Goal: Task Accomplishment & Management: Manage account settings

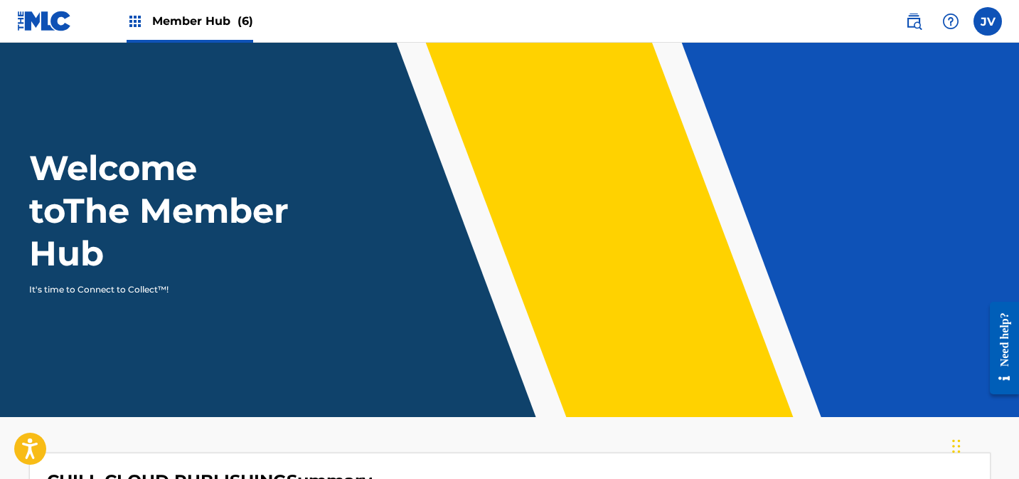
click at [192, 22] on span "Member Hub (6)" at bounding box center [202, 21] width 101 height 16
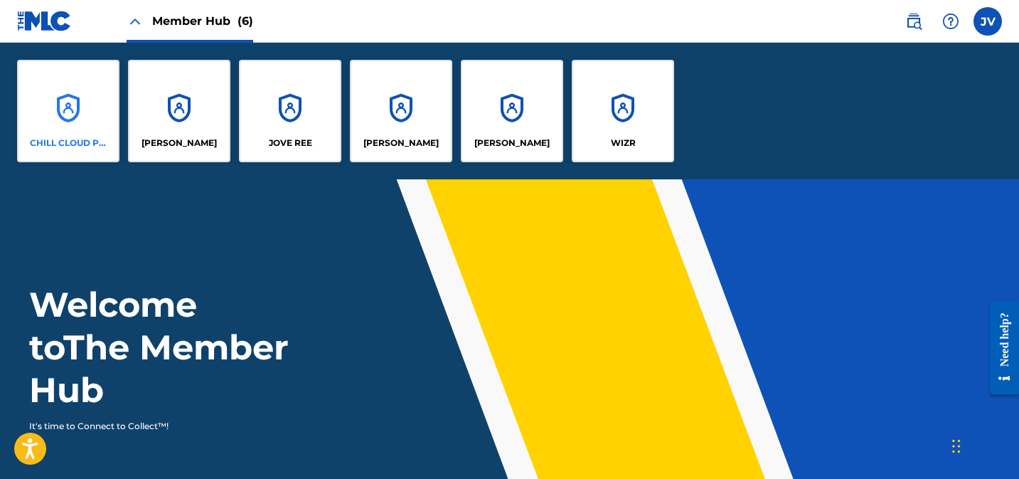
click at [60, 101] on div "CHILL CLOUD PUBLISHING" at bounding box center [68, 111] width 102 height 102
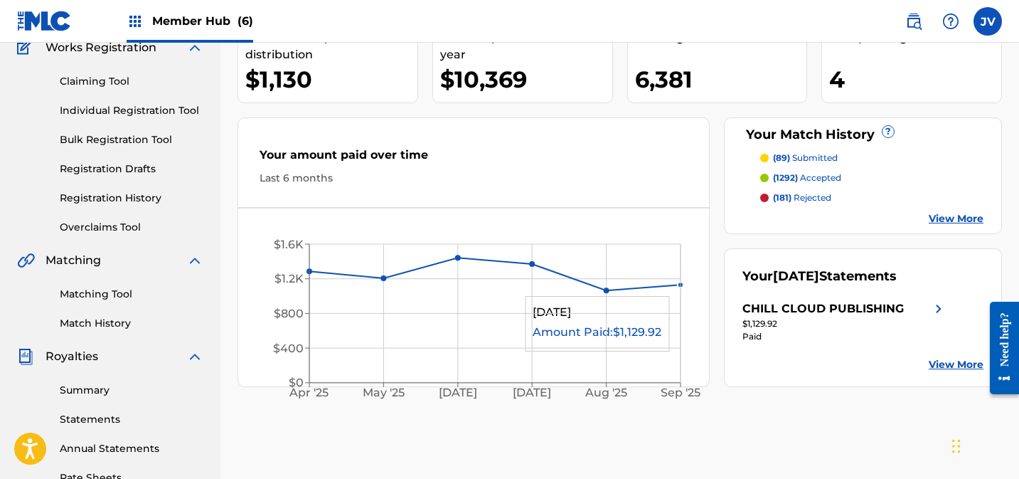
scroll to position [126, 0]
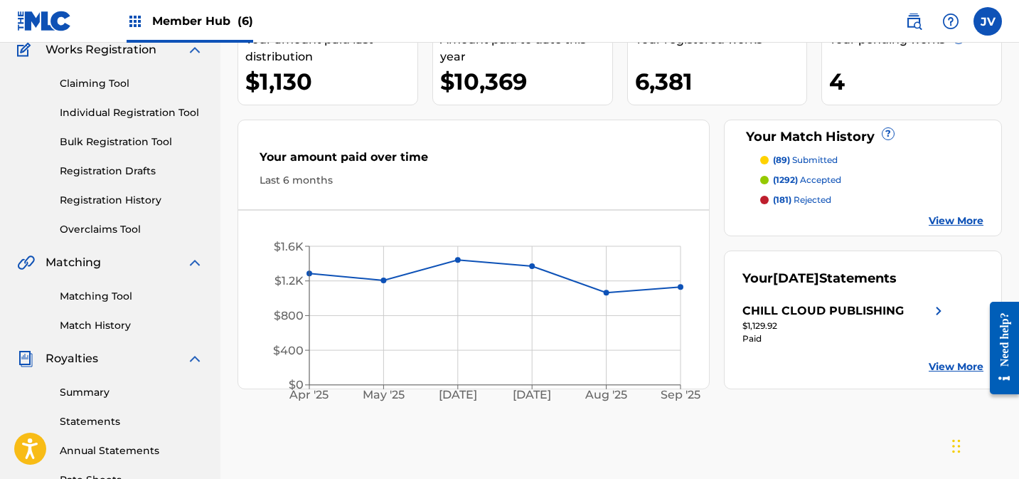
click at [957, 226] on link "View More" at bounding box center [956, 220] width 55 height 15
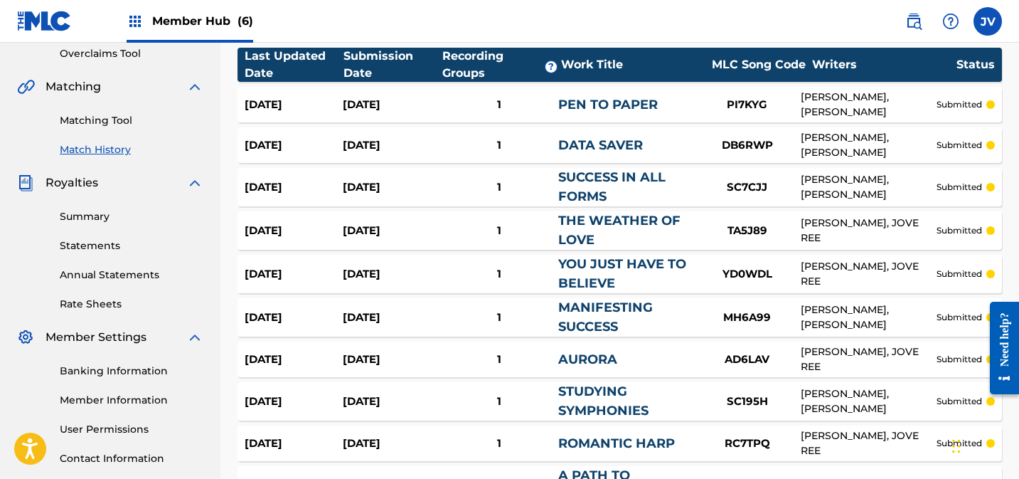
scroll to position [469, 0]
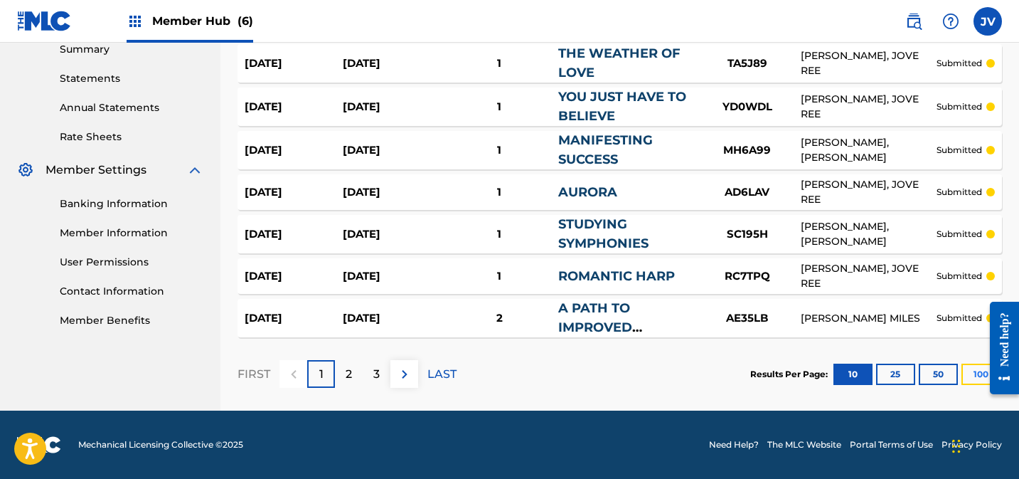
click at [969, 378] on button "100" at bounding box center [981, 373] width 39 height 21
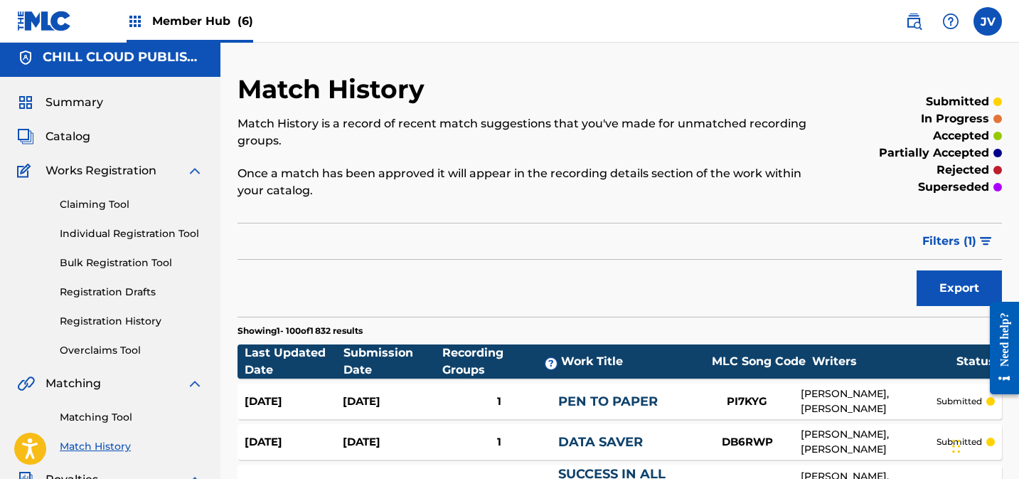
scroll to position [0, 0]
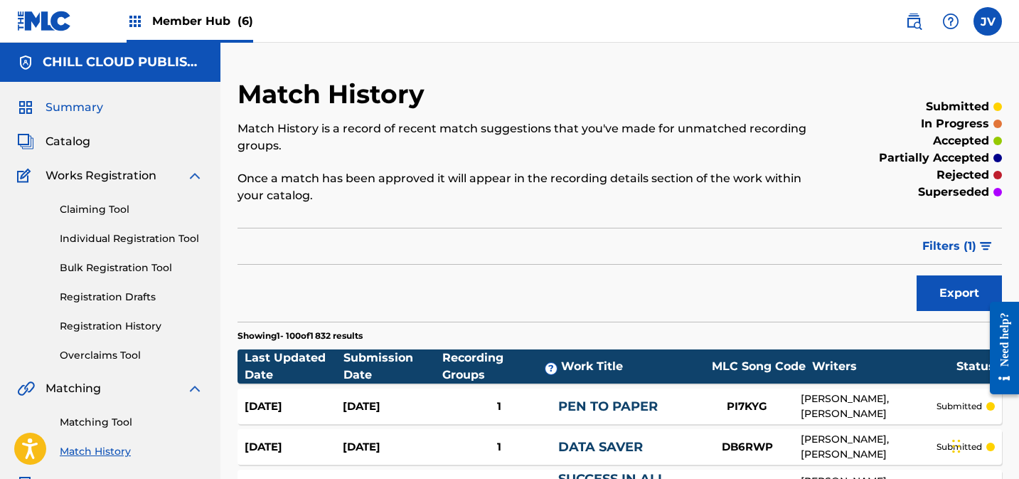
click at [77, 109] on span "Summary" at bounding box center [75, 107] width 58 height 17
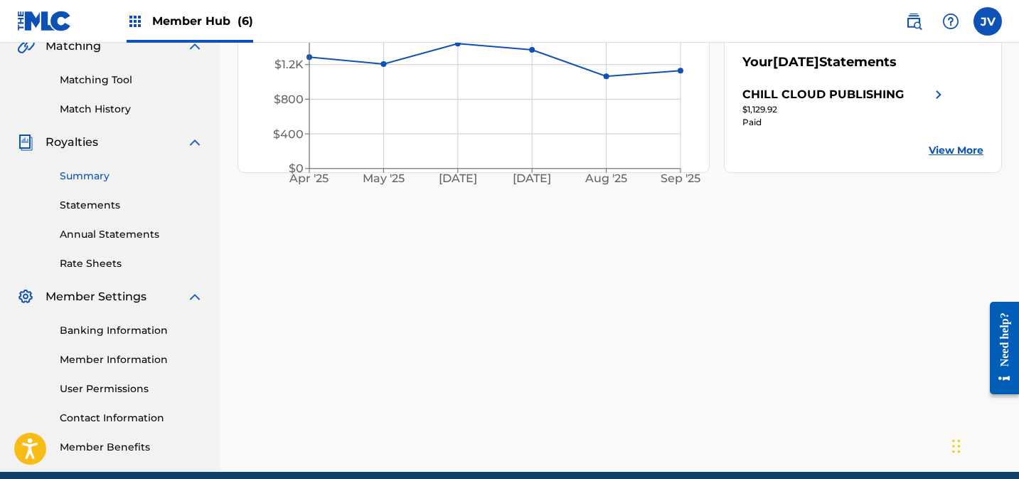
scroll to position [325, 0]
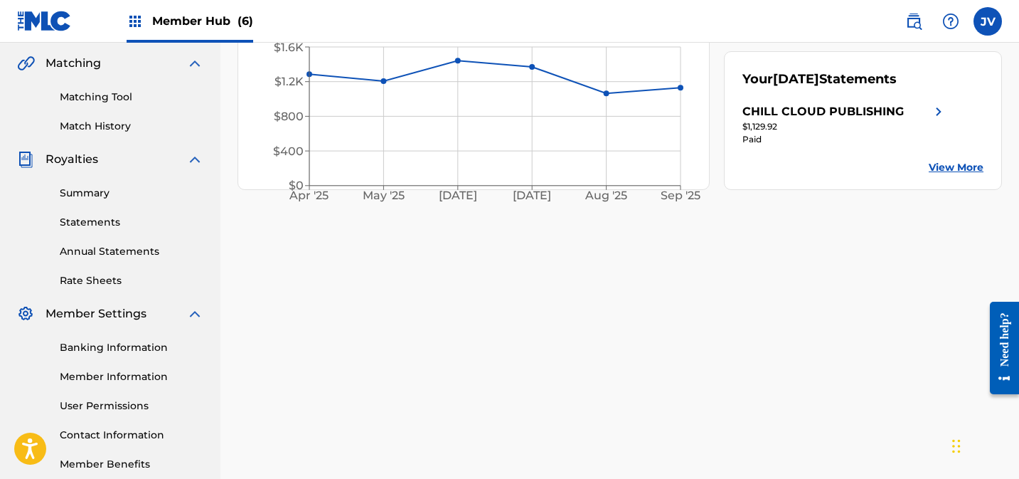
click at [102, 99] on link "Matching Tool" at bounding box center [132, 97] width 144 height 15
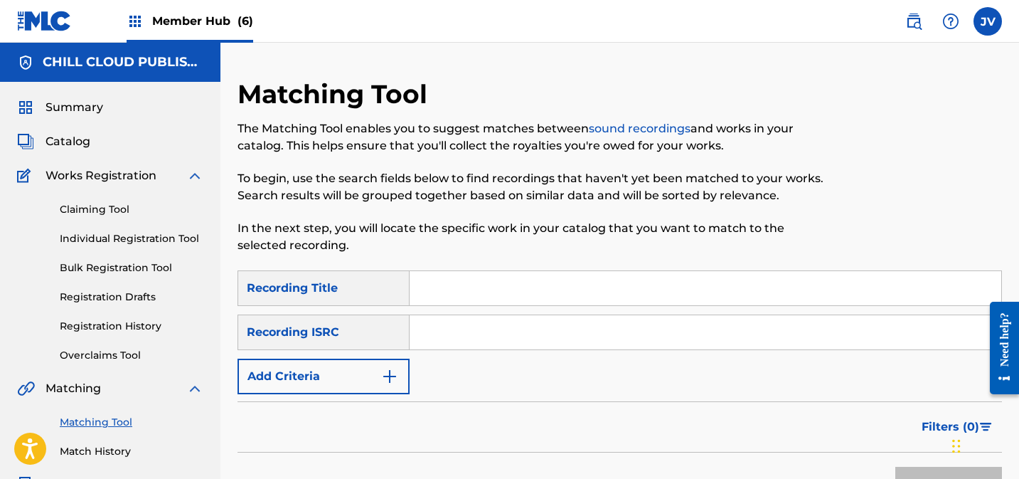
click at [462, 345] on input "Search Form" at bounding box center [706, 332] width 592 height 34
paste input "FR10S2263011"
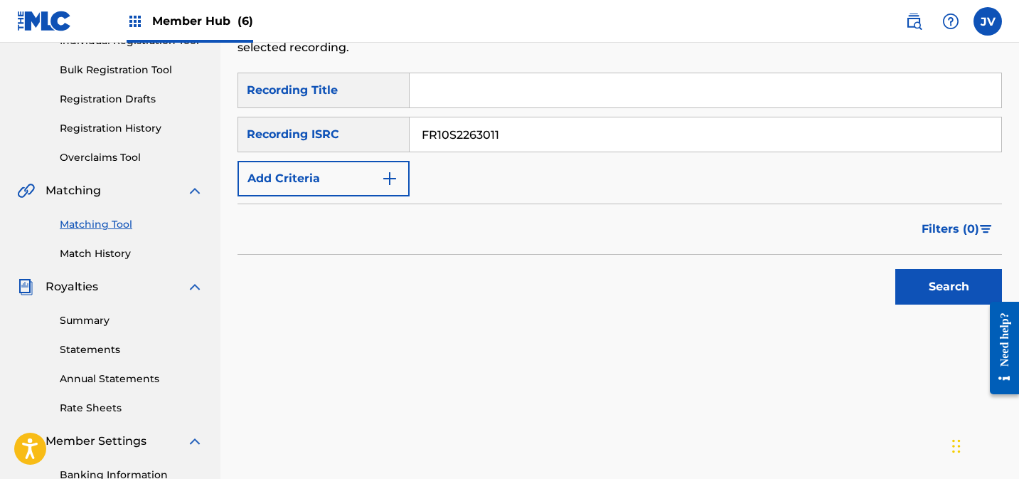
scroll to position [204, 0]
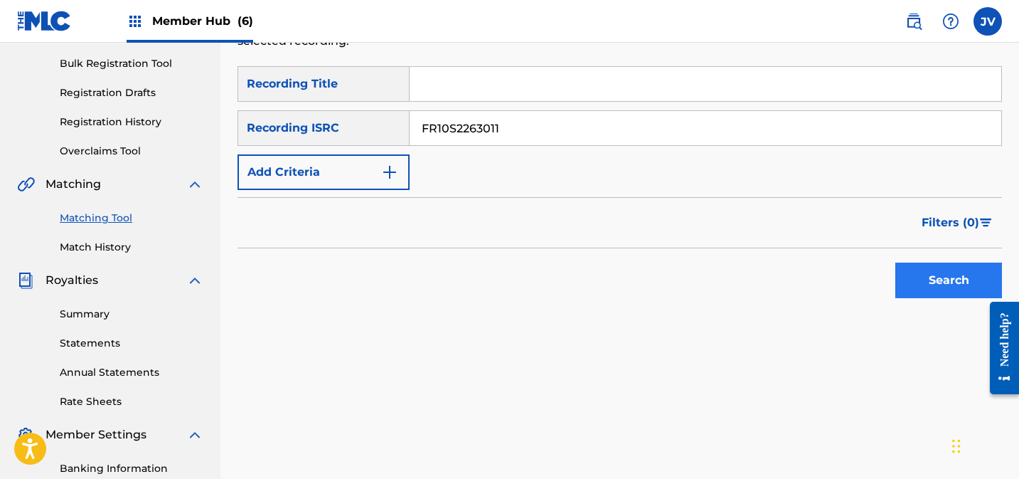
type input "FR10S2263011"
click at [927, 282] on button "Search" at bounding box center [948, 280] width 107 height 36
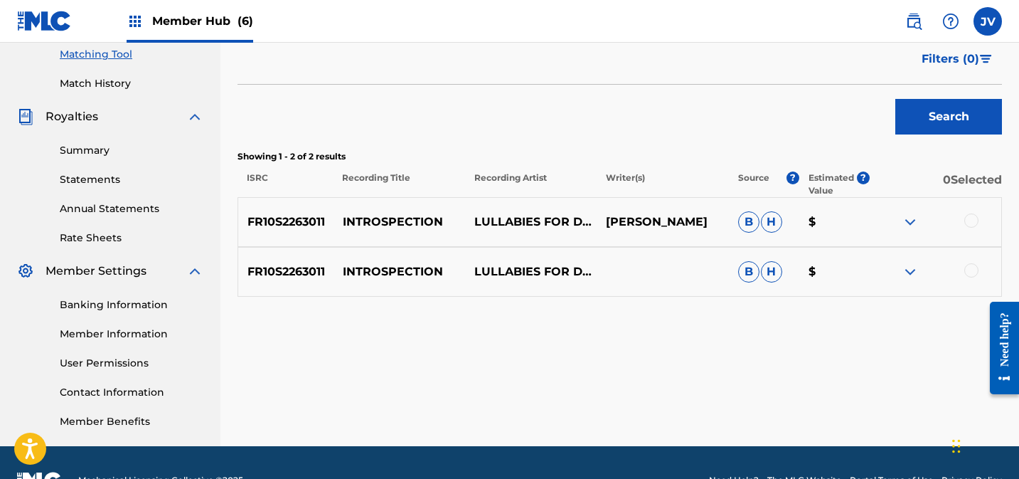
scroll to position [403, 0]
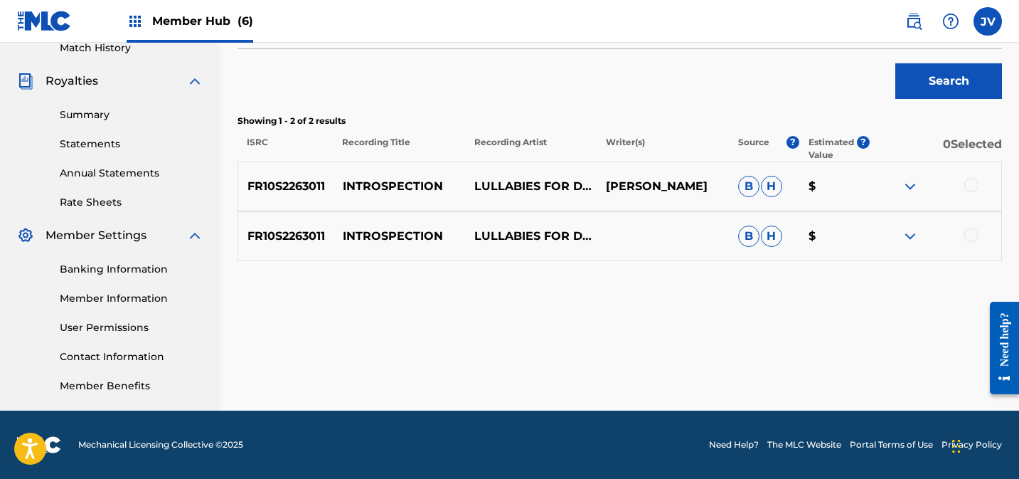
click at [972, 185] on div at bounding box center [971, 185] width 14 height 14
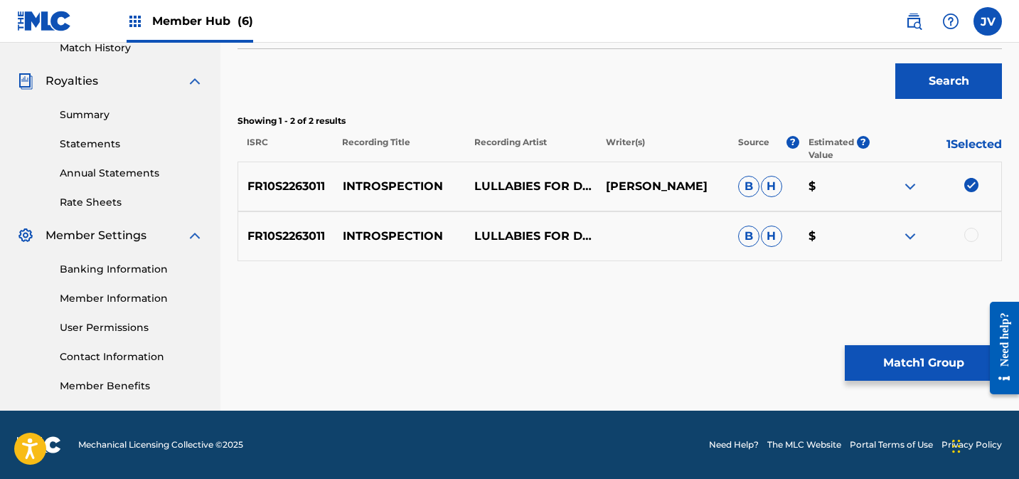
click at [972, 236] on div at bounding box center [971, 235] width 14 height 14
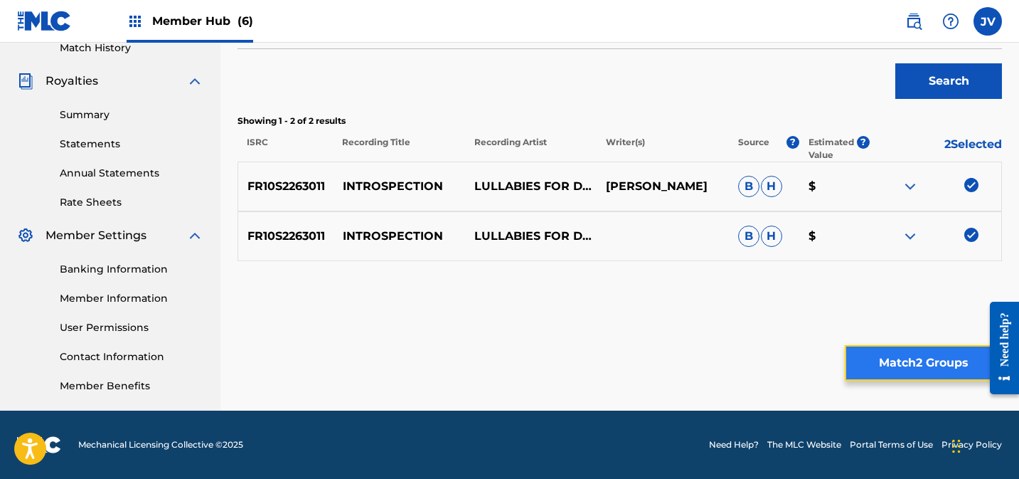
click at [920, 358] on button "Match 2 Groups" at bounding box center [923, 363] width 157 height 36
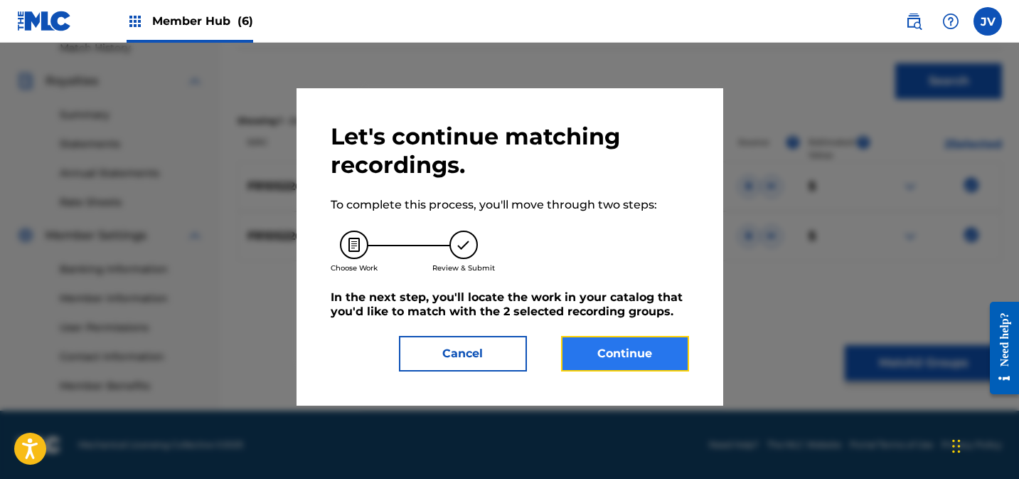
click at [657, 351] on button "Continue" at bounding box center [625, 354] width 128 height 36
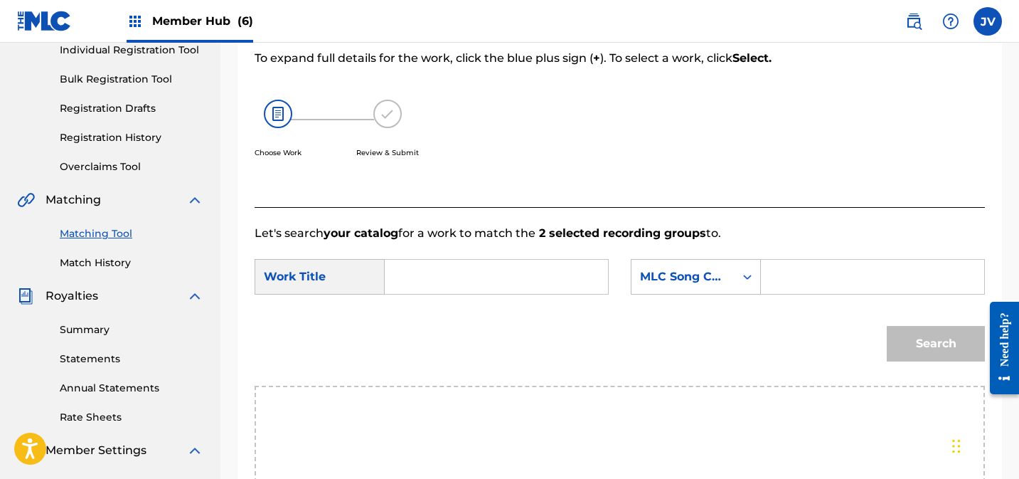
scroll to position [185, 0]
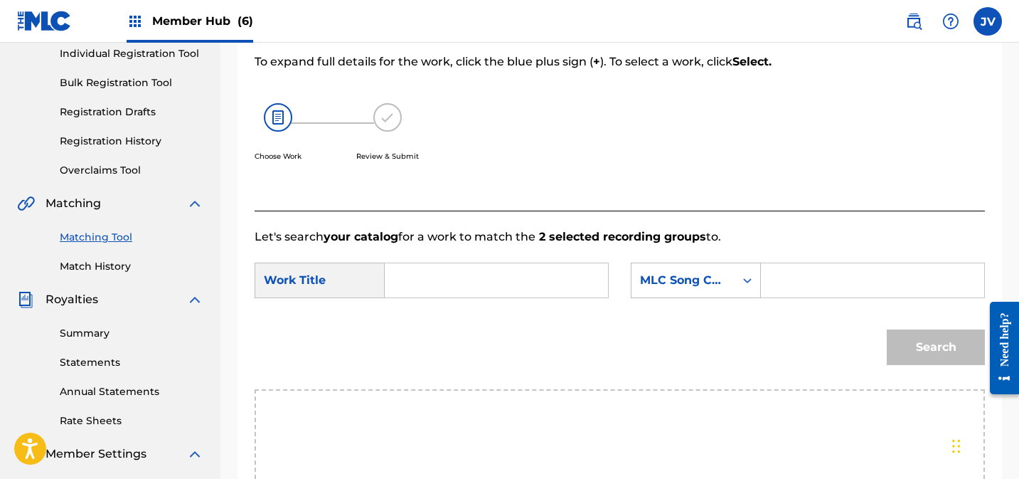
click at [802, 280] on input "Search Form" at bounding box center [872, 280] width 199 height 34
paste input "IG3RQB"
type input "IG3RQB"
click at [484, 280] on input "Search Form" at bounding box center [496, 280] width 199 height 34
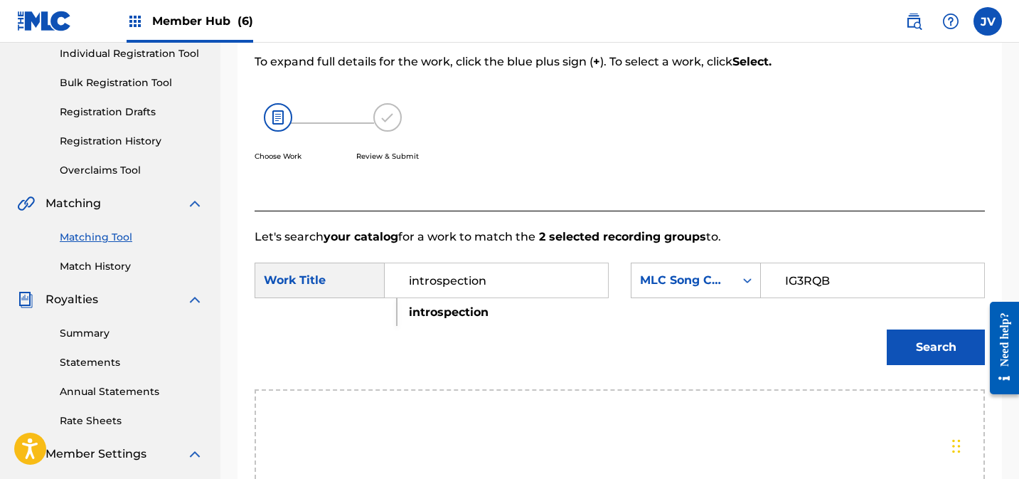
type input "introspection"
click at [488, 307] on strong "introspection" at bounding box center [449, 312] width 80 height 14
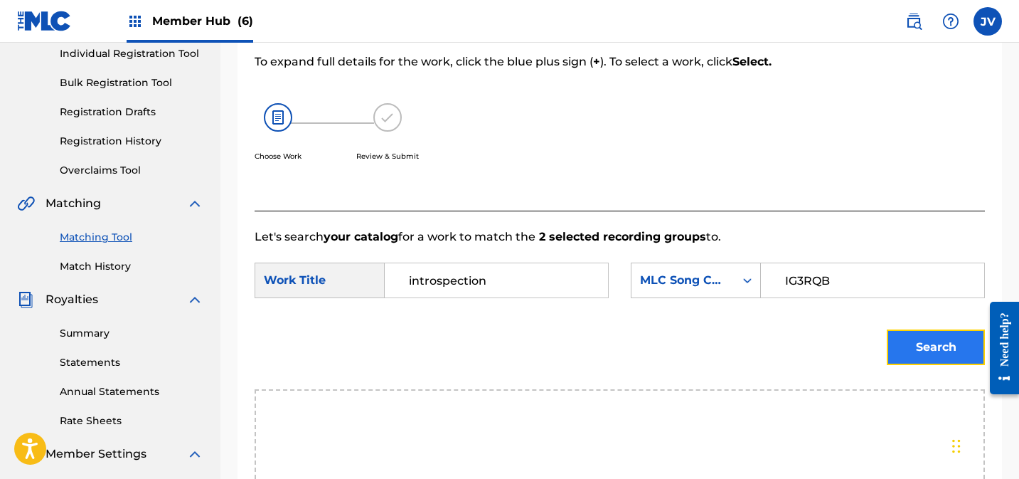
click at [929, 353] on button "Search" at bounding box center [936, 347] width 98 height 36
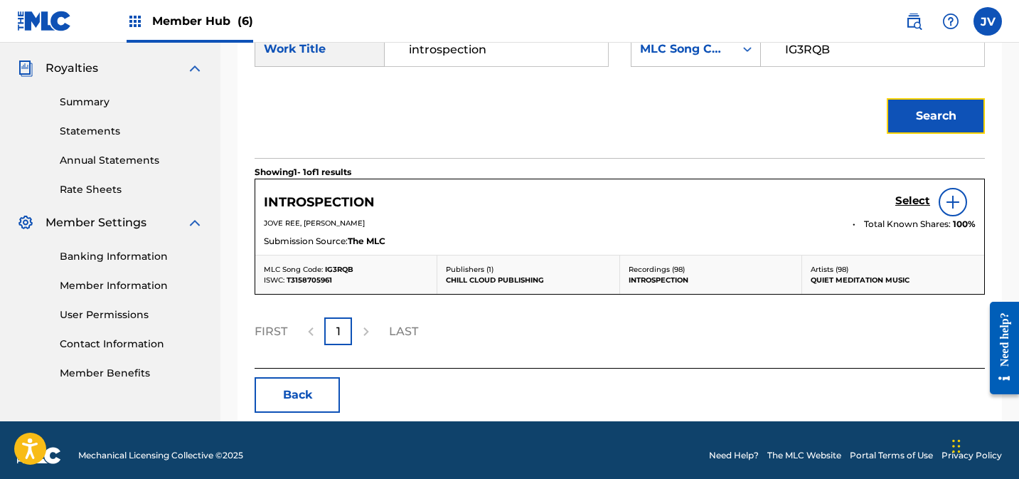
scroll to position [427, 0]
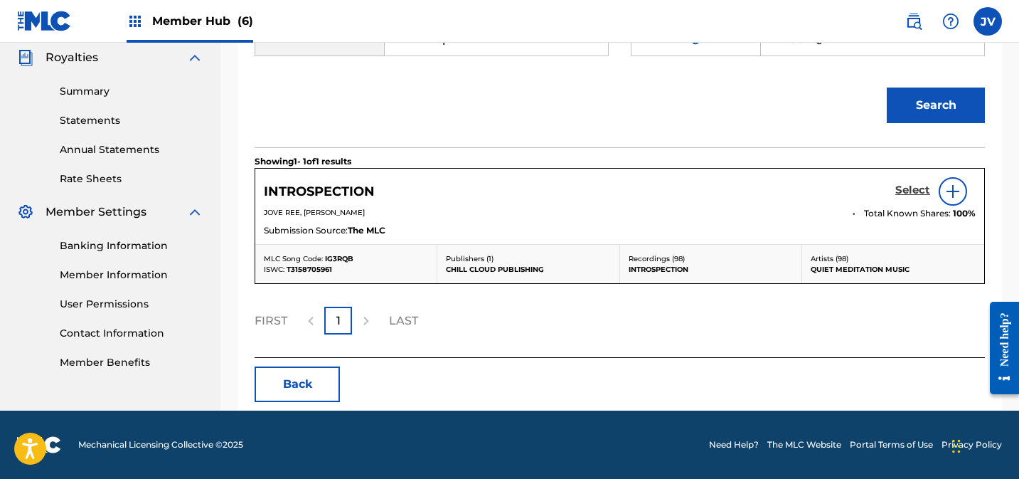
click at [917, 192] on h5 "Select" at bounding box center [912, 190] width 35 height 14
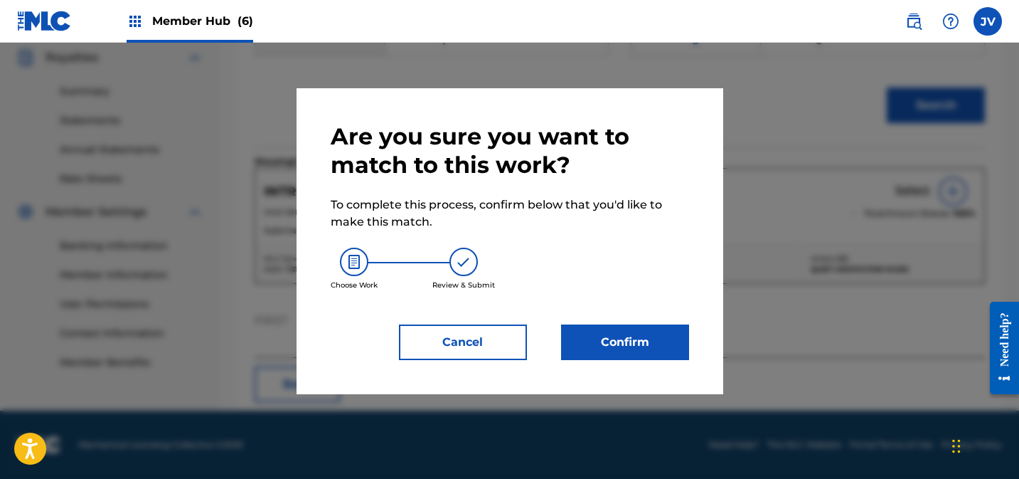
scroll to position [426, 0]
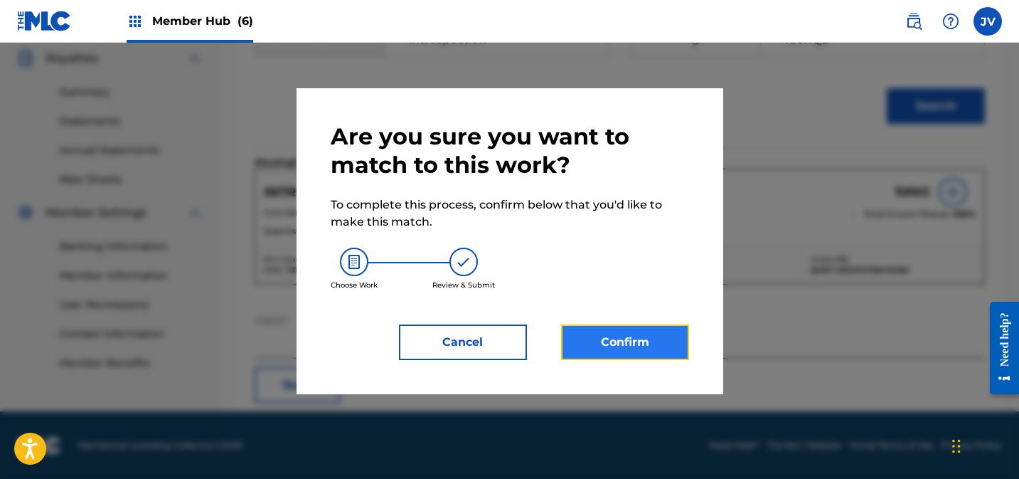
click at [637, 343] on button "Confirm" at bounding box center [625, 342] width 128 height 36
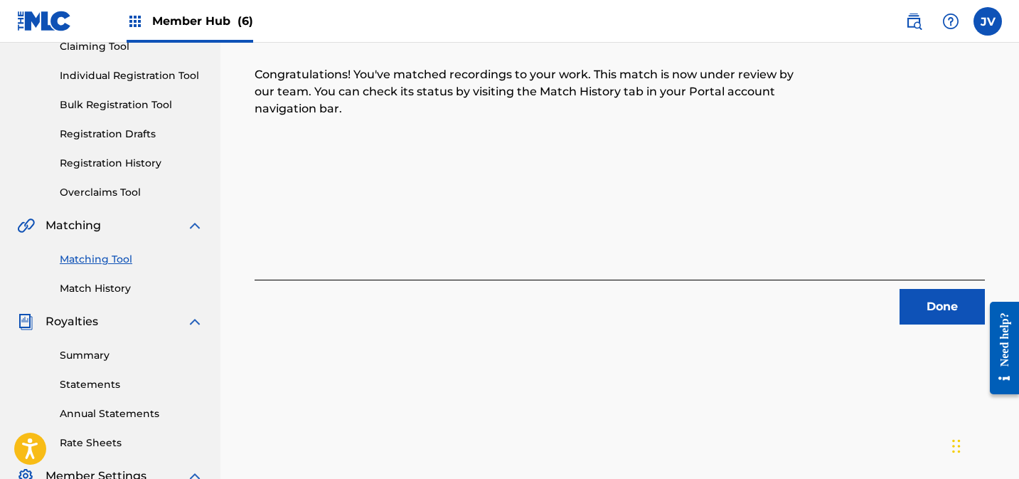
scroll to position [0, 0]
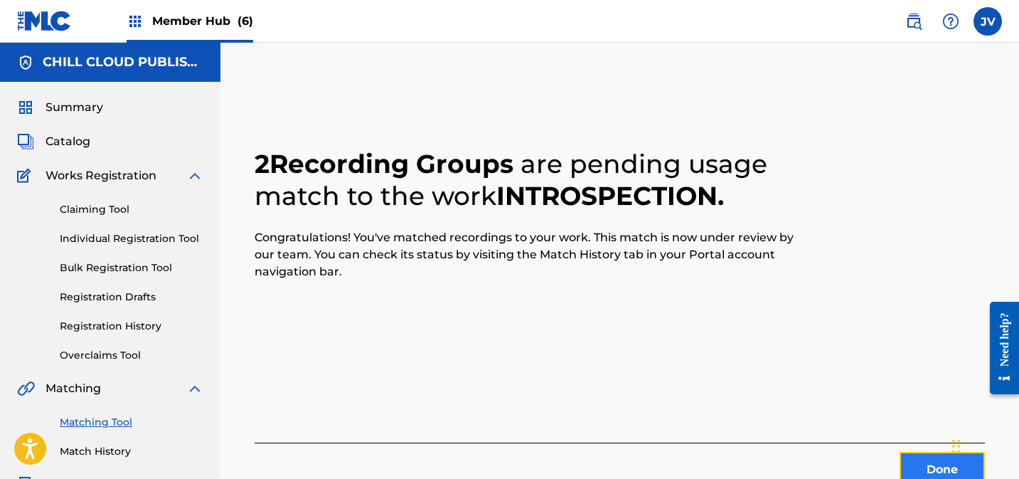
click at [930, 464] on button "Done" at bounding box center [942, 470] width 85 height 36
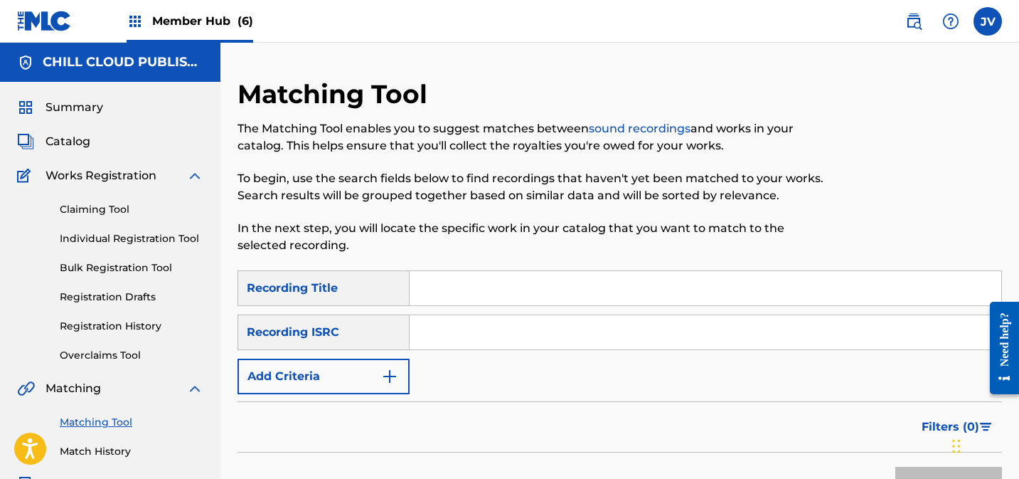
click at [429, 330] on input "Search Form" at bounding box center [706, 332] width 592 height 34
paste input "FR10S2271980"
type input "FR10S2271980"
click at [919, 470] on button "Search" at bounding box center [948, 485] width 107 height 36
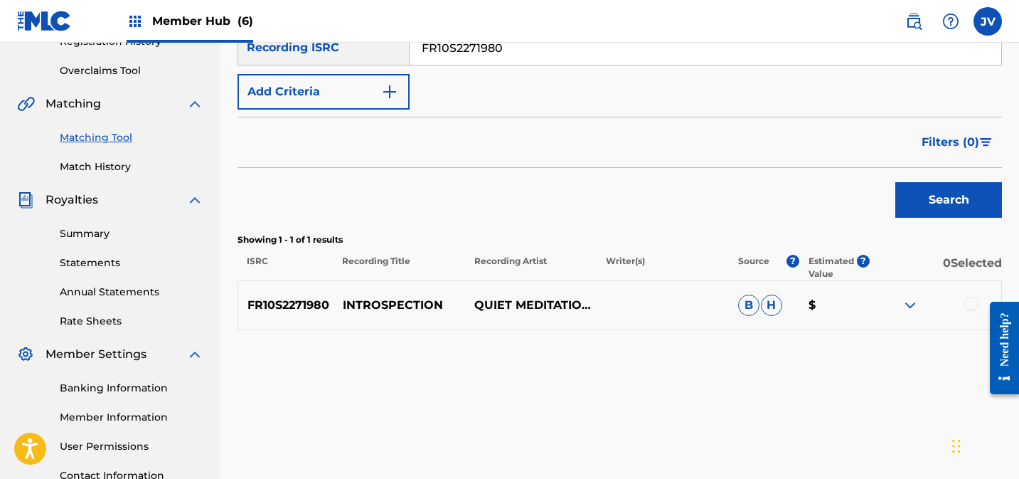
scroll to position [403, 0]
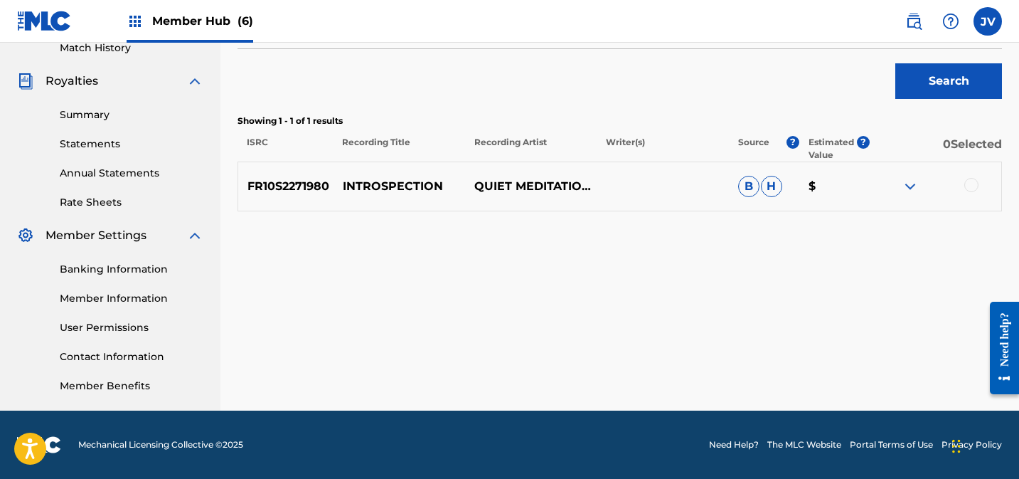
click at [972, 182] on div at bounding box center [971, 185] width 14 height 14
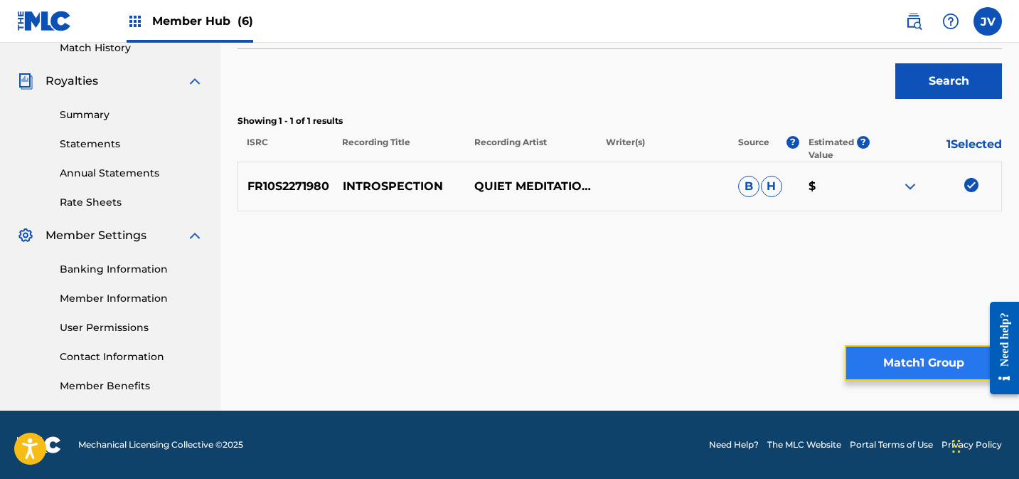
click at [908, 379] on button "Match 1 Group" at bounding box center [923, 363] width 157 height 36
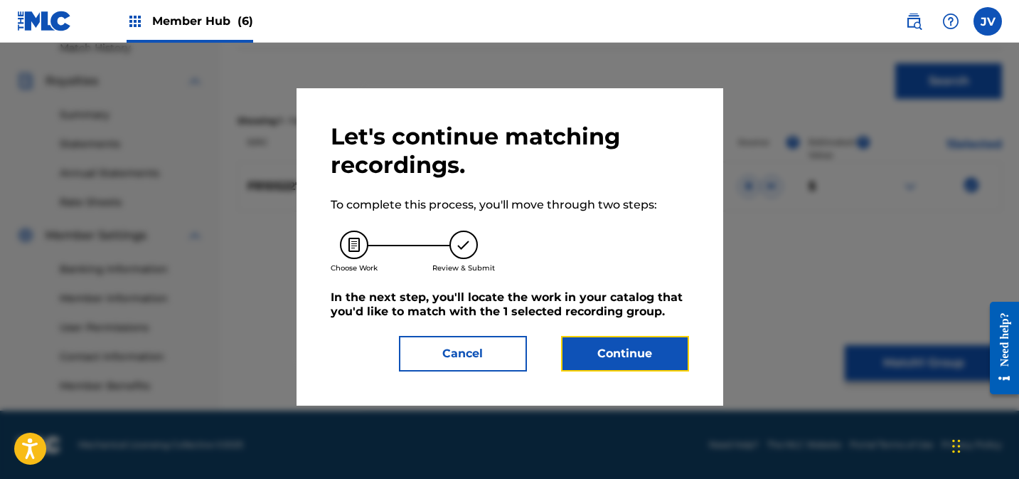
click at [605, 356] on button "Continue" at bounding box center [625, 354] width 128 height 36
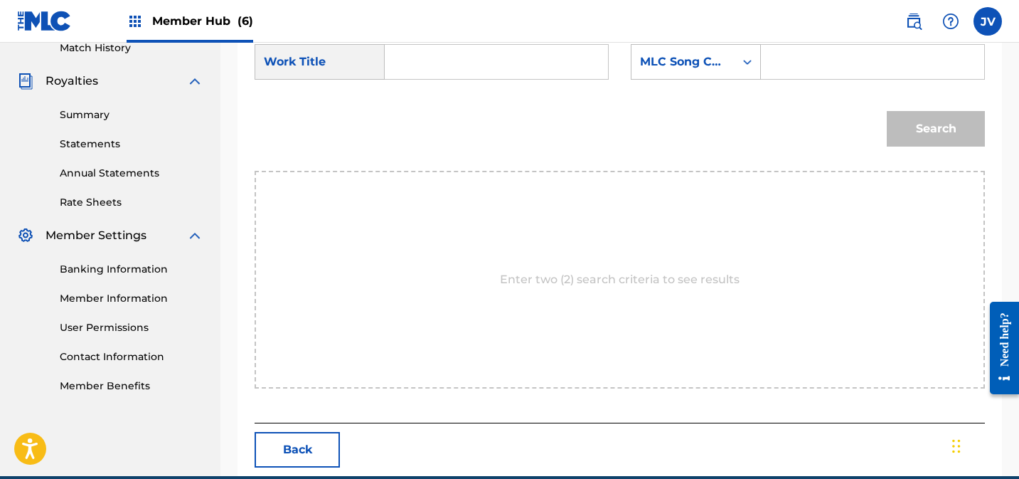
click at [465, 58] on input "Search Form" at bounding box center [496, 62] width 199 height 34
type input "introspection"
click at [445, 87] on strong "introspection" at bounding box center [449, 94] width 80 height 14
click at [798, 79] on div "Search Form" at bounding box center [873, 62] width 224 height 36
click at [804, 63] on input "Search Form" at bounding box center [872, 62] width 199 height 34
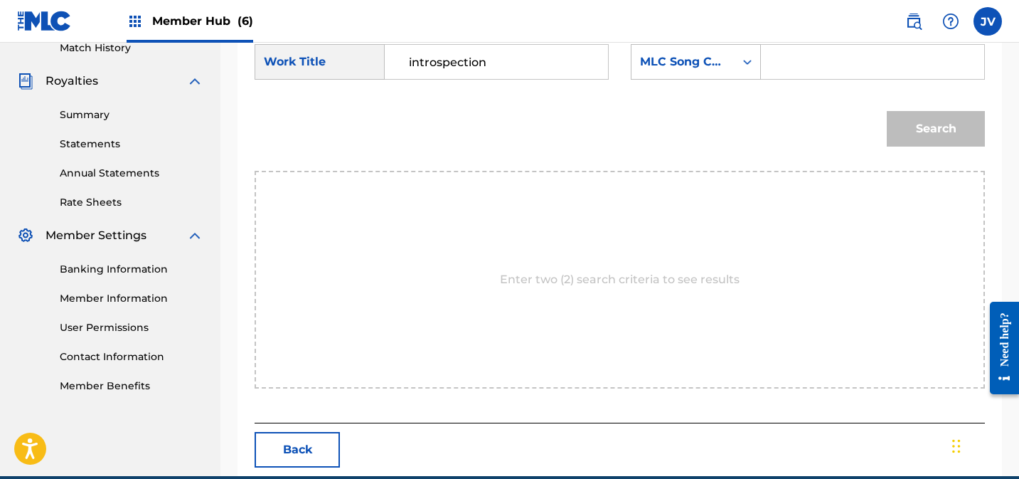
paste input "IG3RQB"
type input "IG3RQB"
click at [927, 124] on button "Search" at bounding box center [936, 129] width 98 height 36
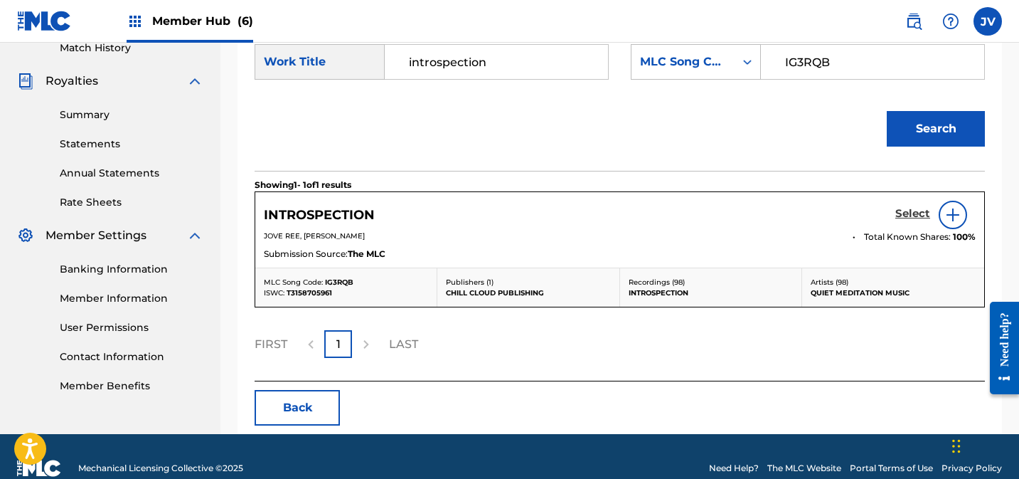
click at [900, 213] on h5 "Select" at bounding box center [912, 214] width 35 height 14
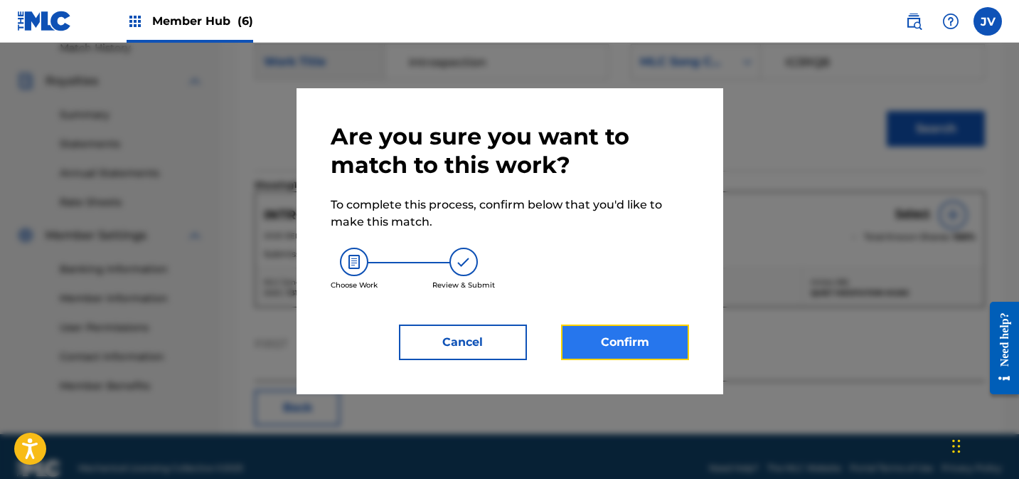
click at [641, 335] on button "Confirm" at bounding box center [625, 342] width 128 height 36
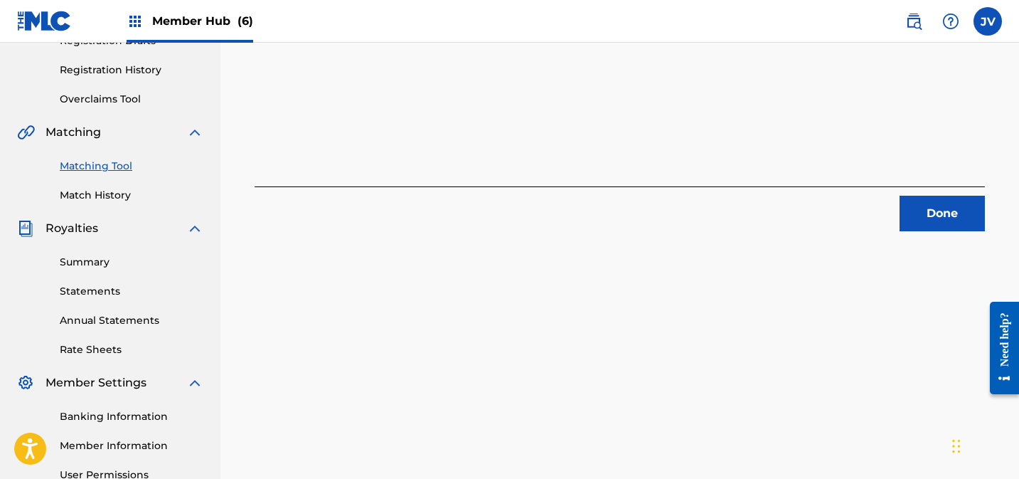
scroll to position [16, 0]
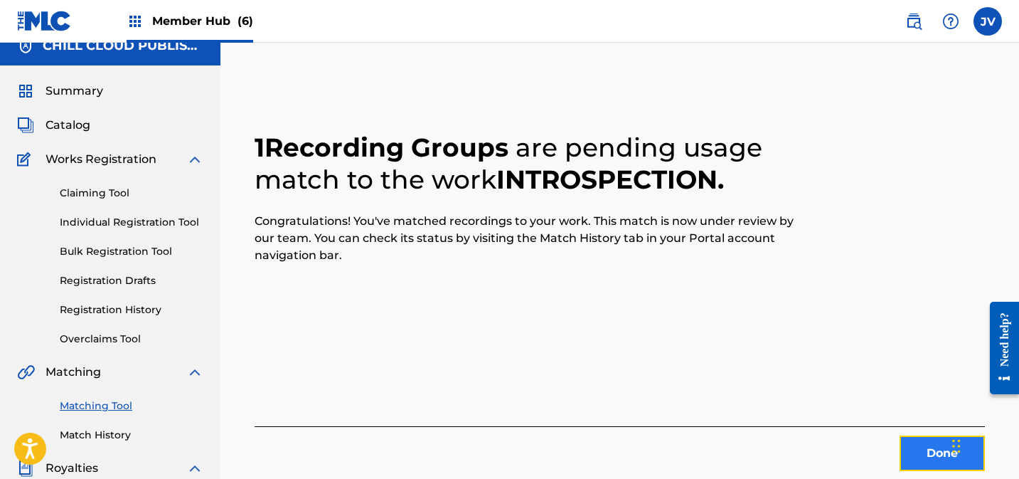
click at [933, 445] on button "Done" at bounding box center [942, 453] width 85 height 36
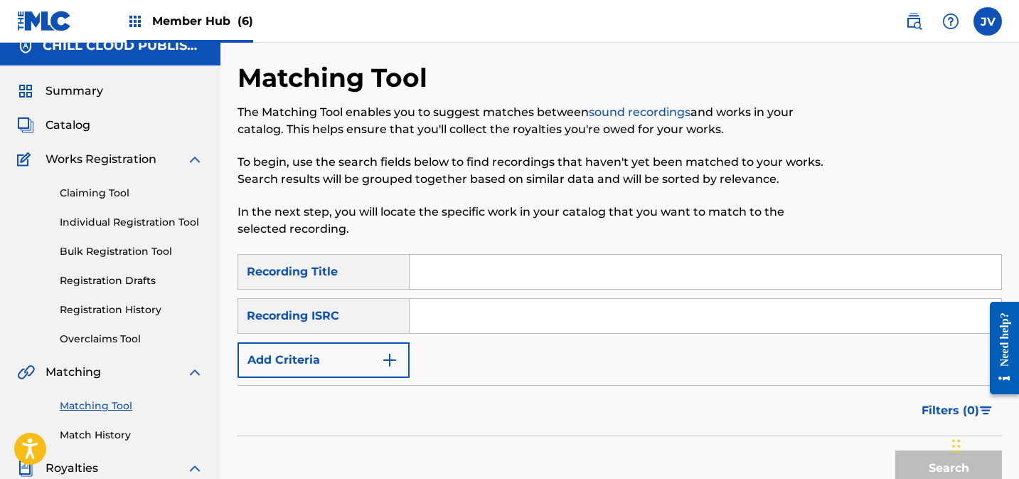
drag, startPoint x: 448, startPoint y: 315, endPoint x: 514, endPoint y: 307, distance: 65.9
click at [449, 315] on input "Search Form" at bounding box center [706, 316] width 592 height 34
paste input "DEAR42296960"
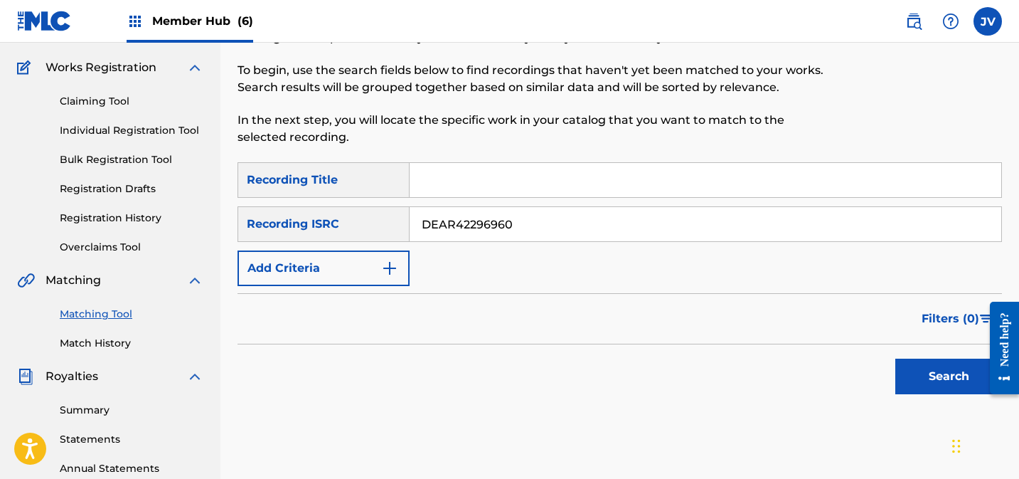
scroll to position [250, 0]
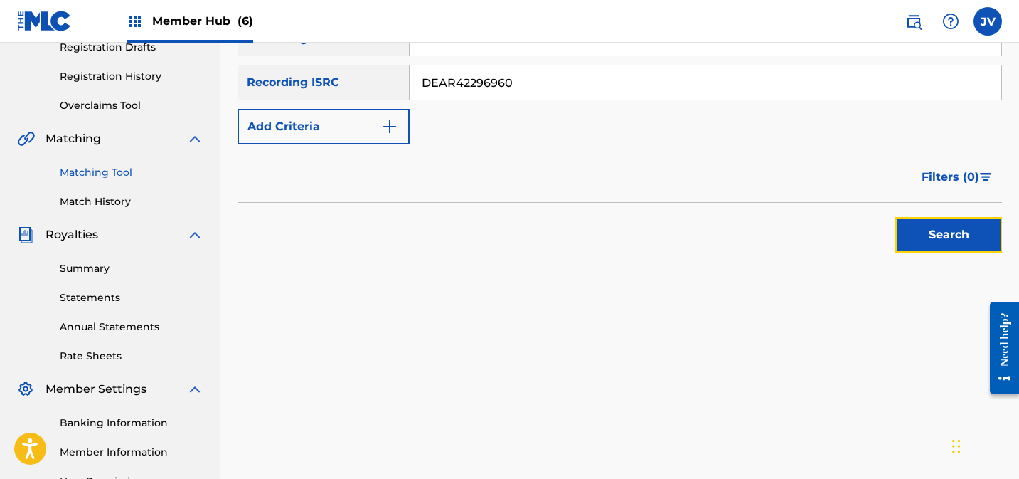
click at [940, 233] on button "Search" at bounding box center [948, 235] width 107 height 36
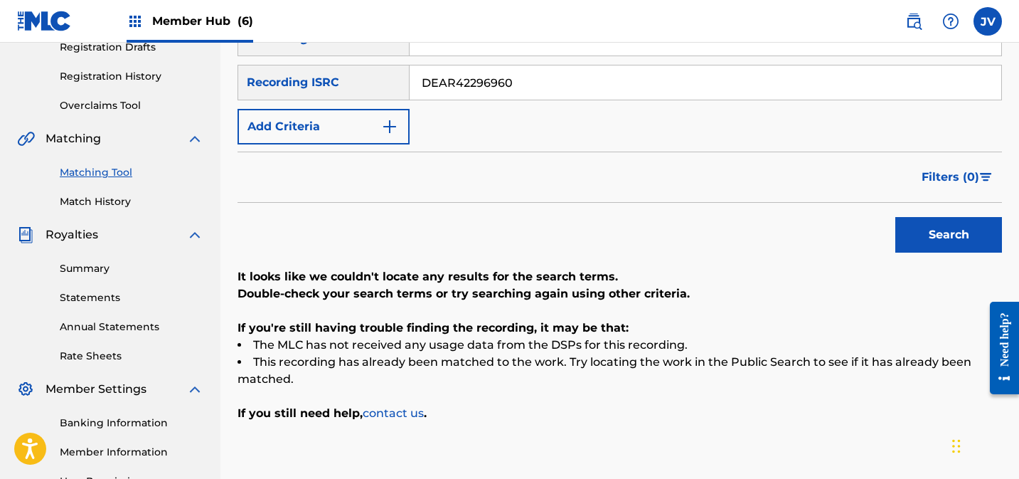
drag, startPoint x: 528, startPoint y: 83, endPoint x: 366, endPoint y: 72, distance: 162.5
click at [364, 72] on div "SearchWithCriteria138a12df-0c35-4e4d-8147-d46f658b3454 Recording ISRC DEAR42296…" at bounding box center [620, 83] width 765 height 36
paste input "FR2X42235339"
click at [944, 228] on button "Search" at bounding box center [948, 235] width 107 height 36
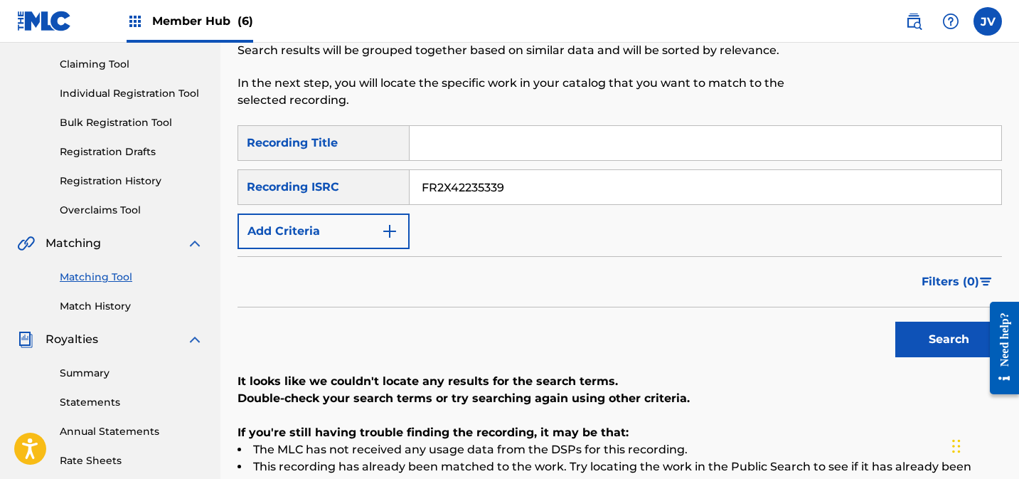
scroll to position [110, 0]
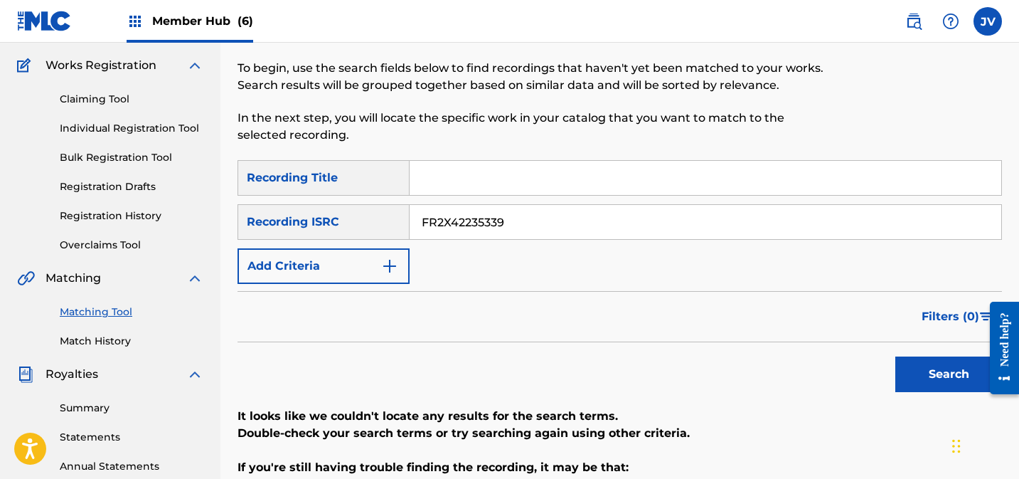
drag, startPoint x: 511, startPoint y: 218, endPoint x: 388, endPoint y: 222, distance: 123.1
click at [386, 222] on div "SearchWithCriteria138a12df-0c35-4e4d-8147-d46f658b3454 Recording ISRC FR2X42235…" at bounding box center [620, 222] width 765 height 36
paste input "DEAR42294616"
type input "DEAR42294616"
click at [941, 373] on button "Search" at bounding box center [948, 374] width 107 height 36
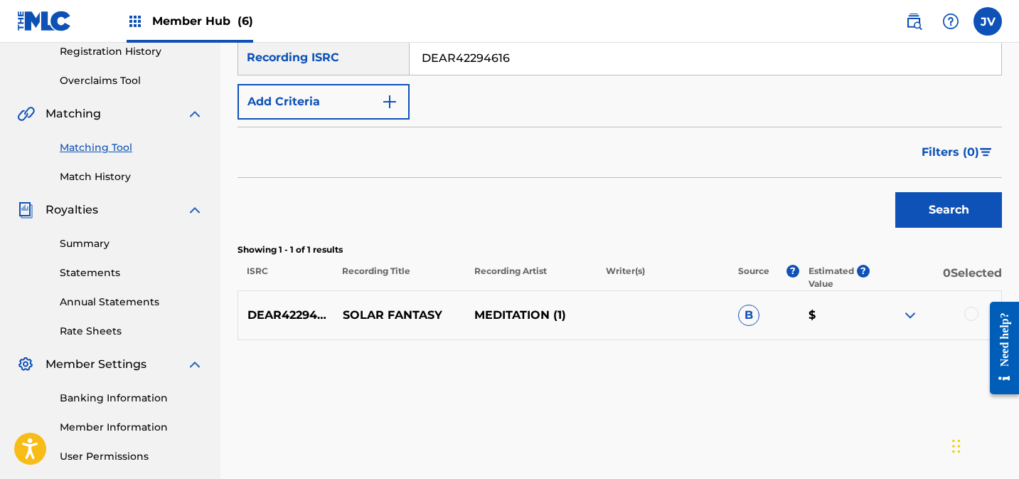
scroll to position [356, 0]
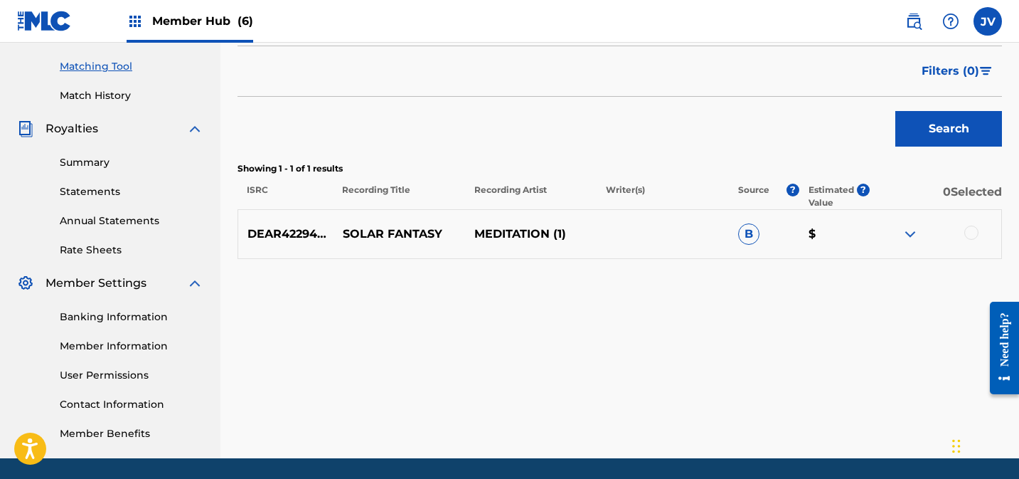
click at [972, 231] on div at bounding box center [971, 232] width 14 height 14
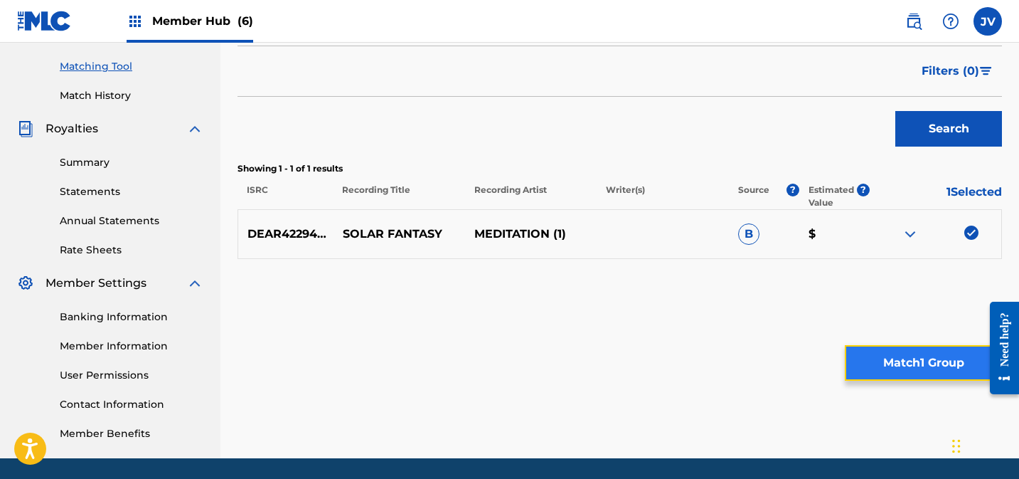
click at [915, 359] on button "Match 1 Group" at bounding box center [923, 363] width 157 height 36
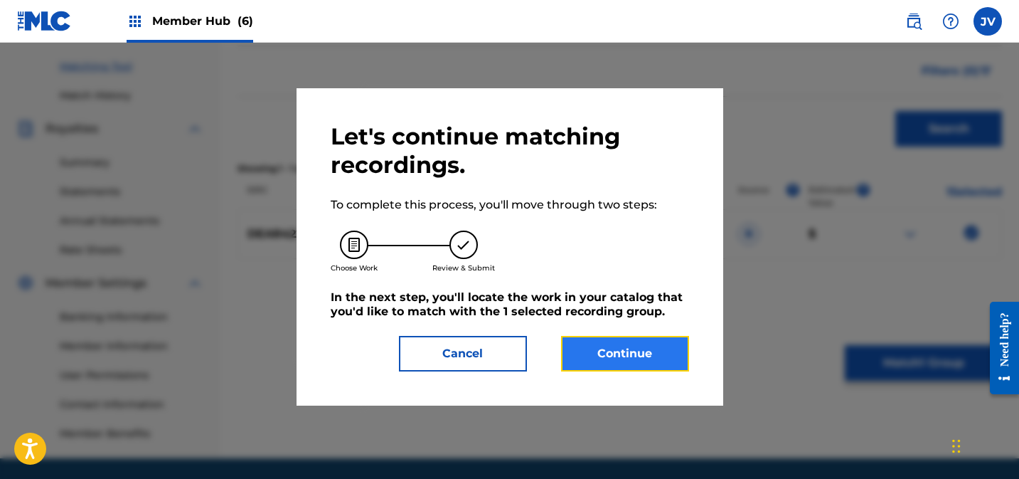
click at [612, 357] on button "Continue" at bounding box center [625, 354] width 128 height 36
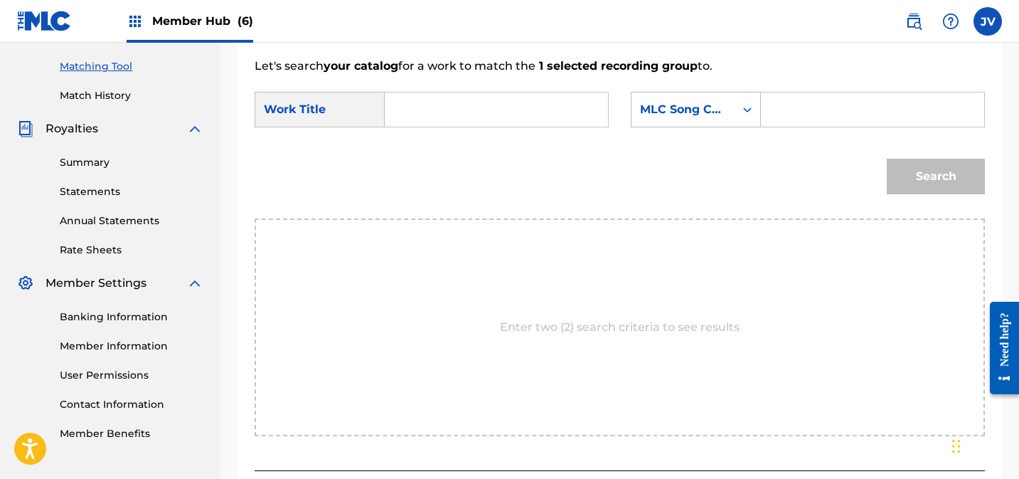
click at [439, 100] on input "Search Form" at bounding box center [496, 109] width 199 height 34
click at [412, 142] on strong "solar" at bounding box center [423, 141] width 29 height 14
type input "solar fantasy"
click at [782, 118] on input "Search Form" at bounding box center [872, 109] width 199 height 34
paste input "SC24SX"
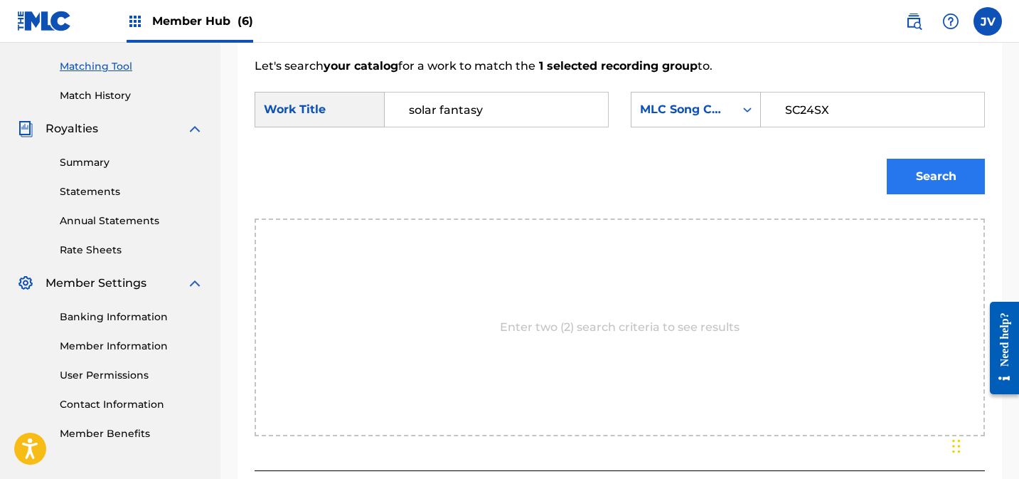
type input "SC24SX"
click at [916, 179] on button "Search" at bounding box center [936, 177] width 98 height 36
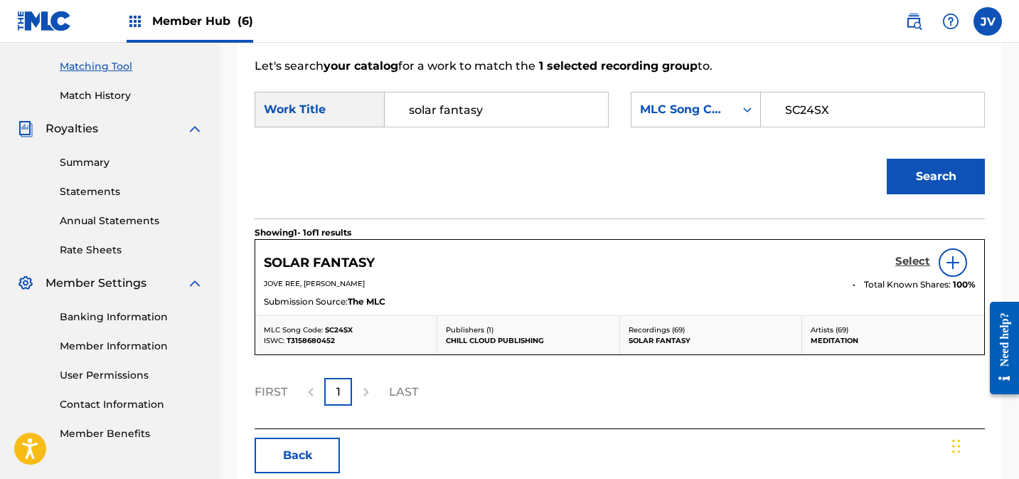
click at [908, 260] on h5 "Select" at bounding box center [912, 262] width 35 height 14
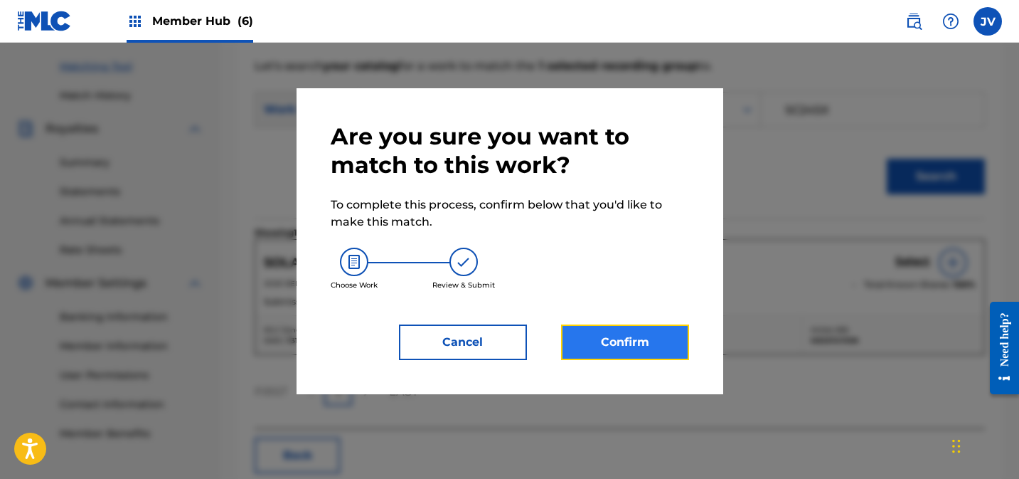
click at [608, 335] on button "Confirm" at bounding box center [625, 342] width 128 height 36
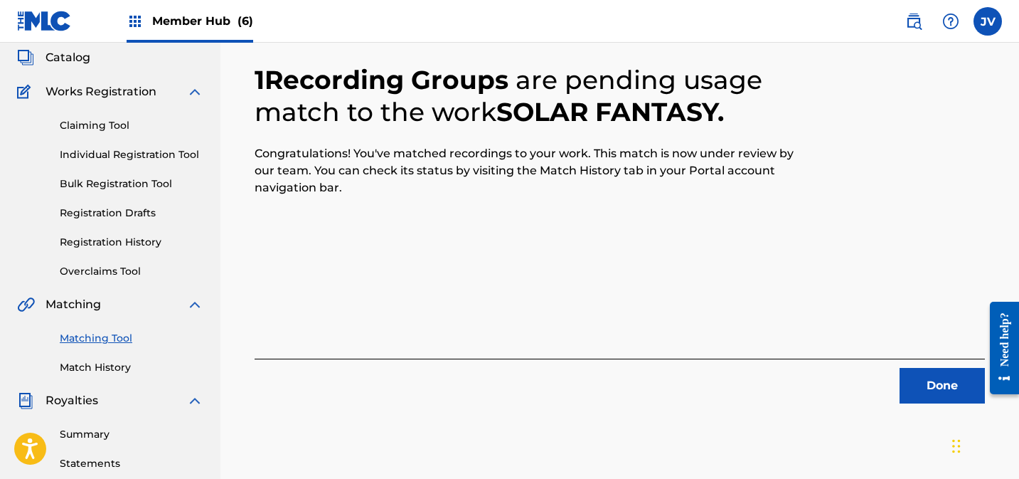
scroll to position [80, 0]
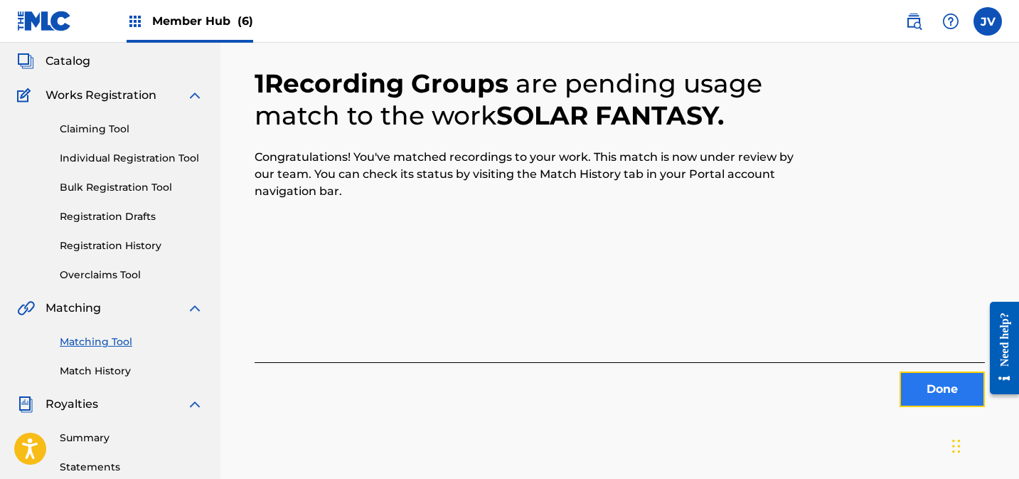
click at [935, 378] on button "Done" at bounding box center [942, 389] width 85 height 36
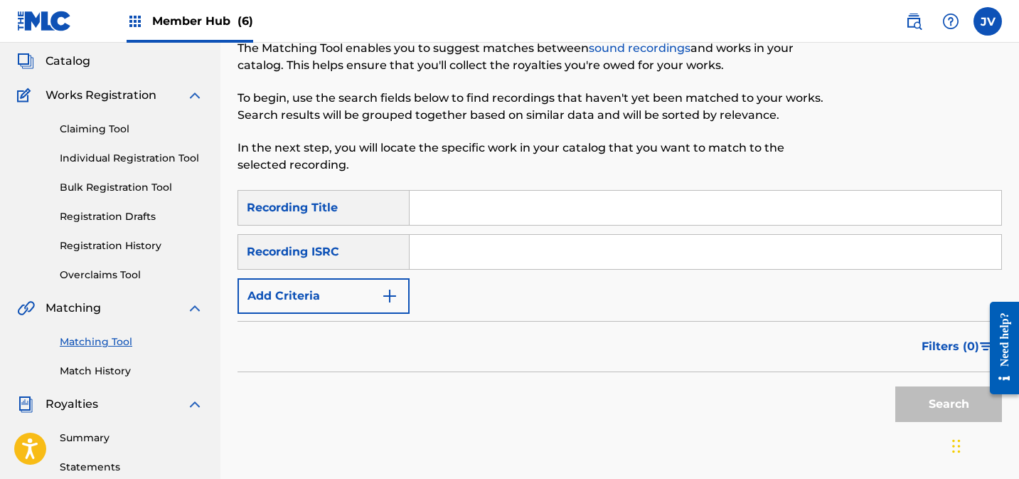
drag, startPoint x: 504, startPoint y: 252, endPoint x: 592, endPoint y: 262, distance: 89.5
click at [504, 252] on input "Search Form" at bounding box center [706, 252] width 592 height 34
paste input "DEAR42260437"
type input "DEAR42260437"
click at [932, 399] on button "Search" at bounding box center [948, 404] width 107 height 36
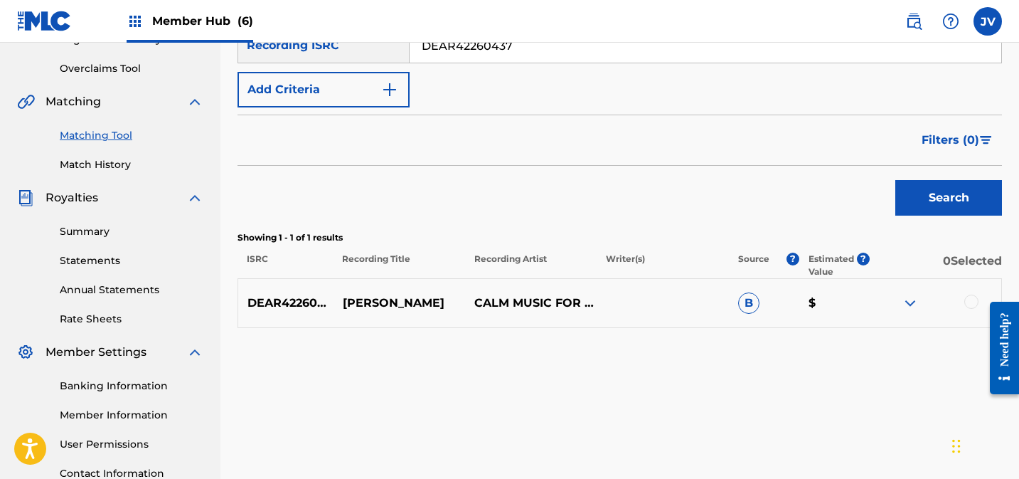
scroll to position [346, 0]
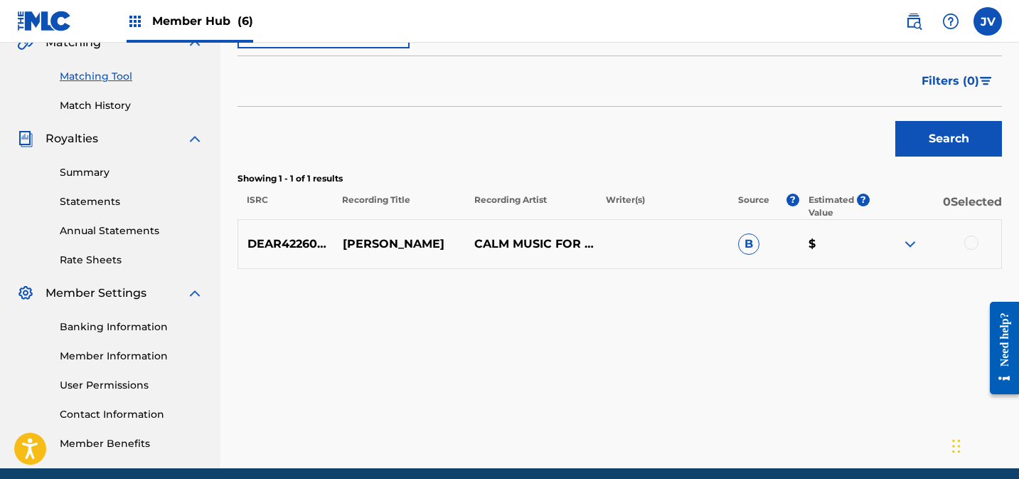
click at [975, 238] on div at bounding box center [971, 242] width 14 height 14
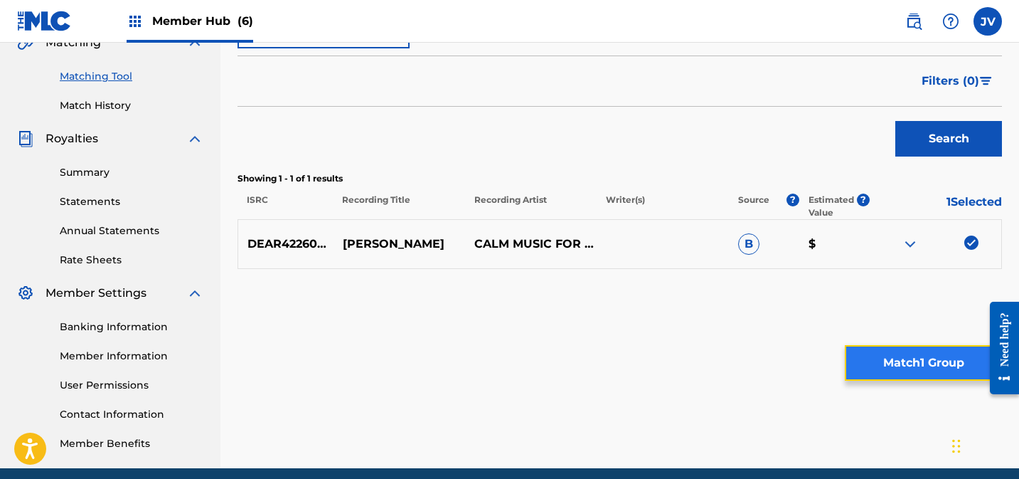
click at [915, 371] on button "Match 1 Group" at bounding box center [923, 363] width 157 height 36
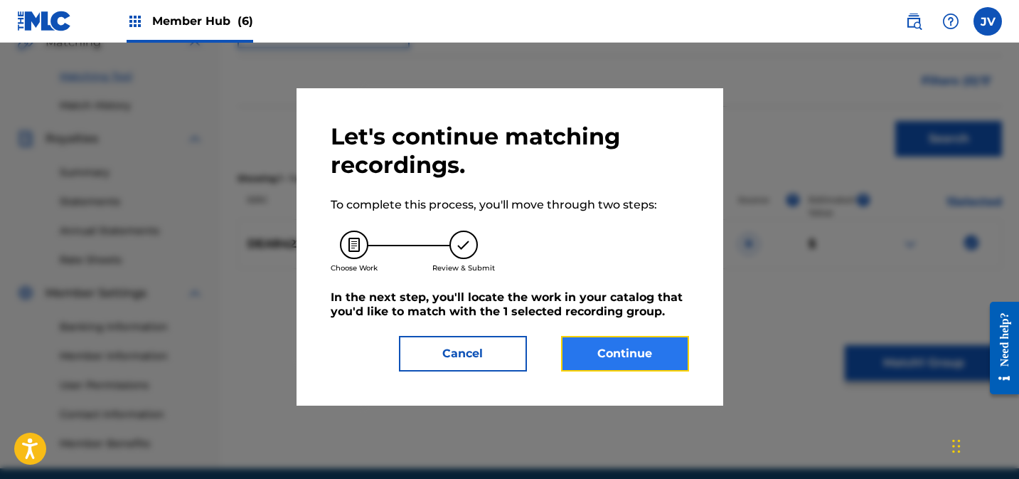
click at [608, 353] on button "Continue" at bounding box center [625, 354] width 128 height 36
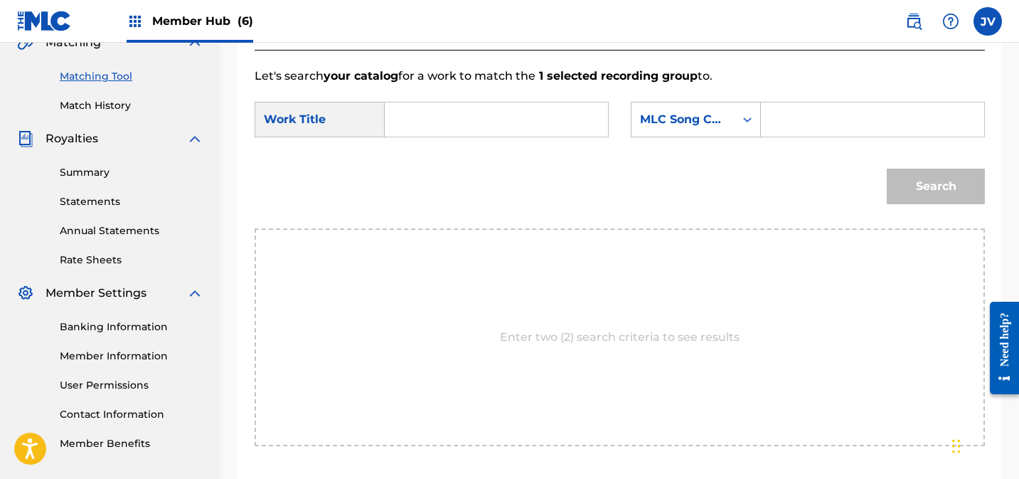
click at [486, 108] on input "Search Form" at bounding box center [496, 119] width 199 height 34
paste input "Criselda"
type input "Criselda"
click at [831, 119] on input "Search Form" at bounding box center [872, 119] width 199 height 34
paste input "CD2E2F"
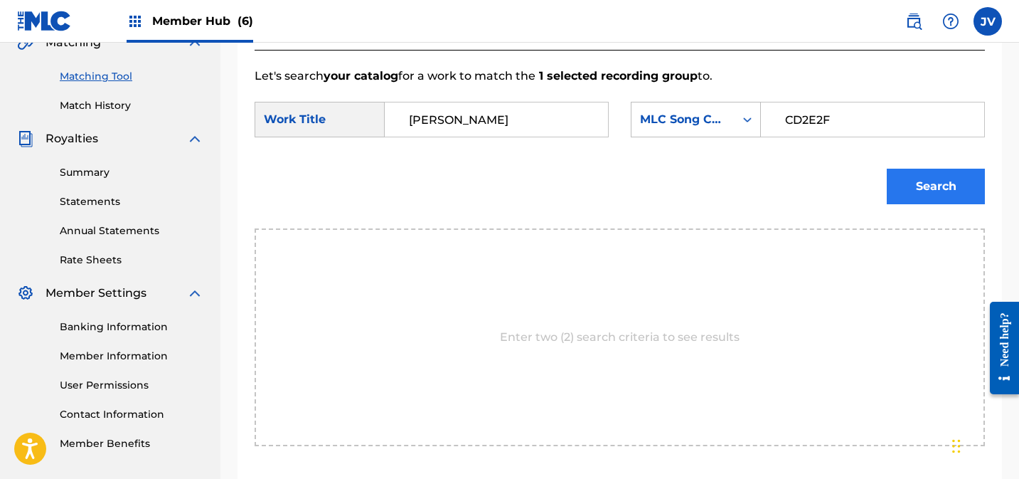
type input "CD2E2F"
drag, startPoint x: 917, startPoint y: 180, endPoint x: 910, endPoint y: 183, distance: 8.0
click at [917, 180] on button "Search" at bounding box center [936, 187] width 98 height 36
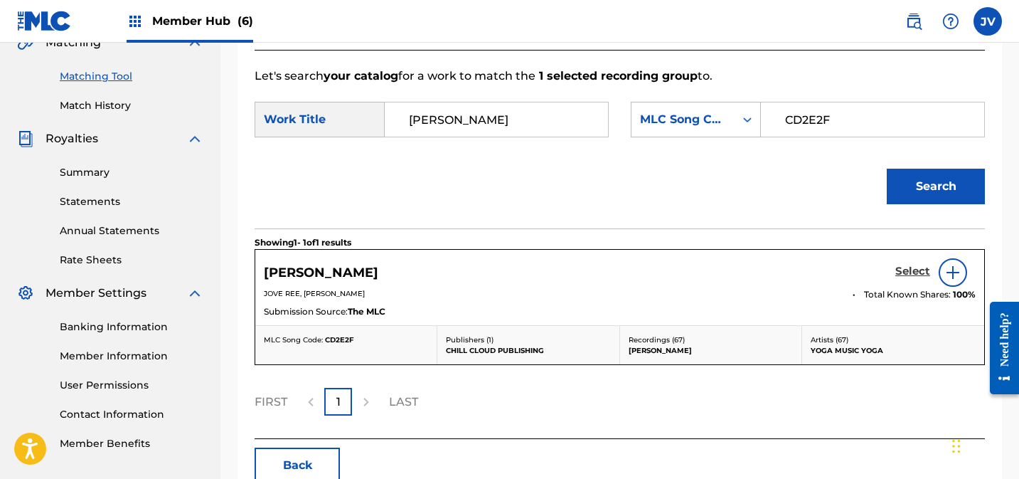
click at [903, 270] on h5 "Select" at bounding box center [912, 272] width 35 height 14
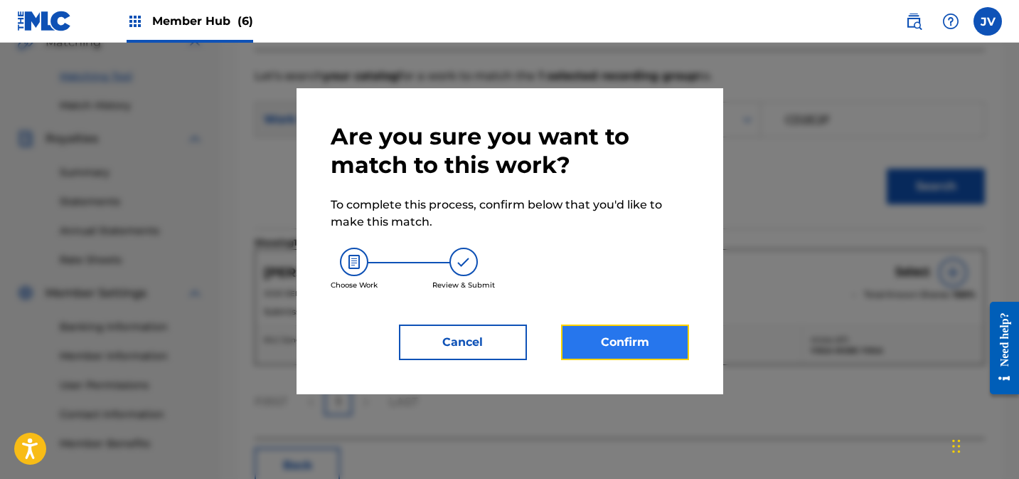
click at [648, 336] on button "Confirm" at bounding box center [625, 342] width 128 height 36
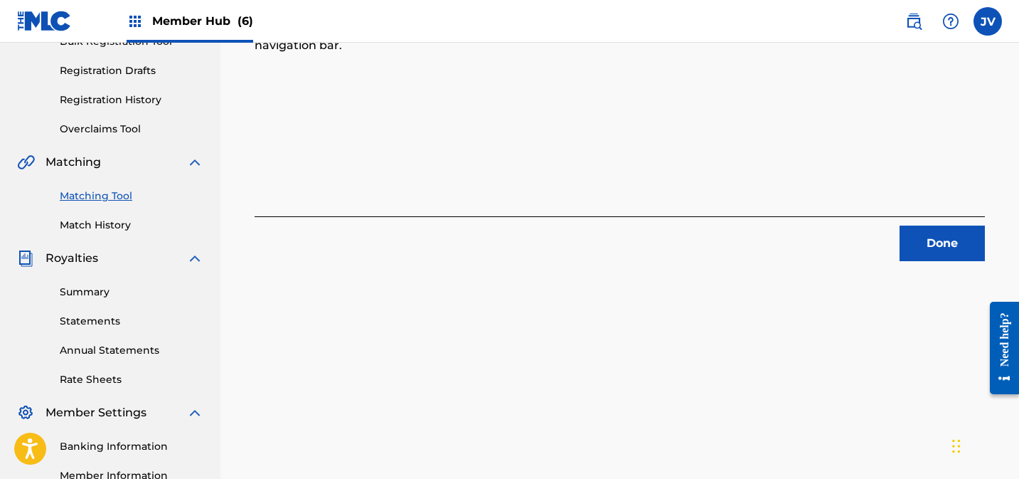
scroll to position [124, 0]
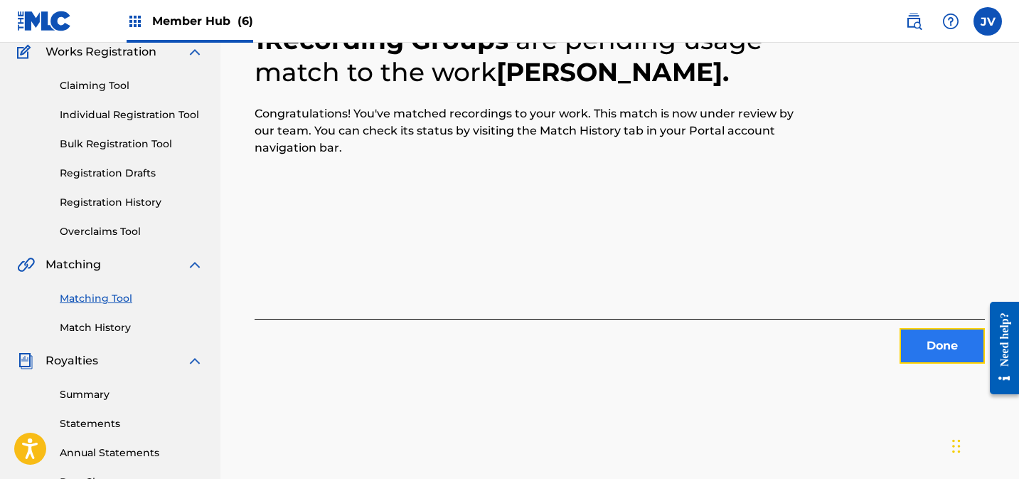
click at [949, 346] on button "Done" at bounding box center [942, 346] width 85 height 36
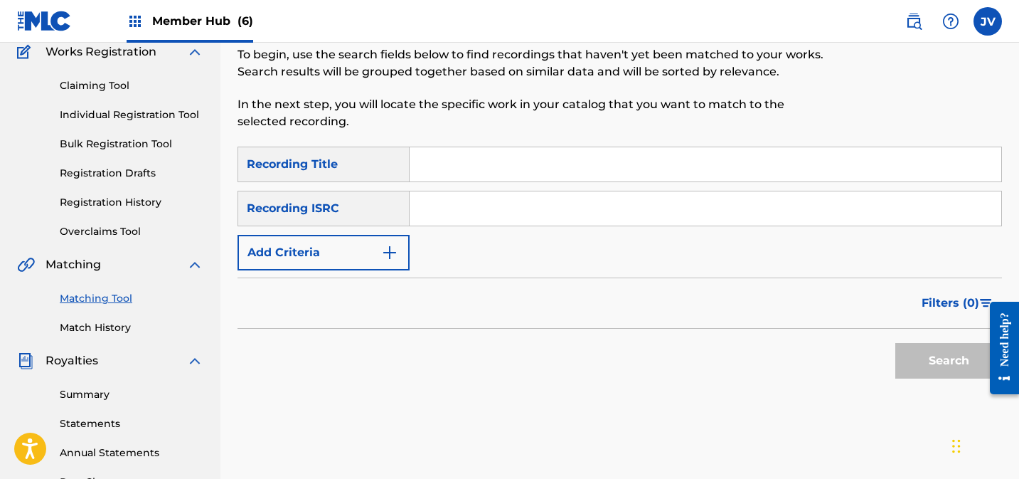
click at [453, 201] on input "Search Form" at bounding box center [706, 208] width 592 height 34
paste input "DEAR42263293"
click at [933, 353] on button "Search" at bounding box center [948, 361] width 107 height 36
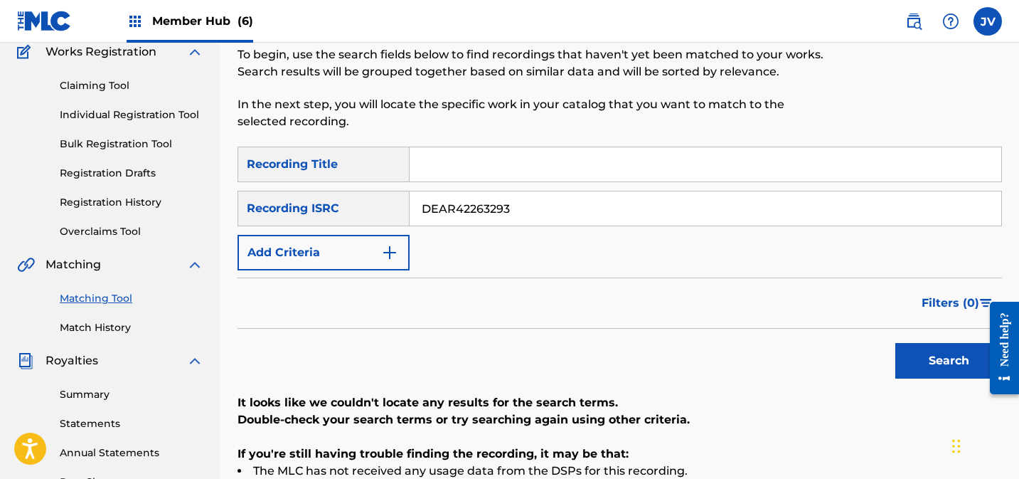
drag, startPoint x: 526, startPoint y: 212, endPoint x: 368, endPoint y: 206, distance: 158.0
click at [366, 206] on div "SearchWithCriteria138a12df-0c35-4e4d-8147-d46f658b3454 Recording ISRC DEAR42263…" at bounding box center [620, 209] width 765 height 36
paste input "117"
type input "DEAR42263117"
click at [931, 361] on button "Search" at bounding box center [948, 361] width 107 height 36
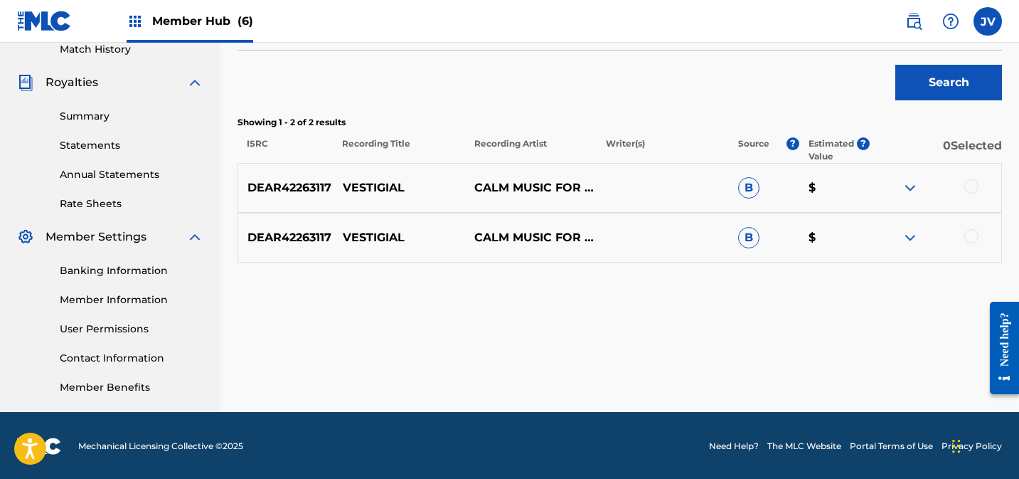
scroll to position [403, 0]
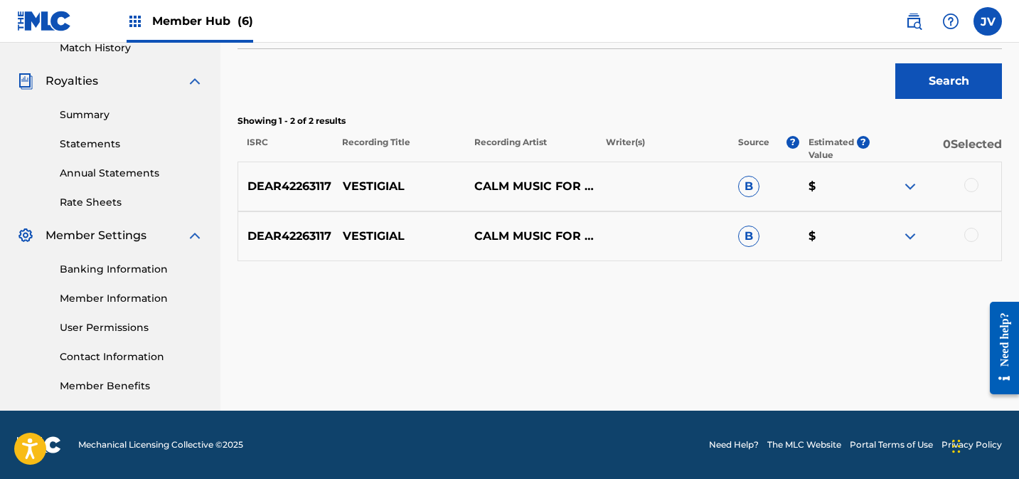
click at [977, 189] on div at bounding box center [936, 186] width 132 height 17
click at [973, 187] on div at bounding box center [971, 185] width 14 height 14
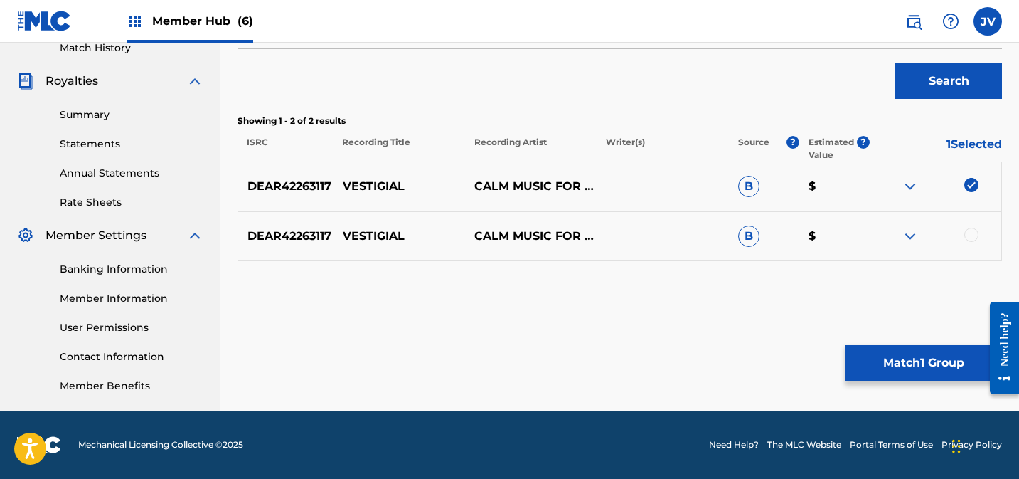
click at [972, 232] on div at bounding box center [971, 235] width 14 height 14
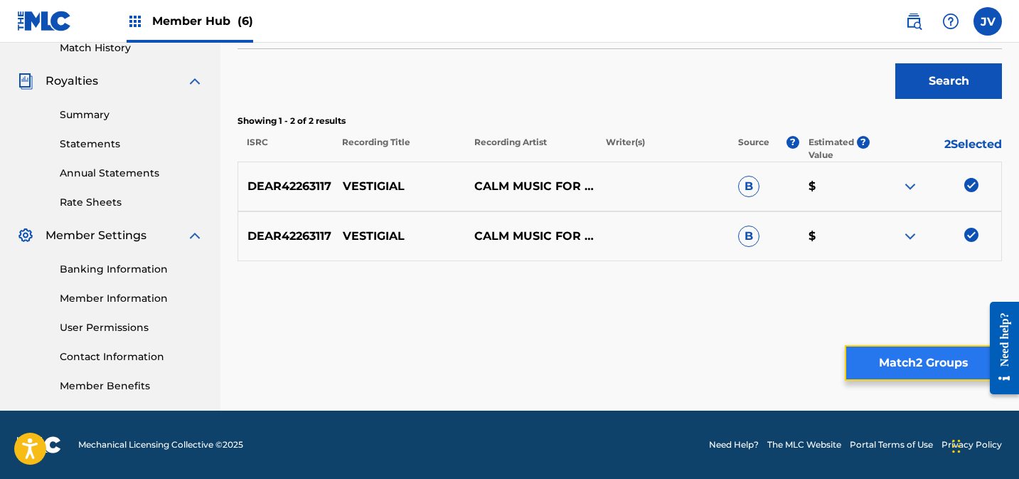
click at [907, 363] on button "Match 2 Groups" at bounding box center [923, 363] width 157 height 36
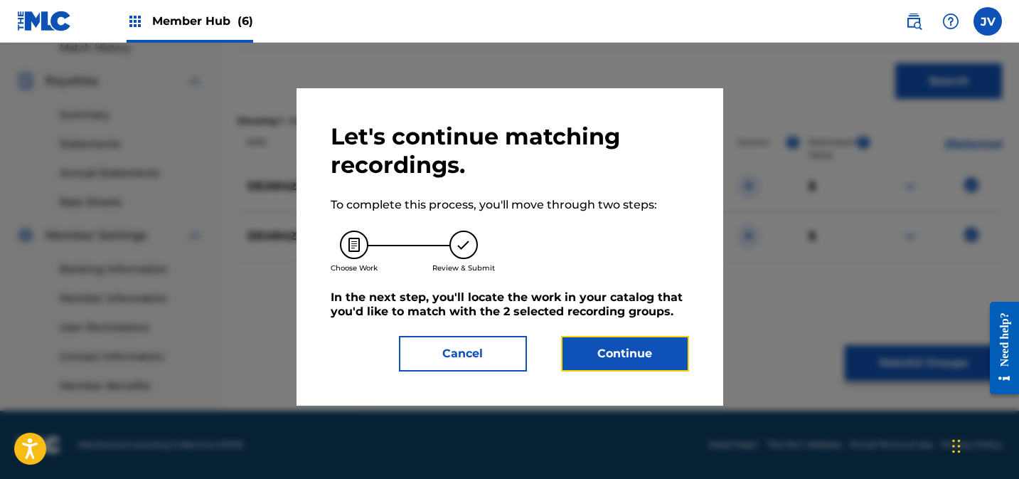
click at [601, 344] on button "Continue" at bounding box center [625, 354] width 128 height 36
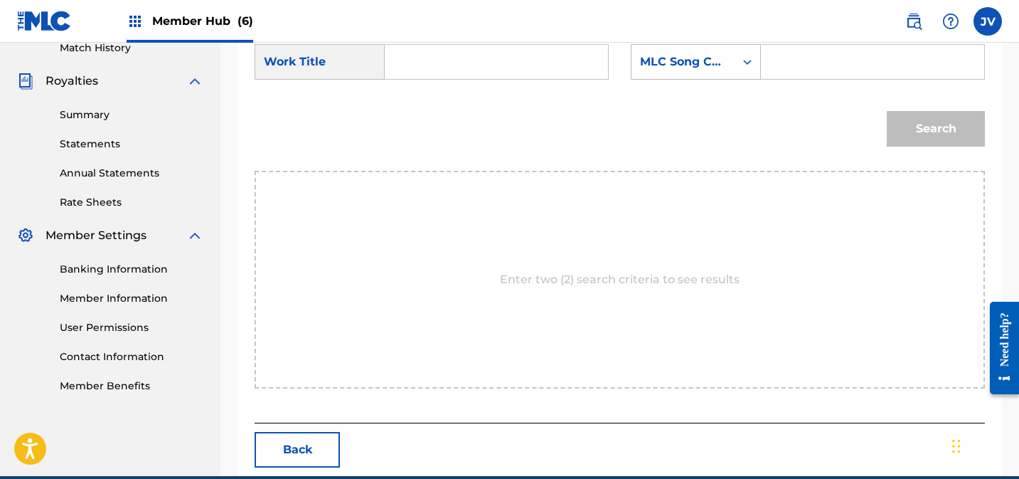
drag, startPoint x: 474, startPoint y: 68, endPoint x: 486, endPoint y: 68, distance: 11.4
click at [474, 68] on input "Search Form" at bounding box center [496, 62] width 199 height 34
paste input "Vestigial"
type input "Vestigial"
click at [874, 62] on input "Search Form" at bounding box center [872, 62] width 199 height 34
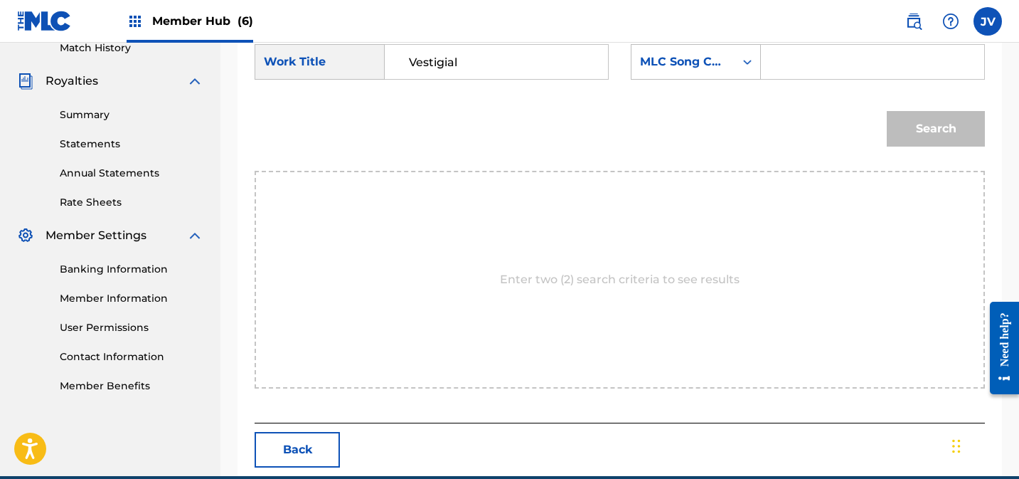
paste input "VB8DUC"
type input "VB8DUC"
click at [913, 131] on button "Search" at bounding box center [936, 129] width 98 height 36
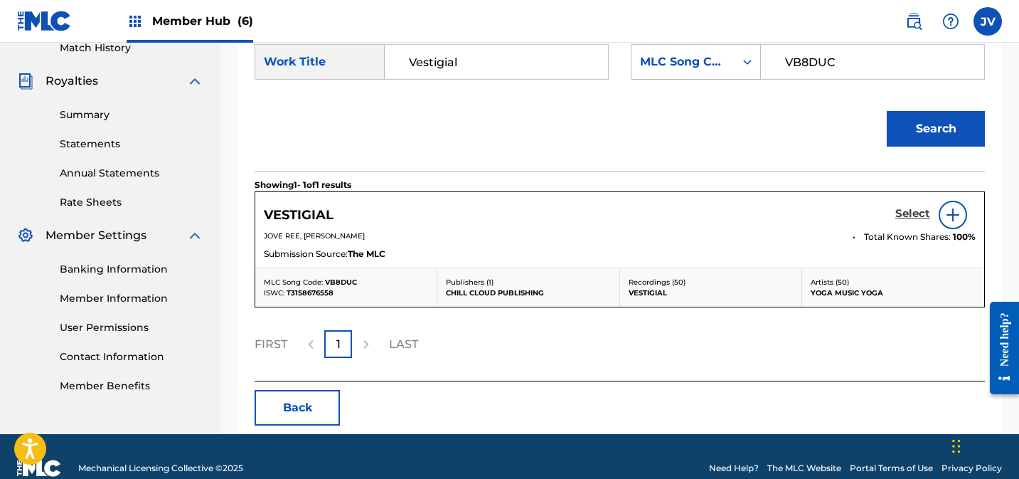
click at [910, 214] on h5 "Select" at bounding box center [912, 214] width 35 height 14
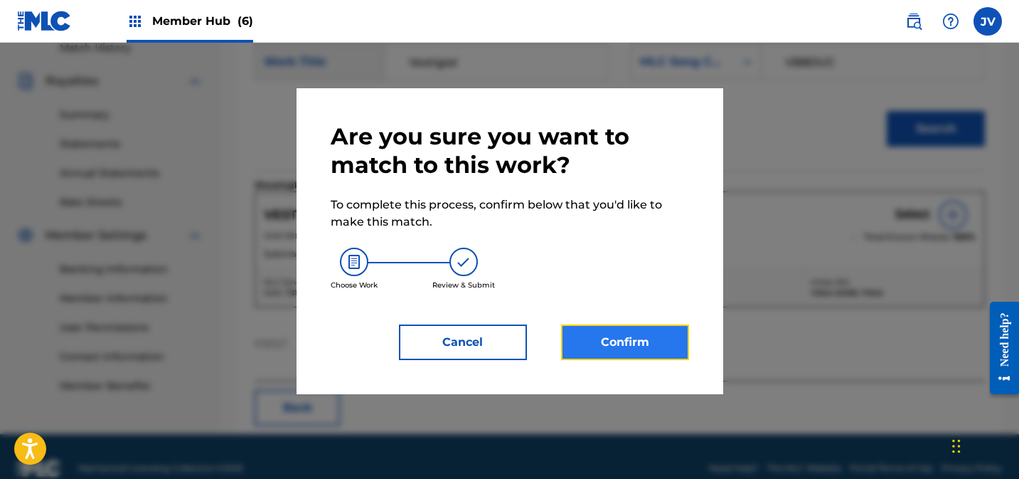
click at [656, 339] on button "Confirm" at bounding box center [625, 342] width 128 height 36
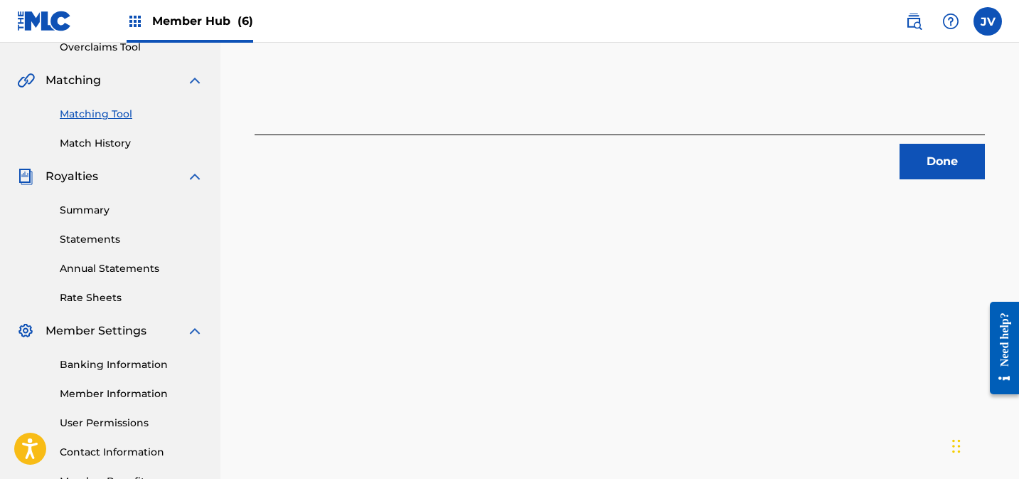
scroll to position [295, 0]
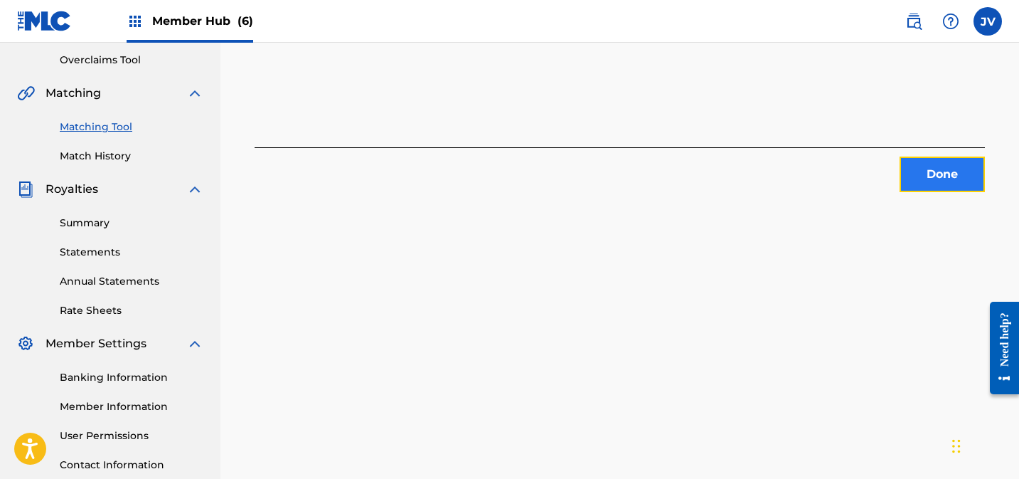
click at [954, 174] on button "Done" at bounding box center [942, 174] width 85 height 36
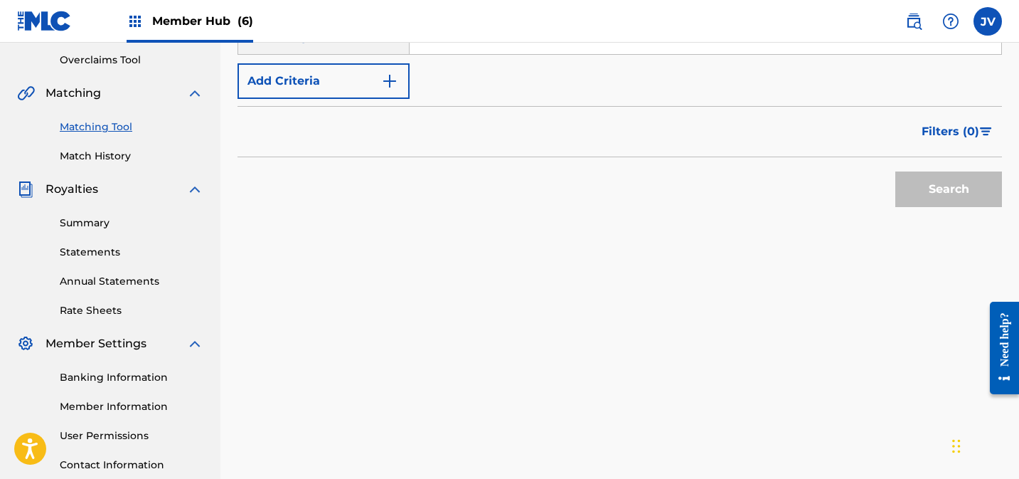
scroll to position [0, 0]
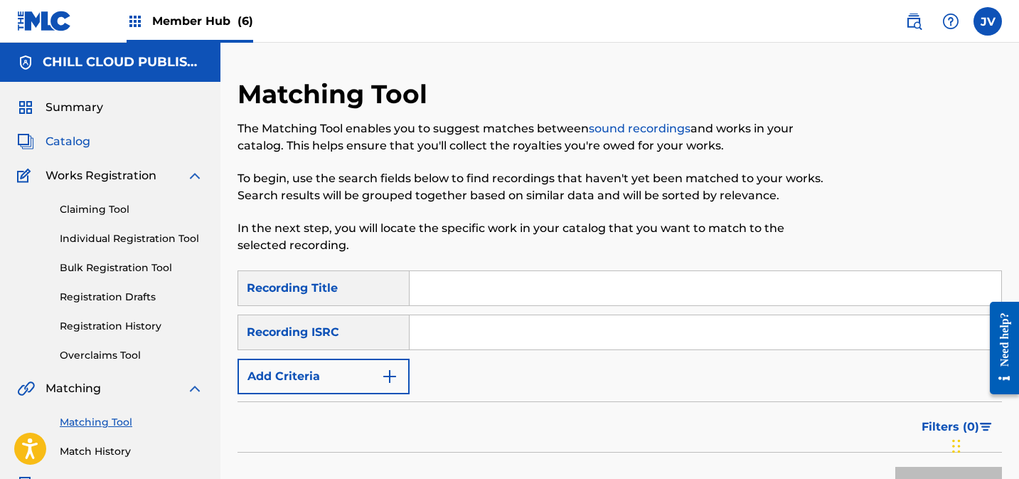
click at [73, 140] on span "Catalog" at bounding box center [68, 141] width 45 height 17
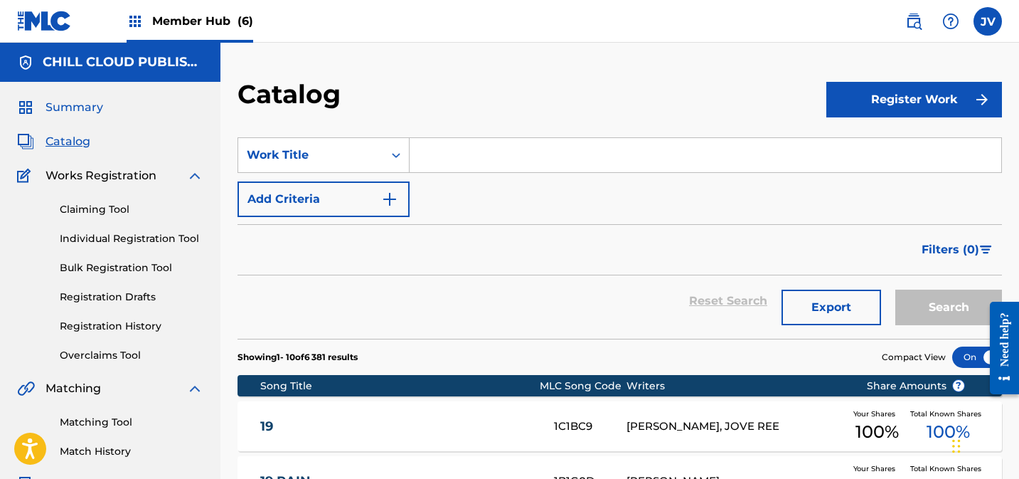
click at [57, 104] on span "Summary" at bounding box center [75, 107] width 58 height 17
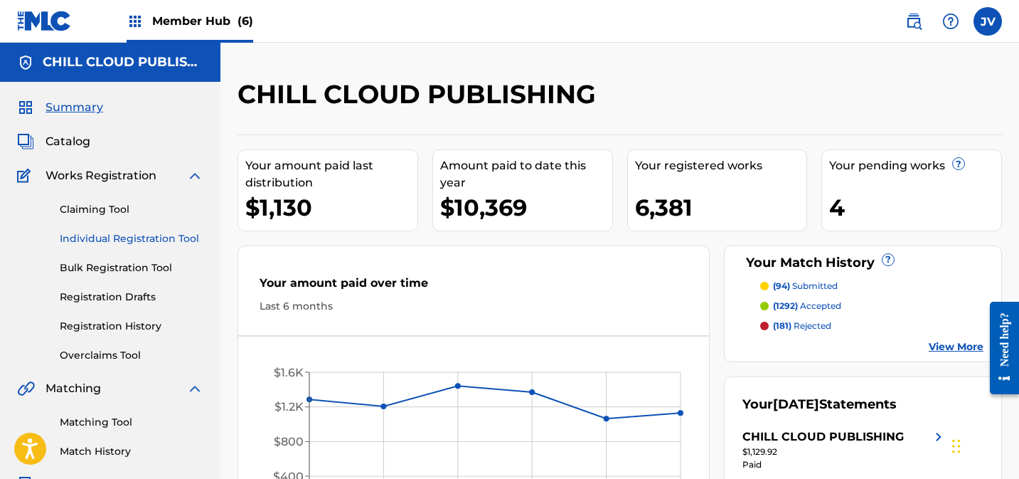
click at [118, 240] on link "Individual Registration Tool" at bounding box center [132, 238] width 144 height 15
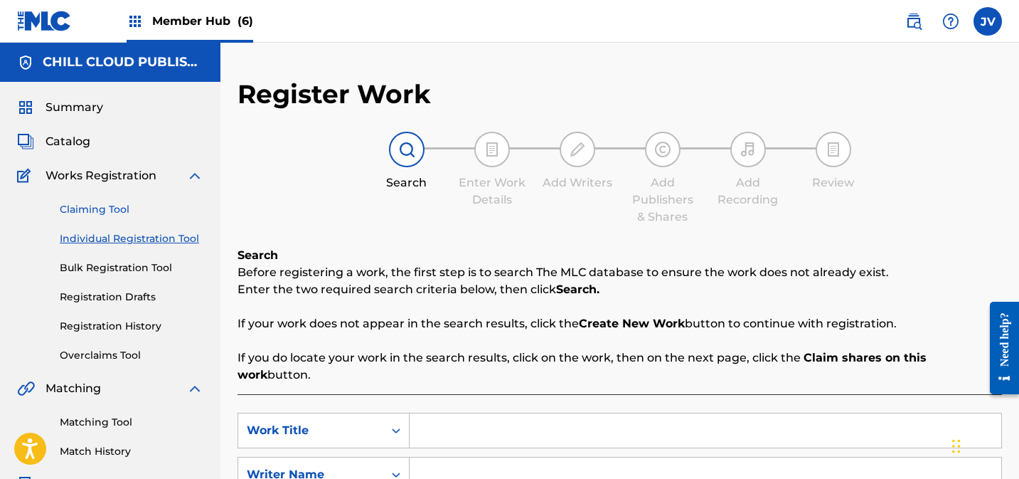
click at [93, 206] on link "Claiming Tool" at bounding box center [132, 209] width 144 height 15
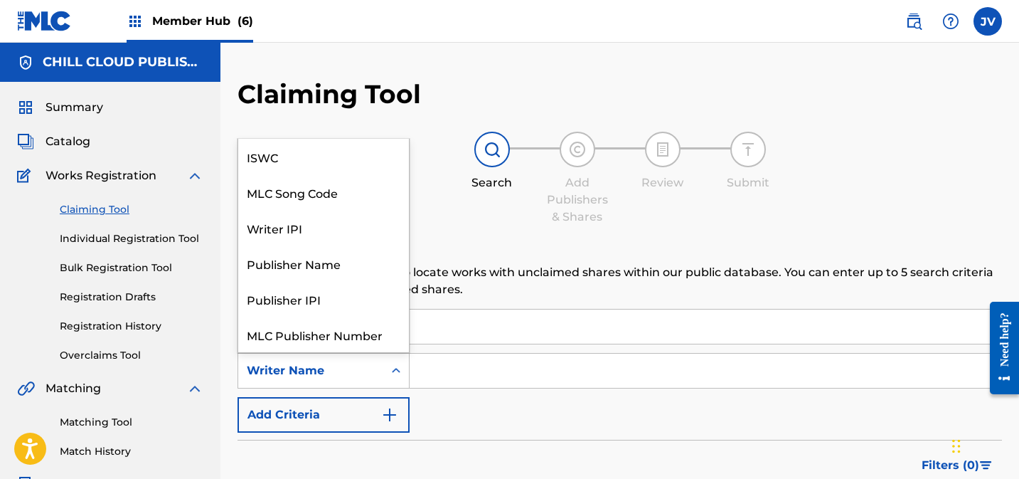
click at [381, 374] on div "Writer Name" at bounding box center [310, 370] width 145 height 27
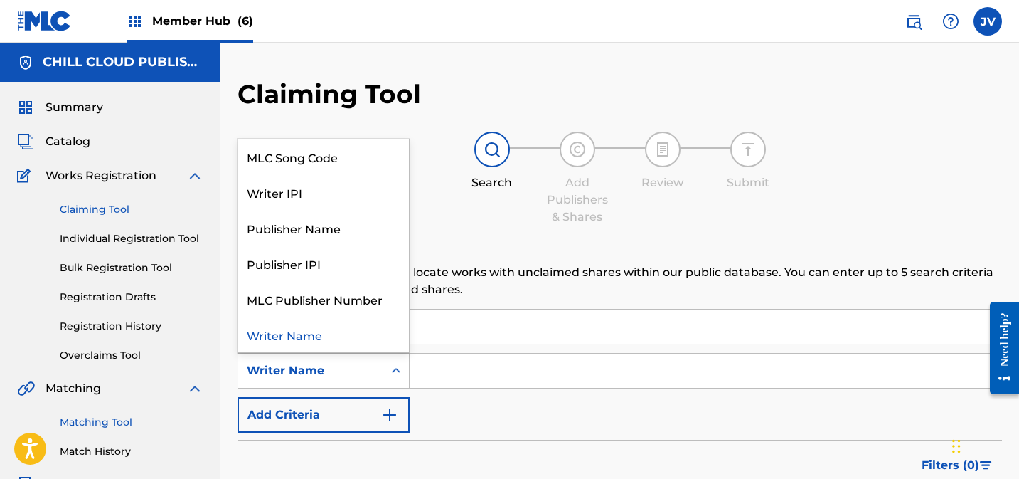
click at [104, 421] on link "Matching Tool" at bounding box center [132, 422] width 144 height 15
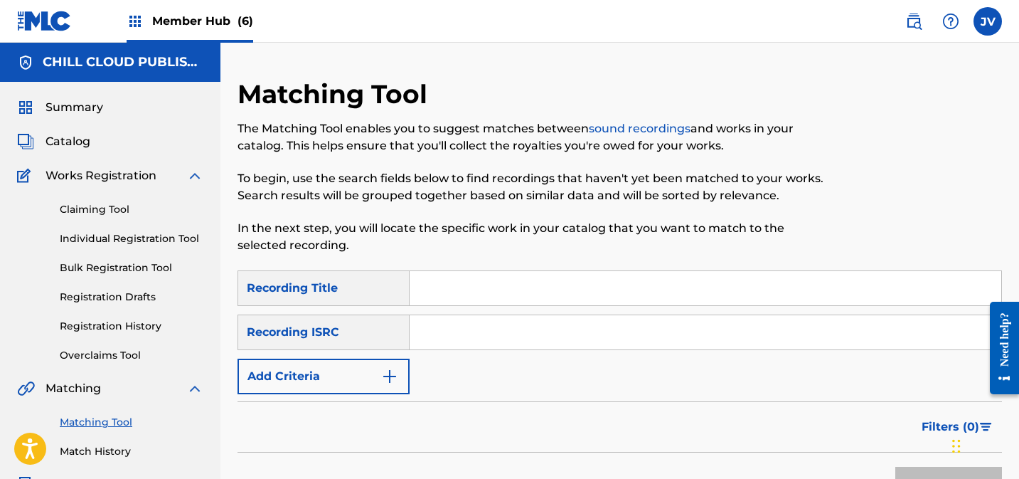
click at [457, 335] on input "Search Form" at bounding box center [706, 332] width 592 height 34
paste input "DEAR42263879"
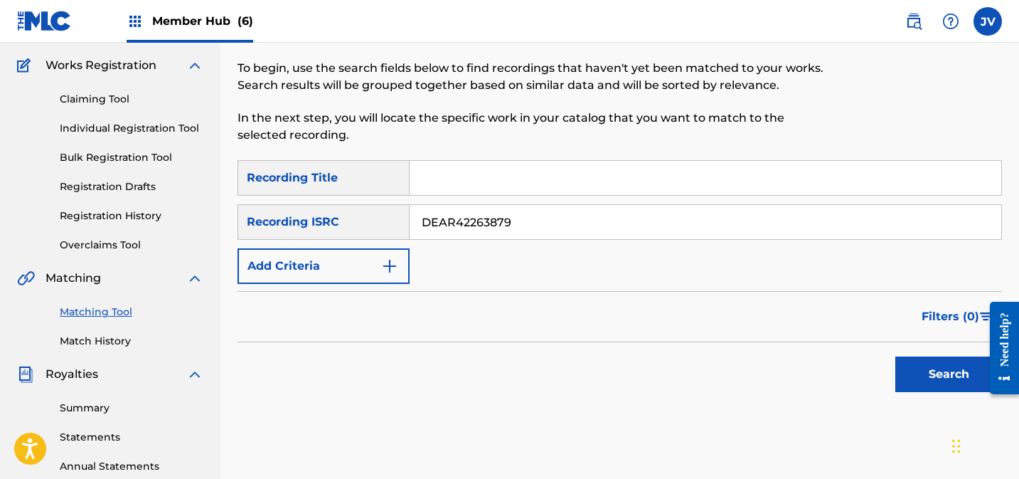
scroll to position [118, 0]
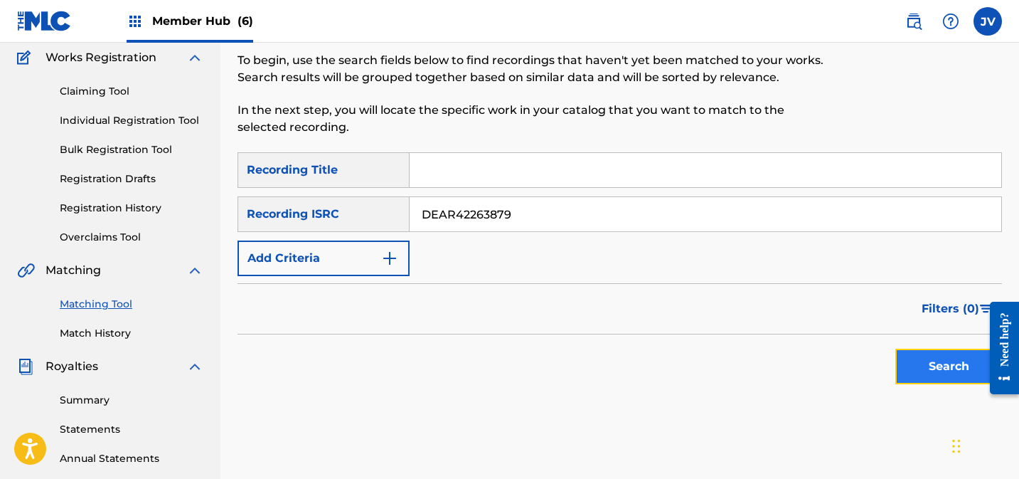
click at [927, 349] on button "Search" at bounding box center [948, 367] width 107 height 36
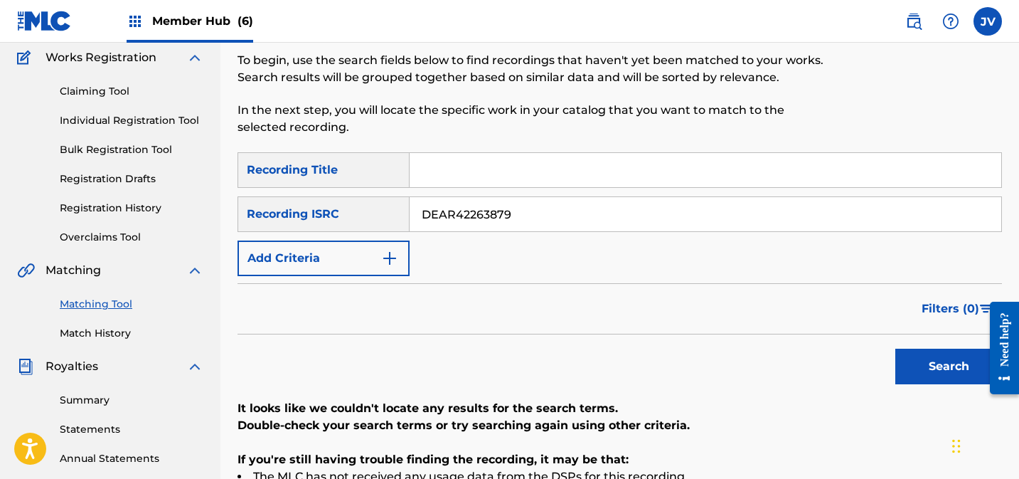
drag, startPoint x: 512, startPoint y: 220, endPoint x: 366, endPoint y: 216, distance: 146.6
click at [366, 216] on div "SearchWithCriteria138a12df-0c35-4e4d-8147-d46f658b3454 Recording ISRC DEAR42263…" at bounding box center [620, 214] width 765 height 36
paste input "GXC5E2403066"
type input "GXC5E2403066"
drag, startPoint x: 952, startPoint y: 368, endPoint x: 910, endPoint y: 360, distance: 42.1
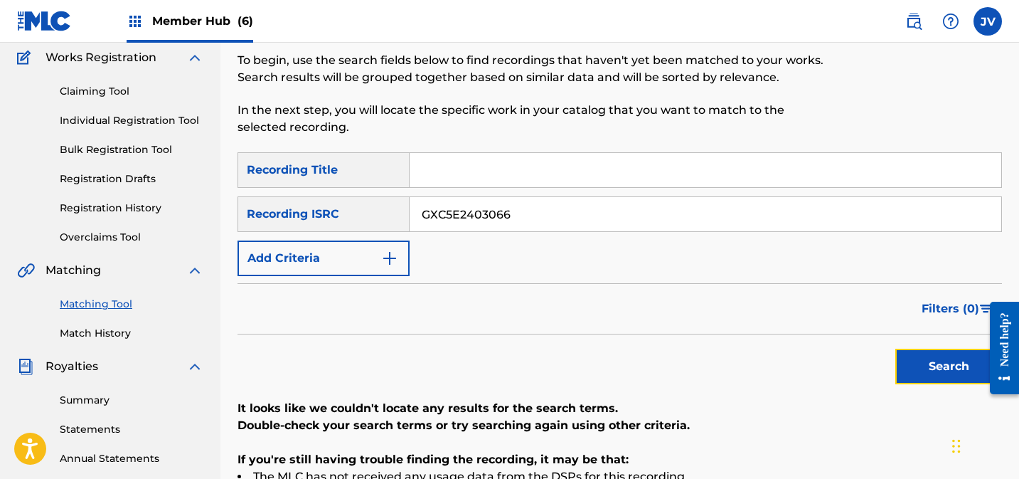
click at [952, 368] on button "Search" at bounding box center [948, 367] width 107 height 36
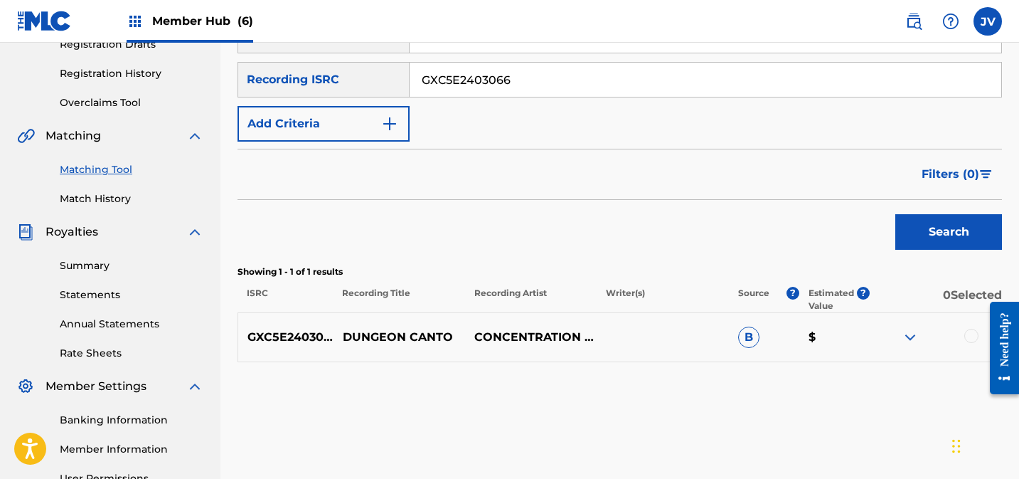
scroll to position [319, 0]
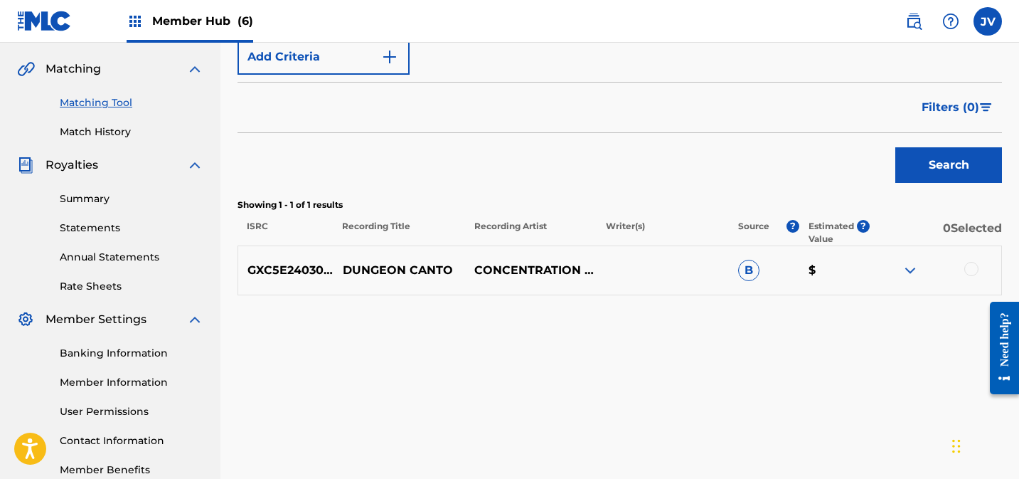
click at [967, 268] on div at bounding box center [971, 269] width 14 height 14
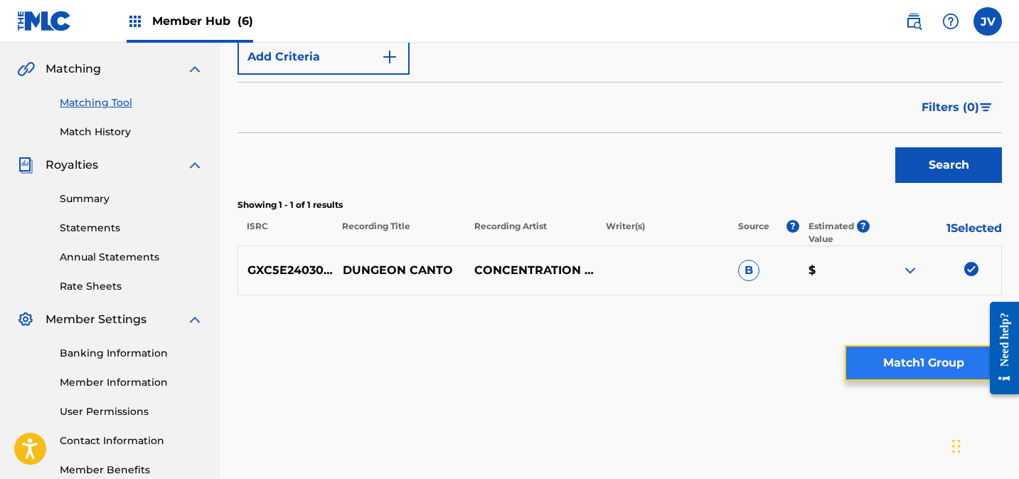
click at [918, 361] on button "Match 1 Group" at bounding box center [923, 363] width 157 height 36
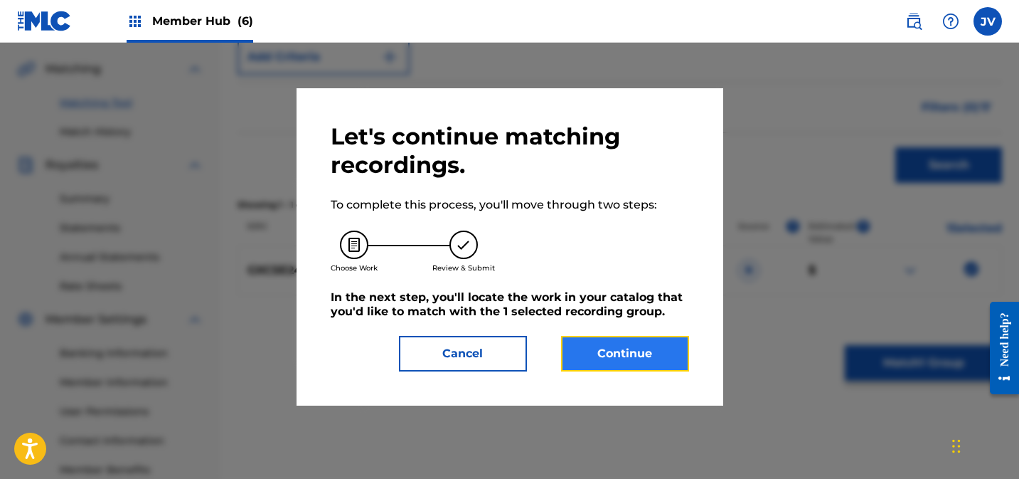
click at [634, 355] on button "Continue" at bounding box center [625, 354] width 128 height 36
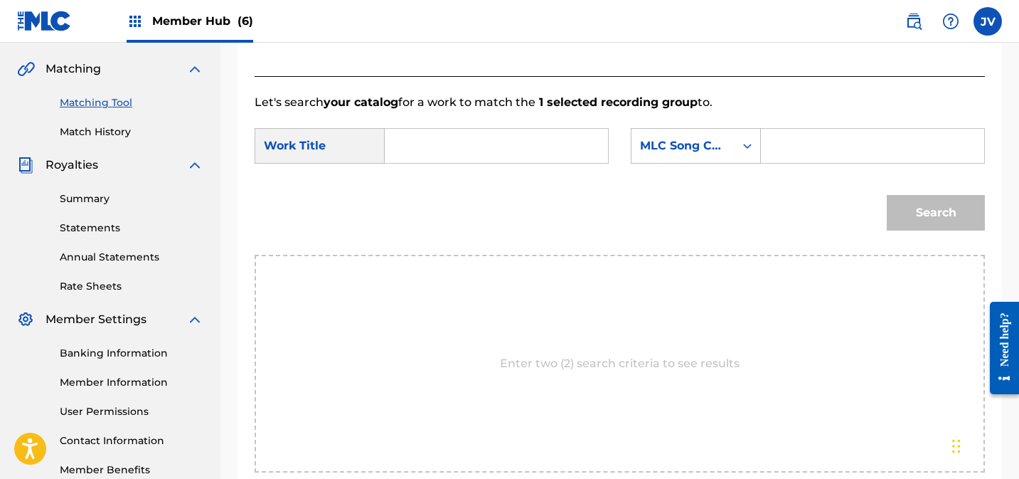
drag, startPoint x: 814, startPoint y: 154, endPoint x: 809, endPoint y: 166, distance: 12.8
click at [814, 154] on input "Search Form" at bounding box center [872, 146] width 199 height 34
paste input "DC0R9X"
type input "DC0R9X"
click at [456, 149] on input "Search Form" at bounding box center [496, 146] width 199 height 34
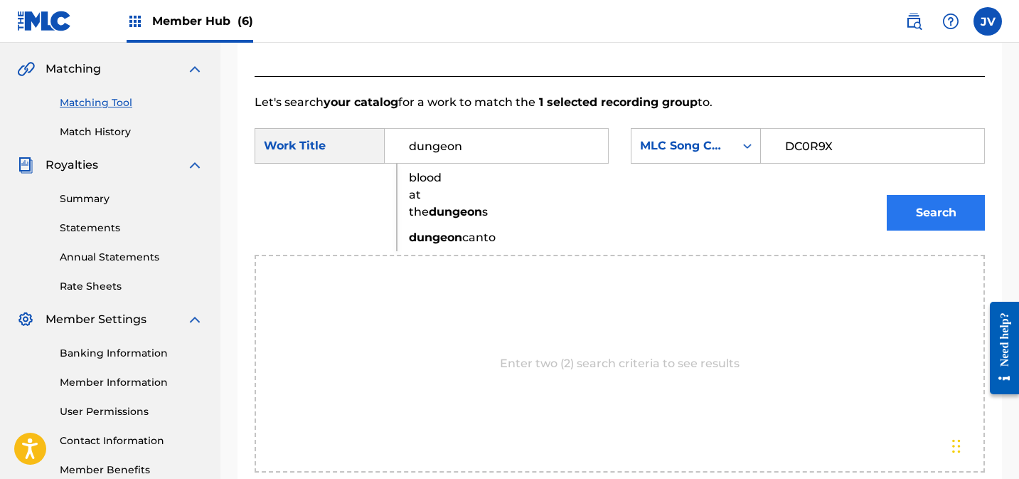
type input "dungeon"
click at [914, 214] on button "Search" at bounding box center [936, 213] width 98 height 36
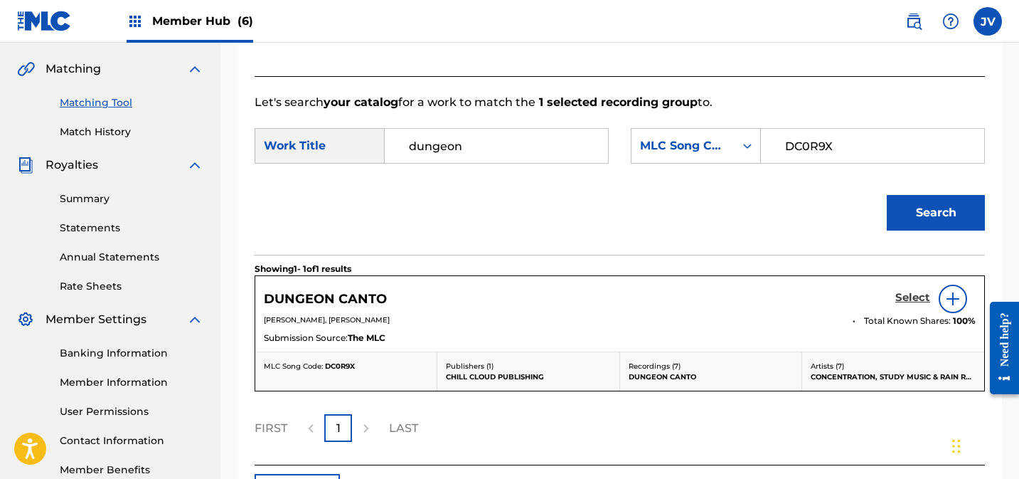
click at [906, 296] on h5 "Select" at bounding box center [912, 298] width 35 height 14
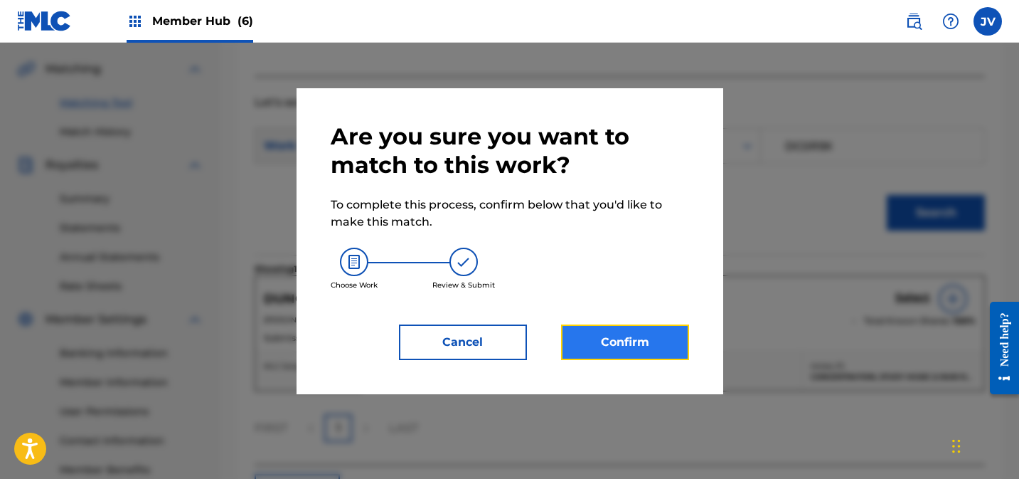
click at [646, 343] on button "Confirm" at bounding box center [625, 342] width 128 height 36
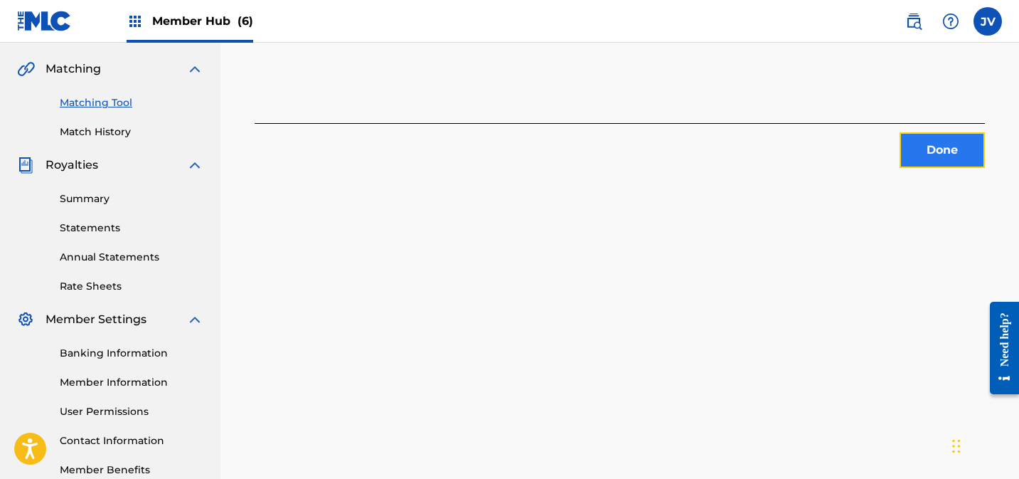
click at [917, 146] on button "Done" at bounding box center [942, 150] width 85 height 36
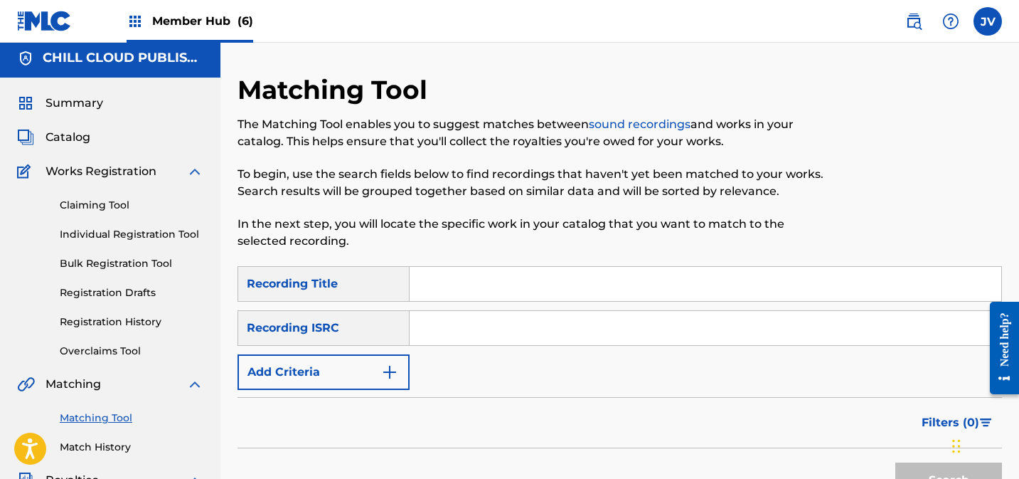
scroll to position [0, 0]
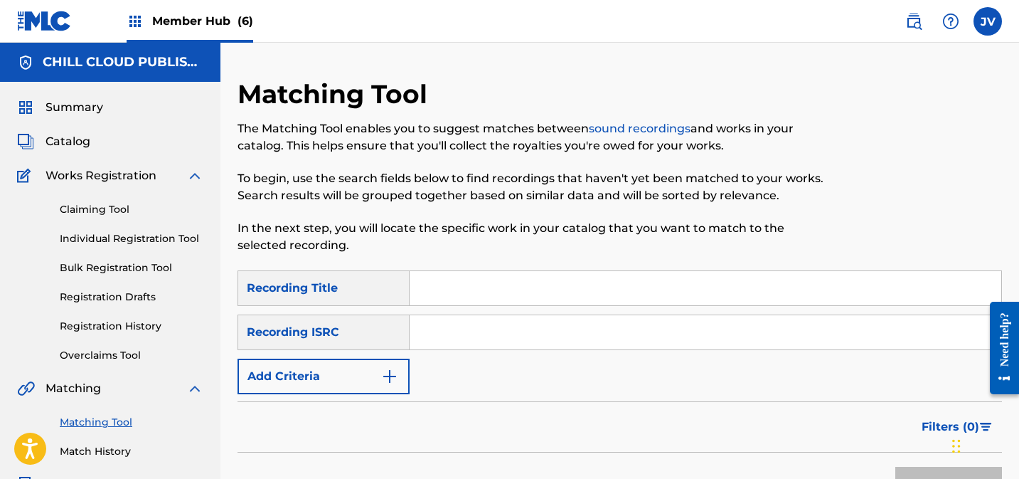
click at [646, 130] on link "sound recordings" at bounding box center [640, 129] width 102 height 14
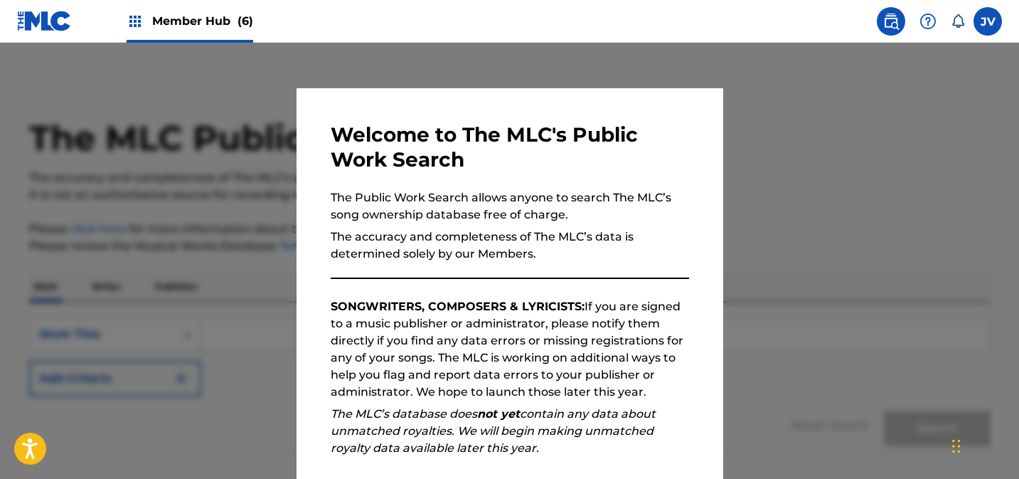
scroll to position [172, 0]
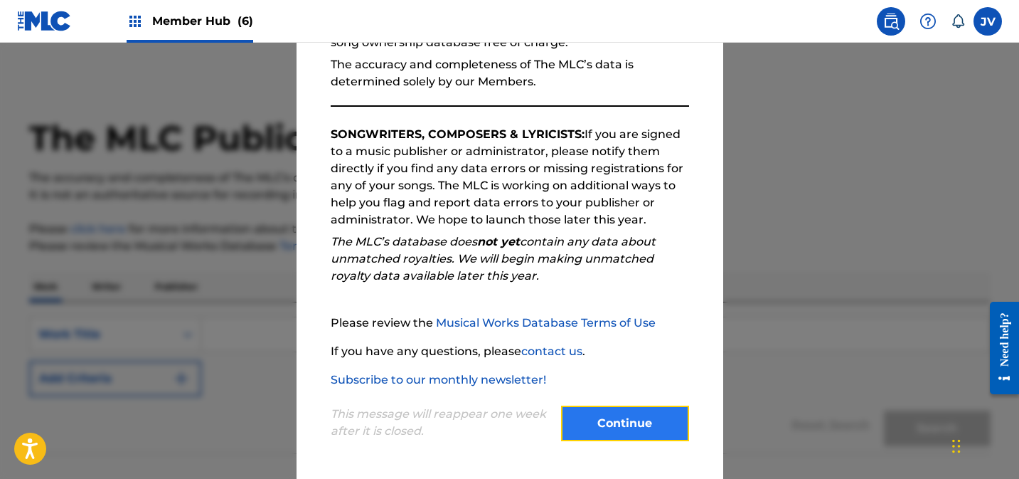
click at [622, 416] on button "Continue" at bounding box center [625, 423] width 128 height 36
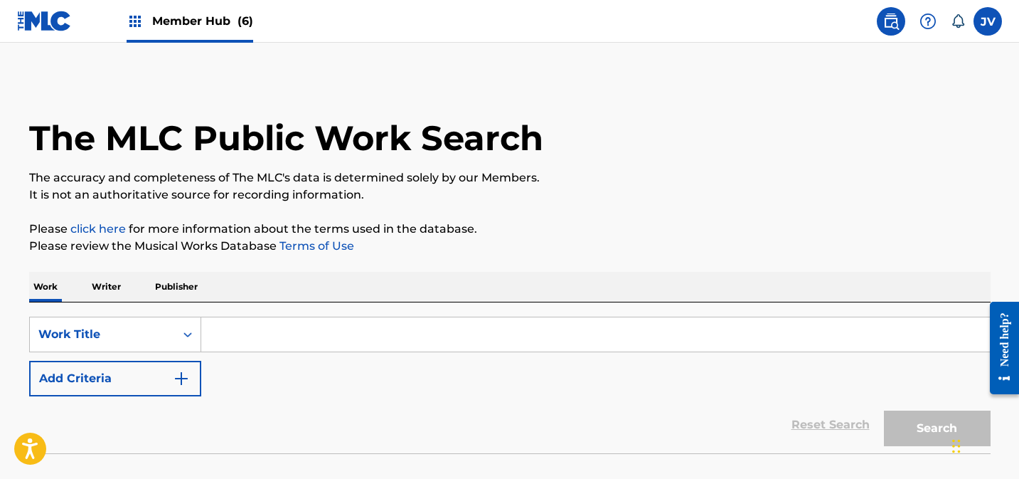
scroll to position [95, 0]
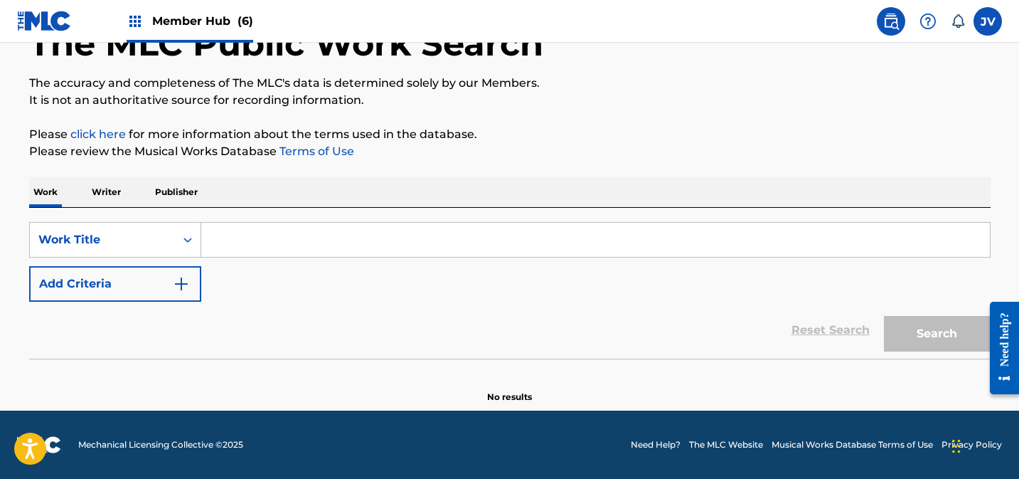
click at [103, 188] on p "Writer" at bounding box center [106, 192] width 38 height 30
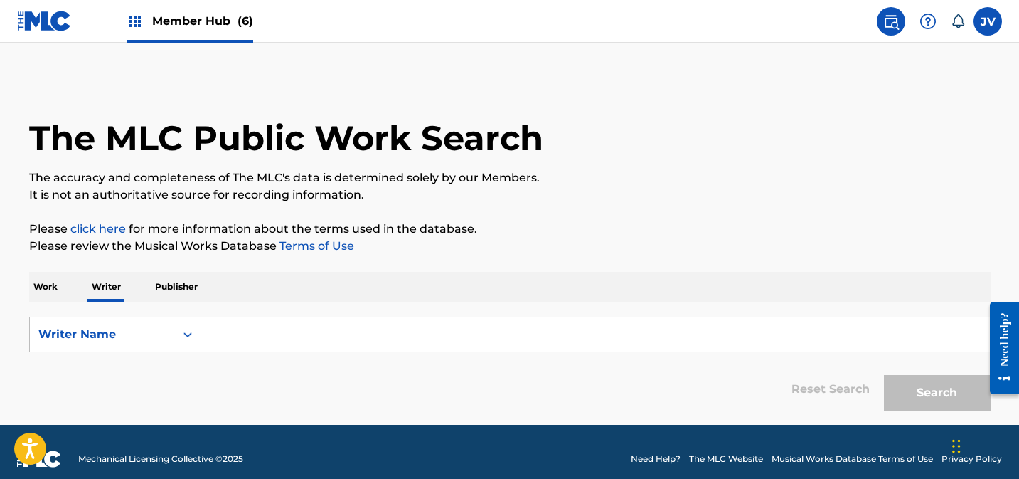
scroll to position [14, 0]
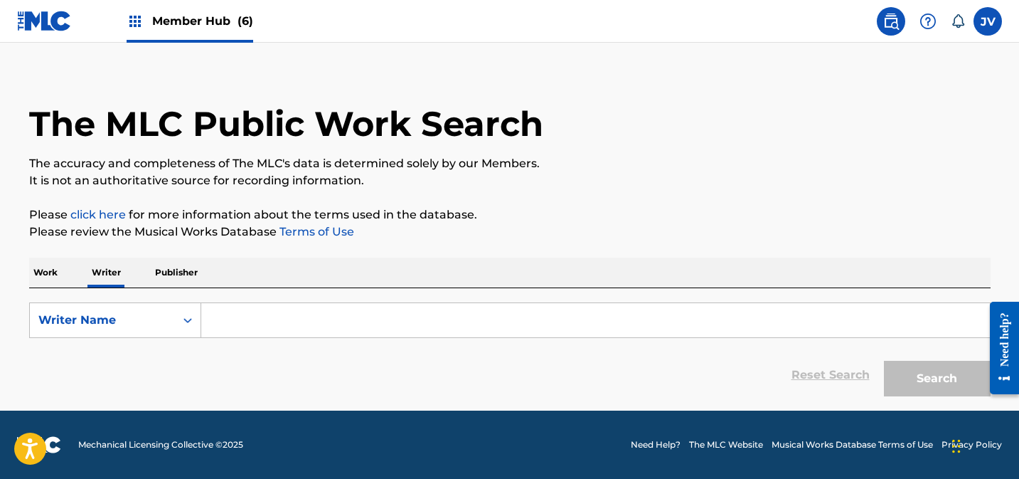
click at [256, 314] on input "Search Form" at bounding box center [595, 320] width 789 height 34
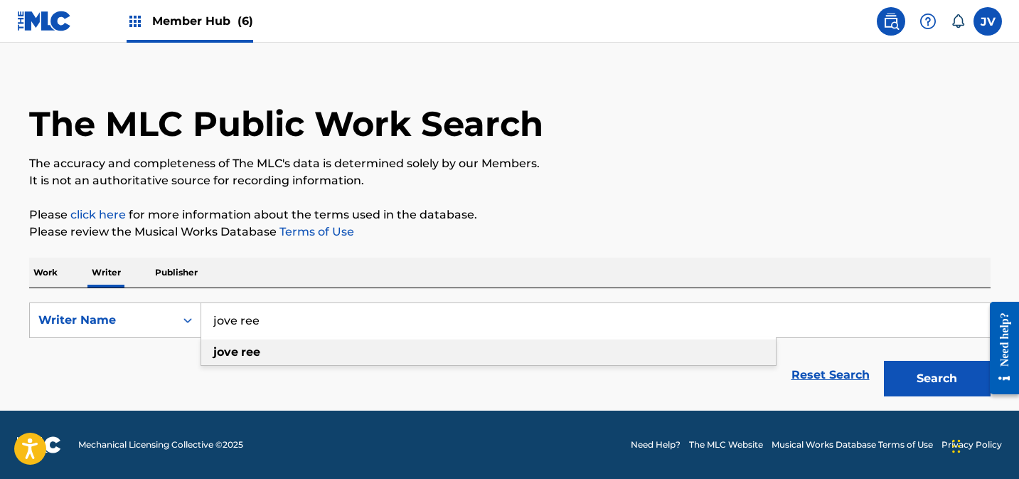
type input "jove ree"
drag, startPoint x: 290, startPoint y: 352, endPoint x: 307, endPoint y: 349, distance: 16.7
click at [291, 352] on div "jove ree" at bounding box center [488, 352] width 575 height 26
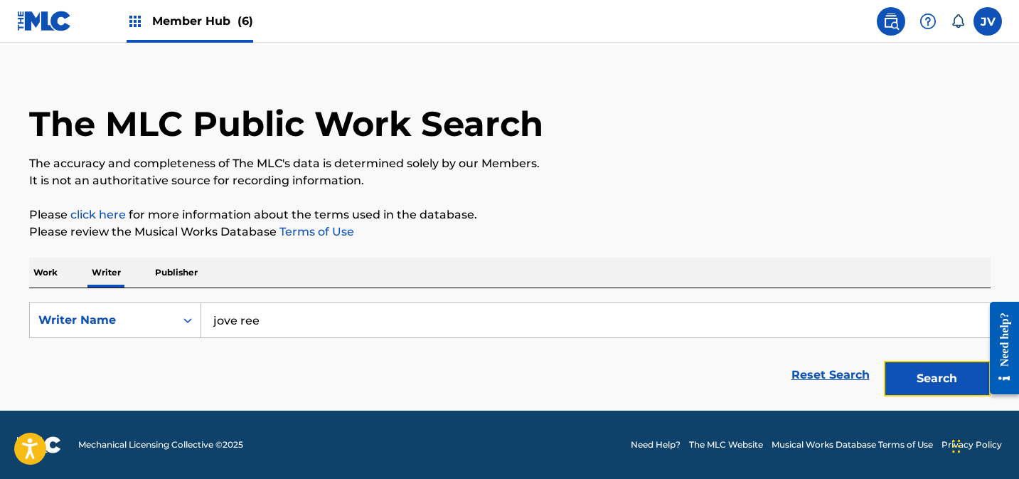
drag, startPoint x: 917, startPoint y: 381, endPoint x: 887, endPoint y: 373, distance: 31.6
click at [918, 381] on button "Search" at bounding box center [937, 379] width 107 height 36
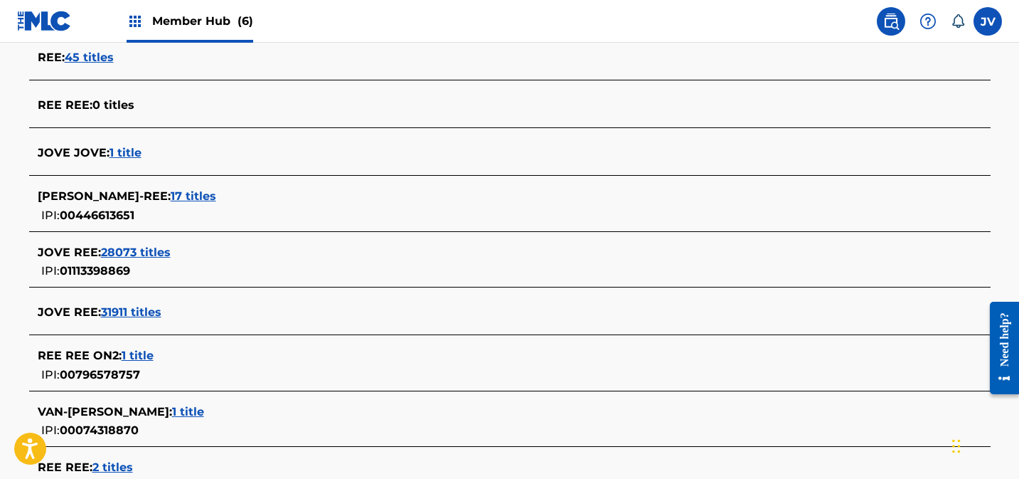
scroll to position [454, 0]
click at [144, 252] on span "28073 titles" at bounding box center [136, 254] width 70 height 14
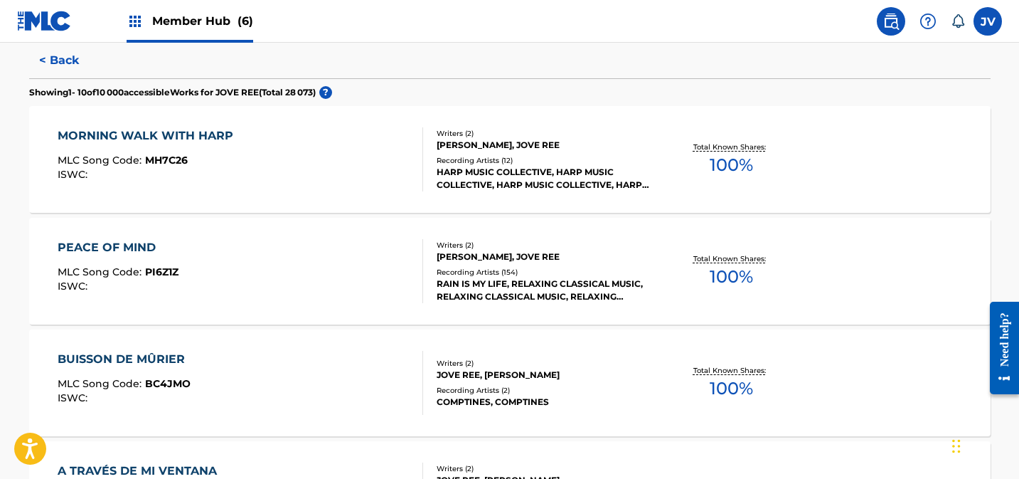
scroll to position [374, 0]
click at [219, 132] on div "MORNING WALK WITH HARP" at bounding box center [149, 136] width 183 height 17
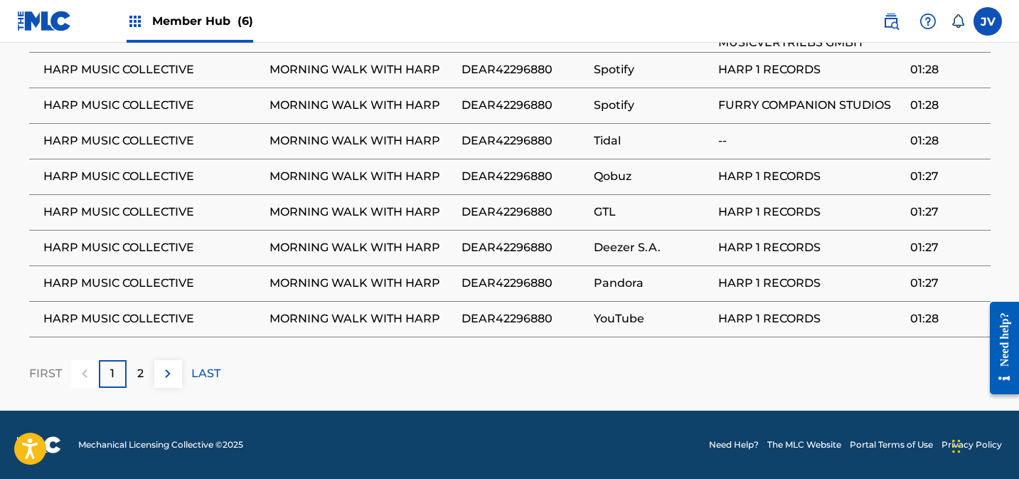
scroll to position [987, 0]
click at [132, 373] on div "2" at bounding box center [141, 374] width 28 height 28
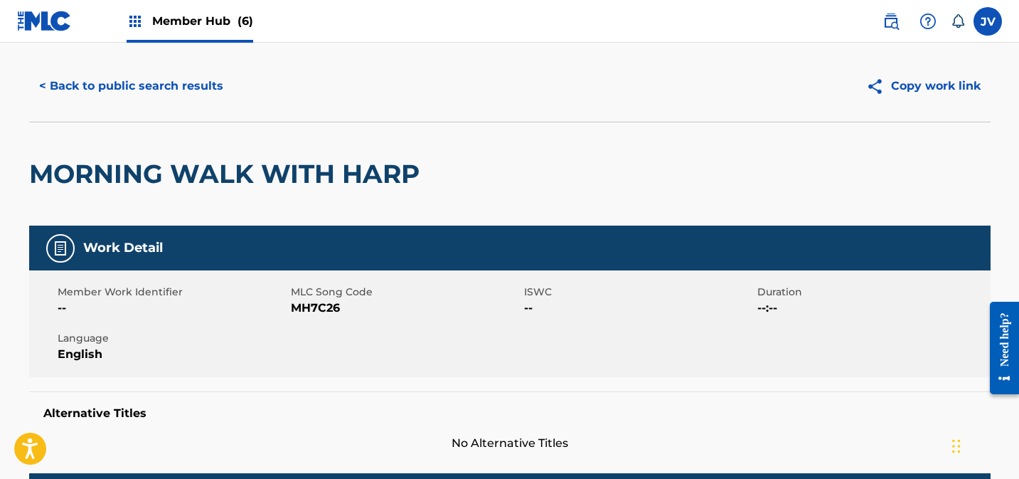
scroll to position [0, 0]
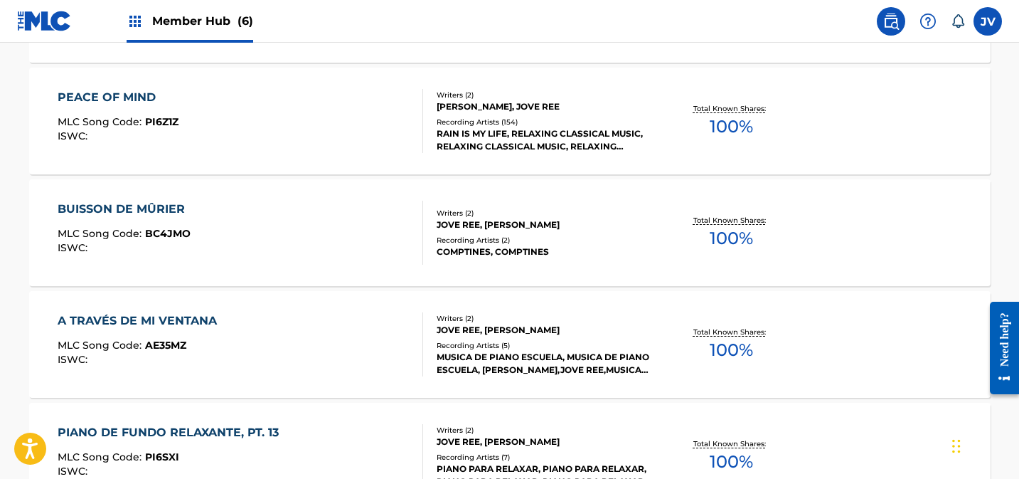
scroll to position [526, 0]
click at [143, 208] on div "BUISSON DE MÛRIER" at bounding box center [125, 208] width 134 height 17
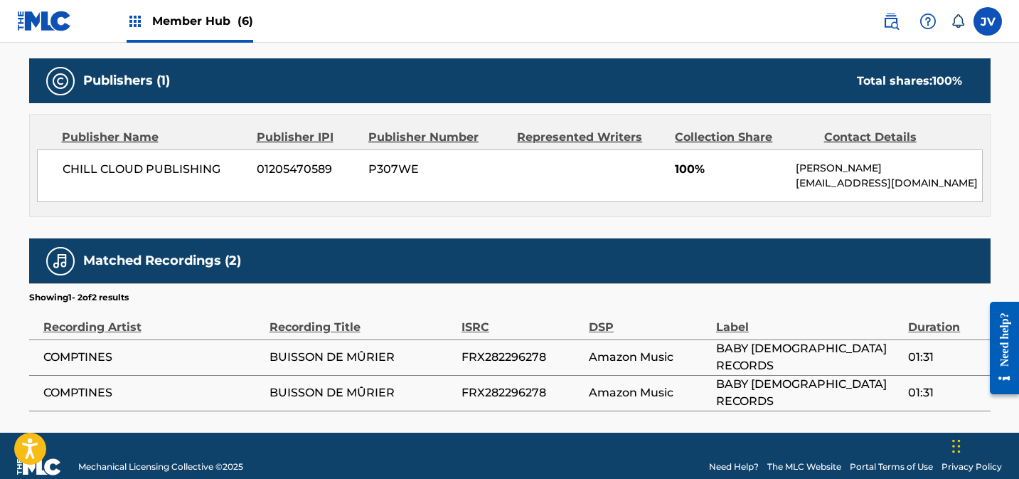
scroll to position [651, 0]
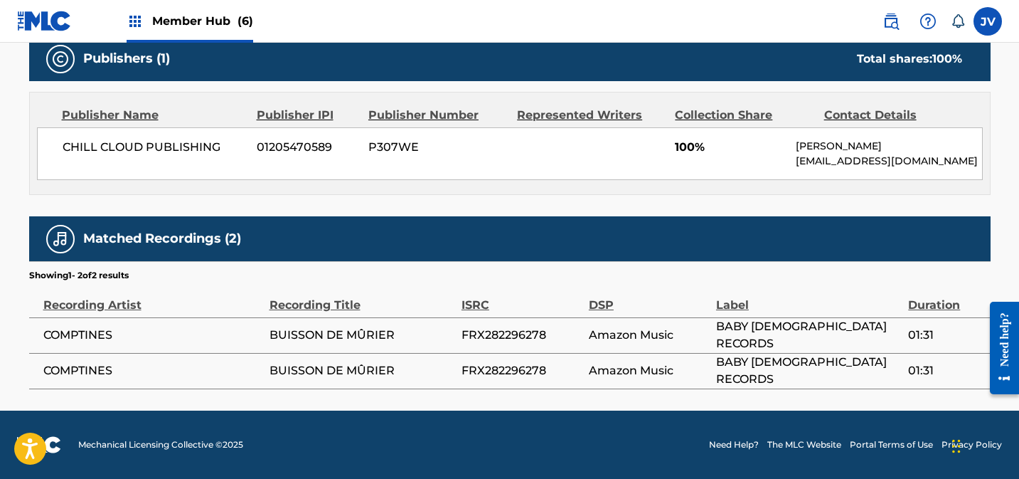
scroll to position [1262, 0]
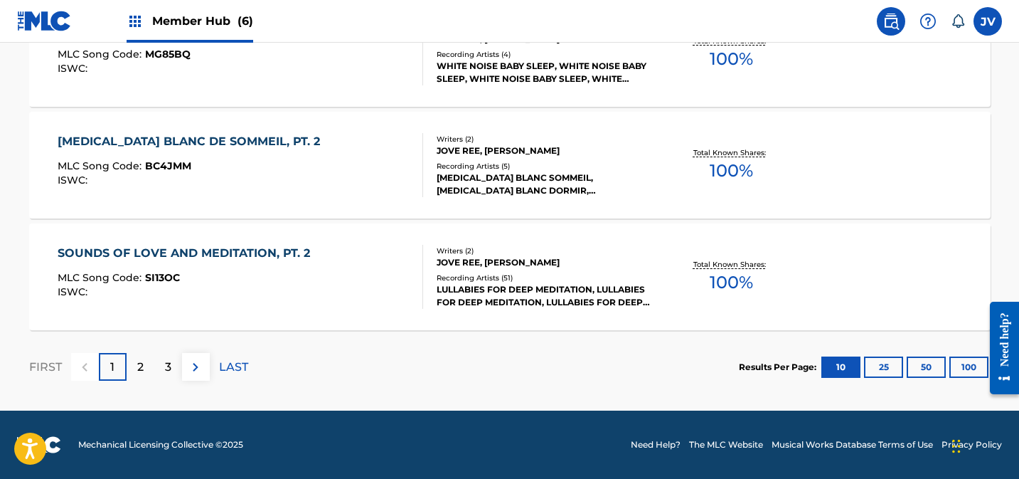
click at [195, 254] on div "SOUNDS OF LOVE AND MEDITATION, PT. 2" at bounding box center [188, 253] width 260 height 17
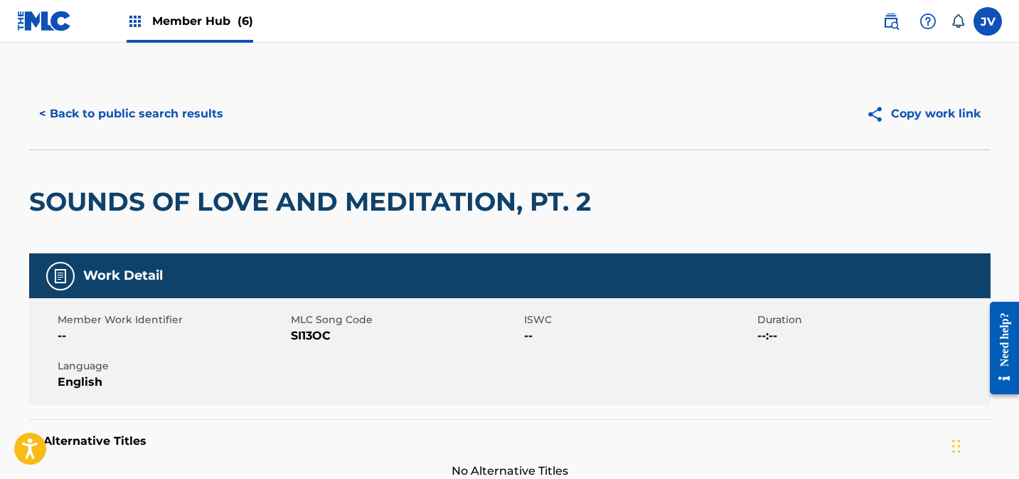
click at [166, 32] on div "Member Hub (6)" at bounding box center [190, 21] width 127 height 42
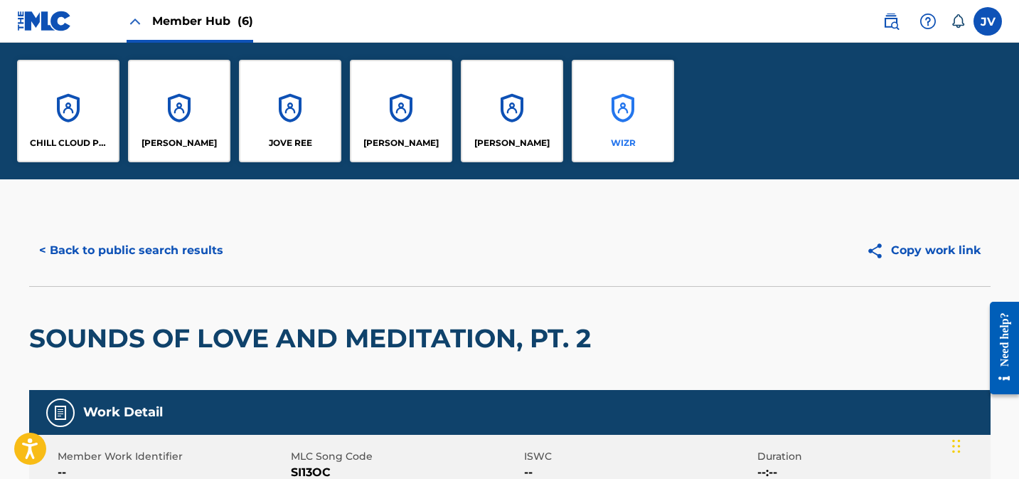
click at [573, 78] on div "WIZR" at bounding box center [623, 111] width 102 height 102
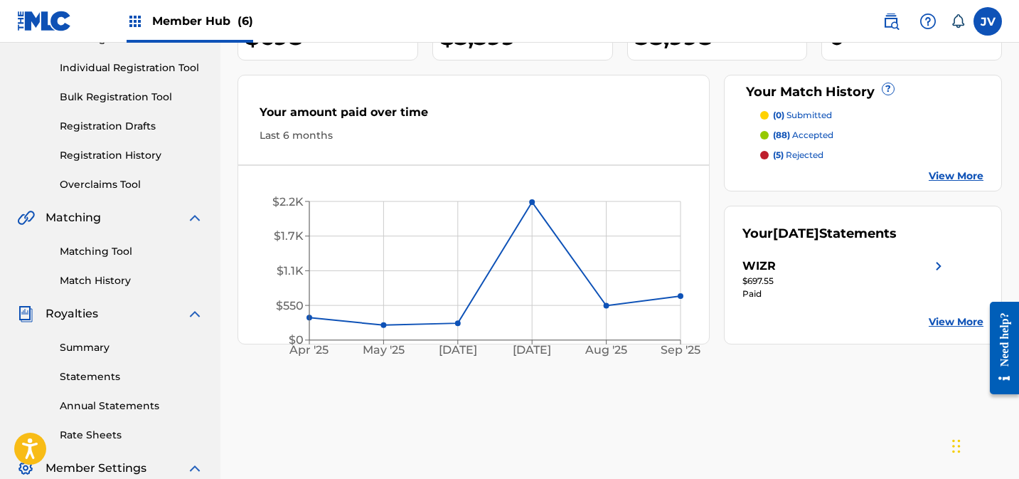
scroll to position [176, 0]
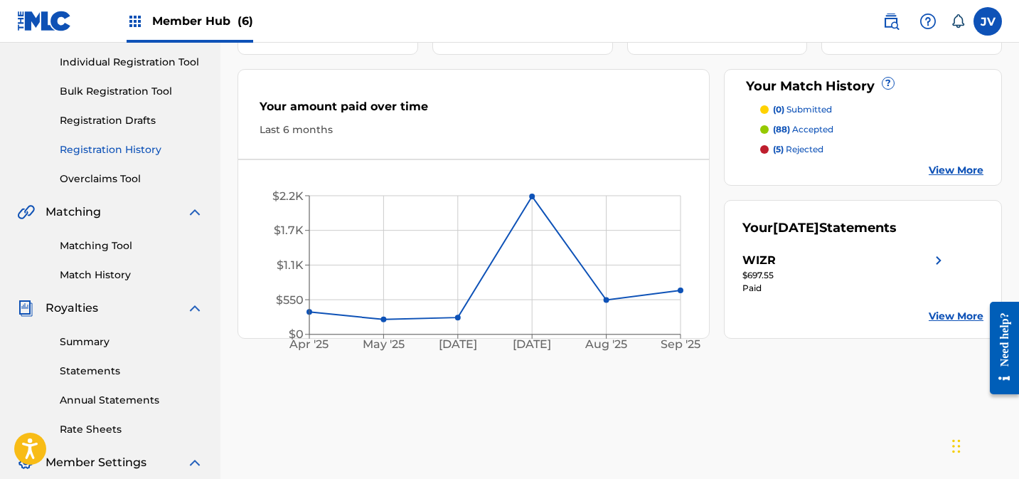
click at [85, 147] on link "Registration History" at bounding box center [132, 149] width 144 height 15
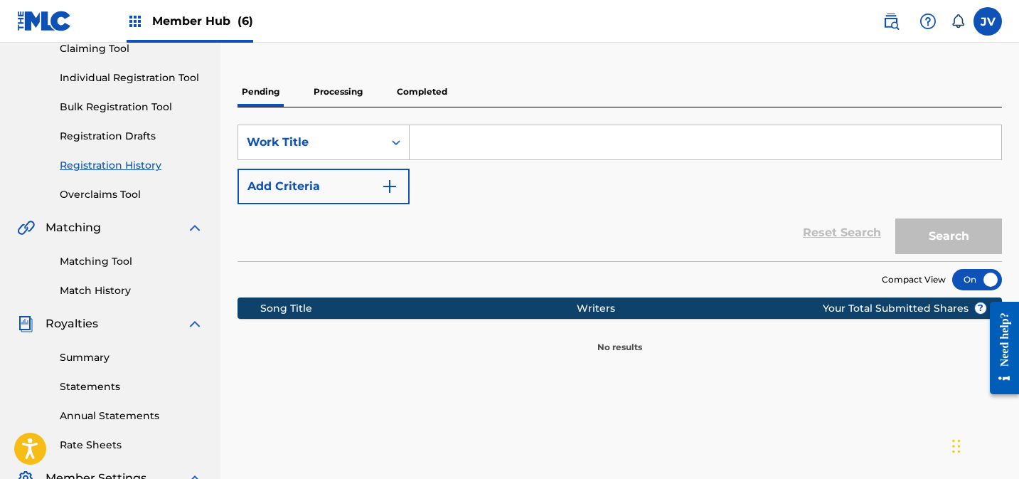
scroll to position [159, 0]
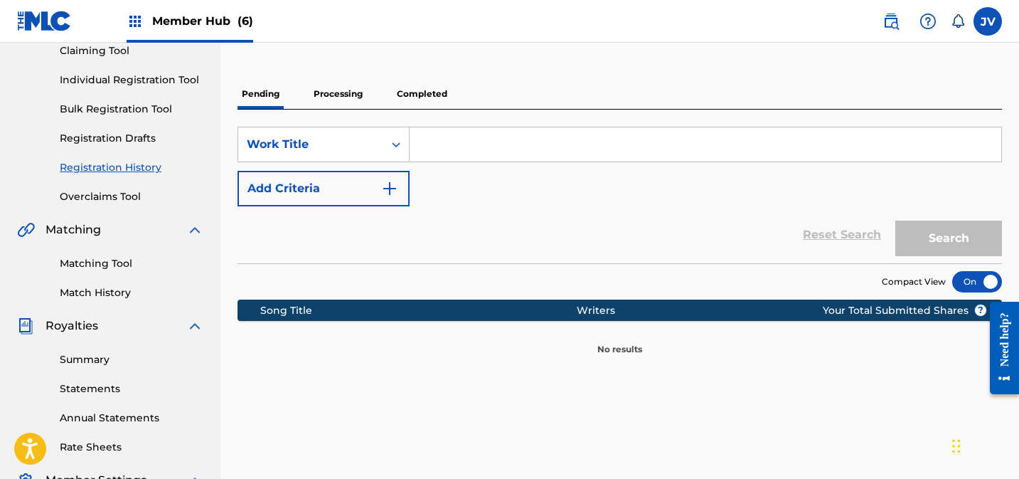
click at [432, 98] on p "Completed" at bounding box center [422, 94] width 59 height 30
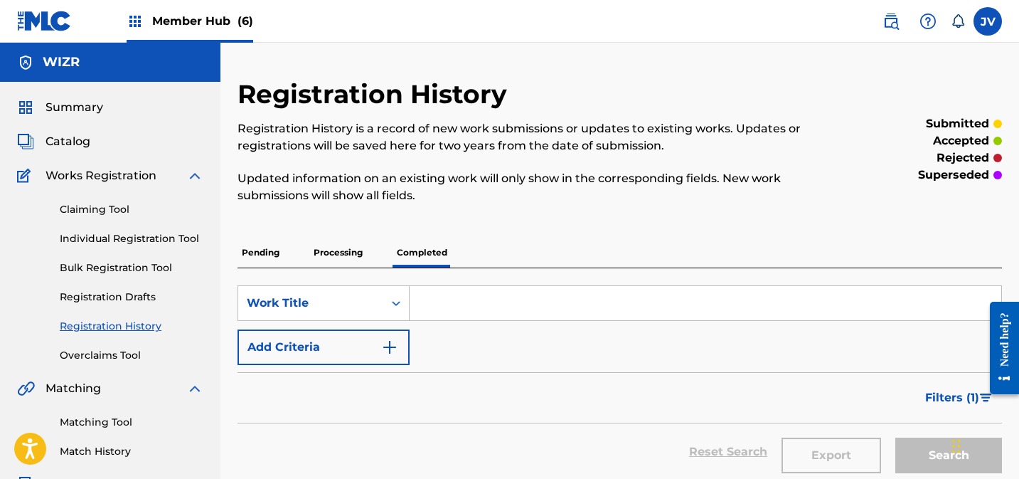
click at [341, 252] on p "Processing" at bounding box center [338, 253] width 58 height 30
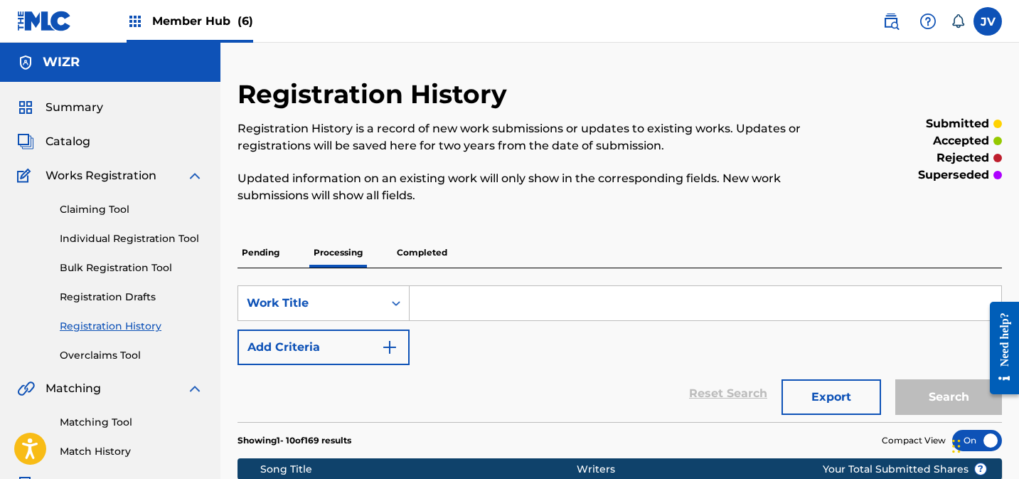
click at [434, 256] on p "Completed" at bounding box center [422, 253] width 59 height 30
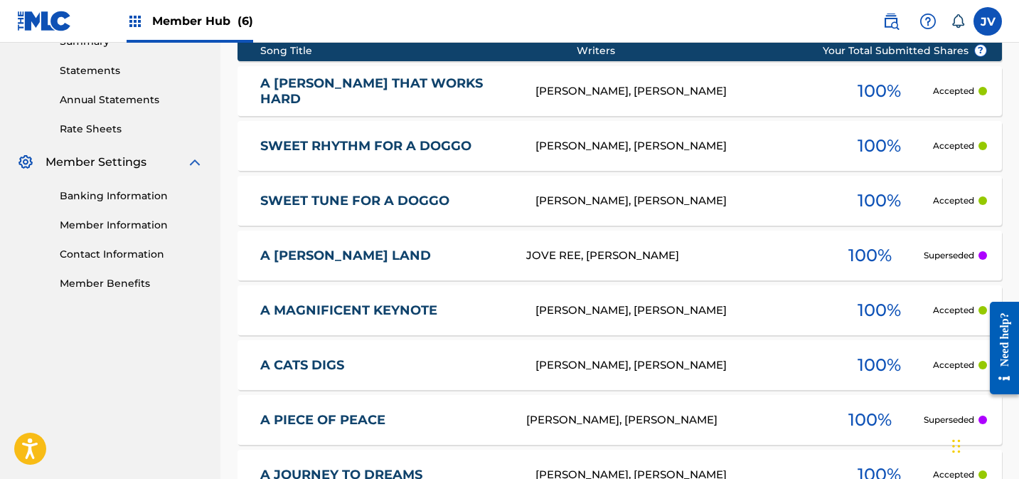
scroll to position [502, 0]
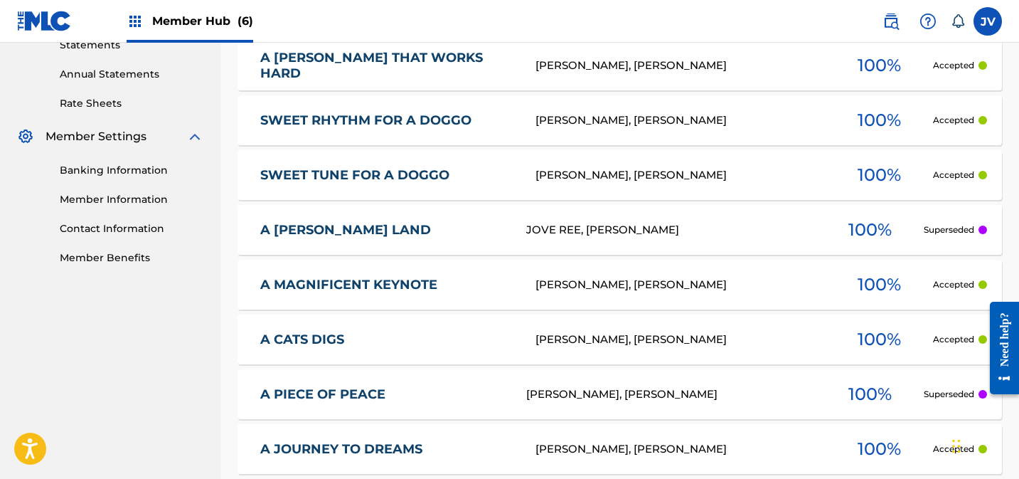
click at [356, 235] on link "A [PERSON_NAME] LAND" at bounding box center [383, 230] width 247 height 16
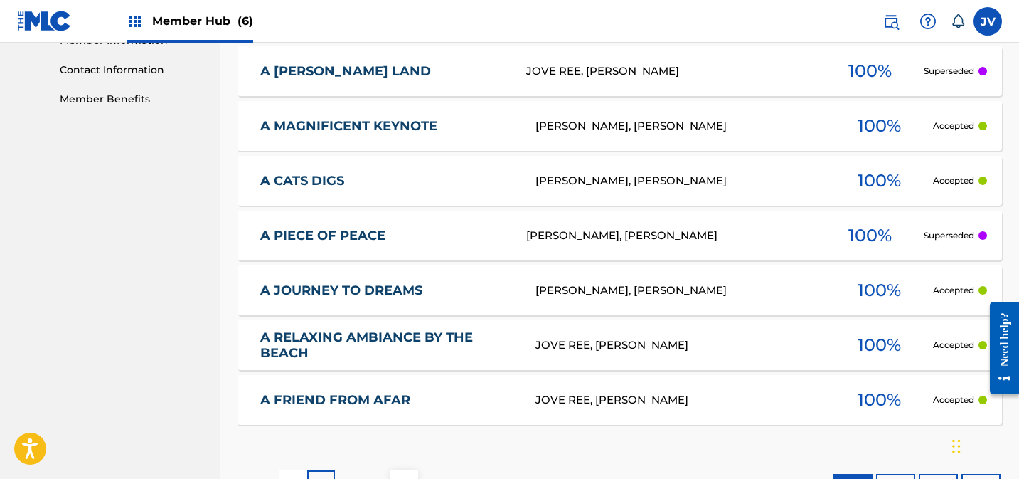
scroll to position [771, 0]
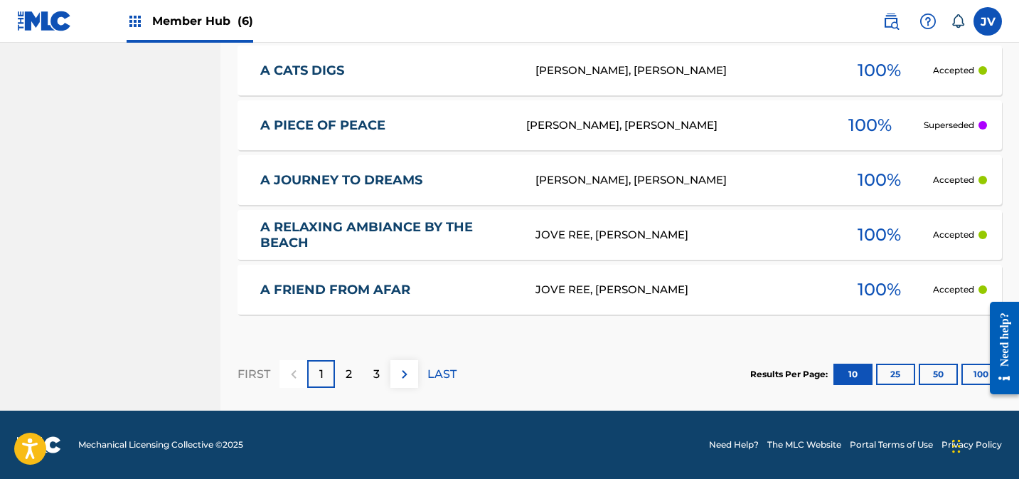
click at [666, 291] on div "JOVE REE, [PERSON_NAME]" at bounding box center [681, 290] width 291 height 16
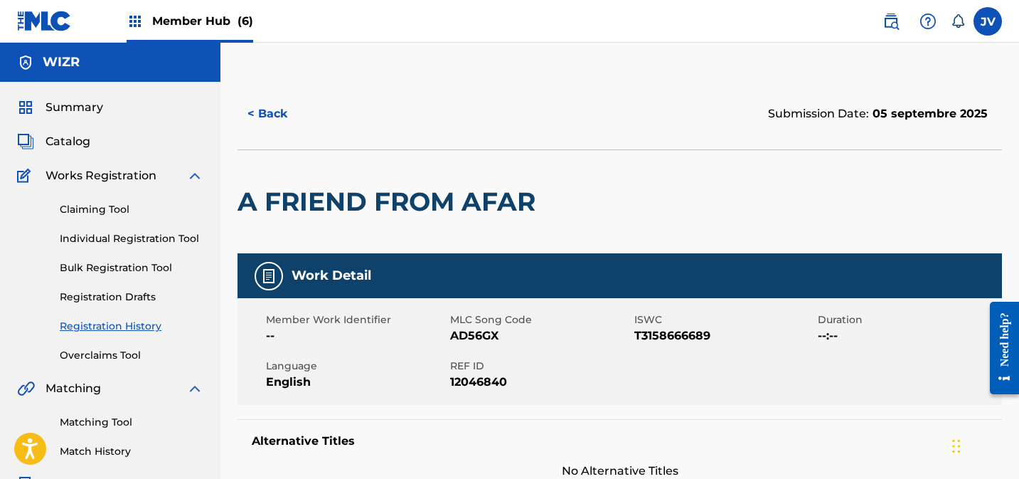
click at [159, 31] on div "Member Hub (6)" at bounding box center [190, 21] width 127 height 42
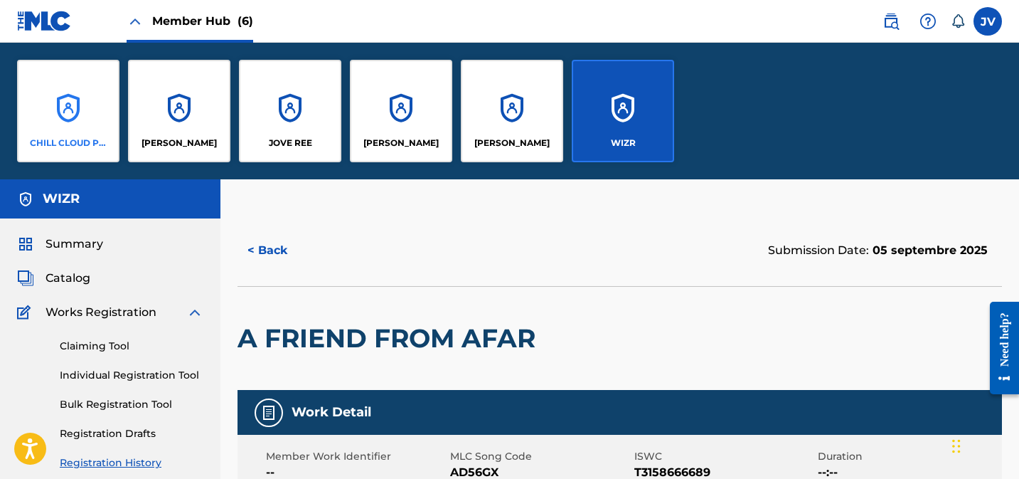
click at [98, 83] on div "CHILL CLOUD PUBLISHING" at bounding box center [68, 111] width 102 height 102
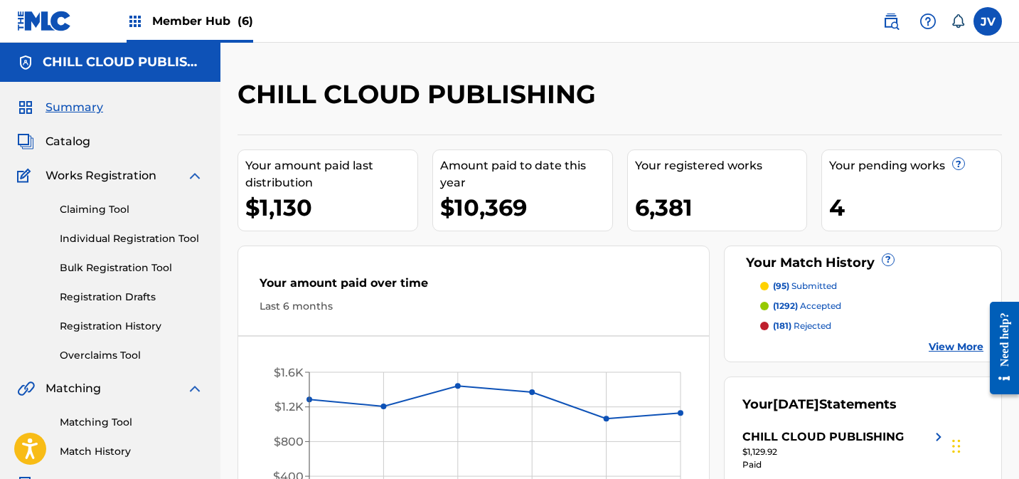
click at [186, 11] on div "Member Hub (6)" at bounding box center [190, 21] width 127 height 42
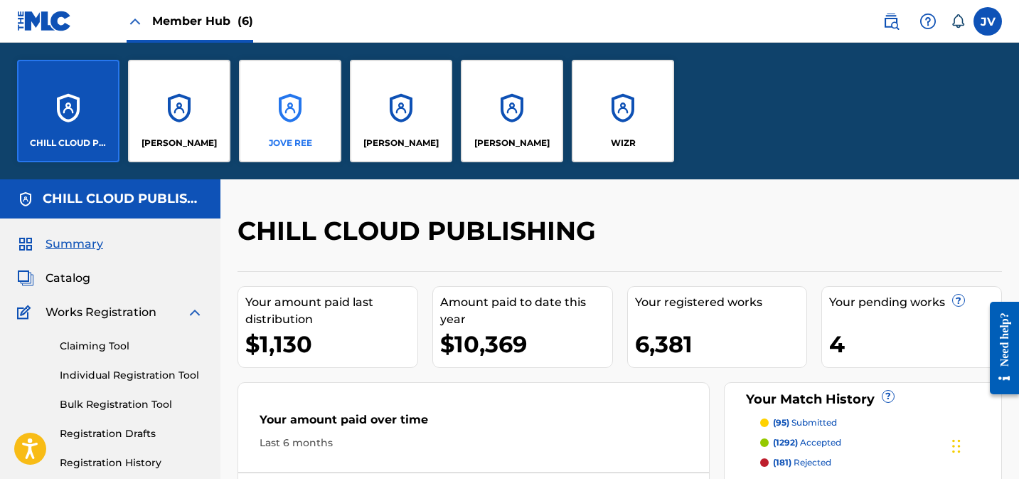
click at [335, 106] on div "JOVE REE" at bounding box center [290, 111] width 102 height 102
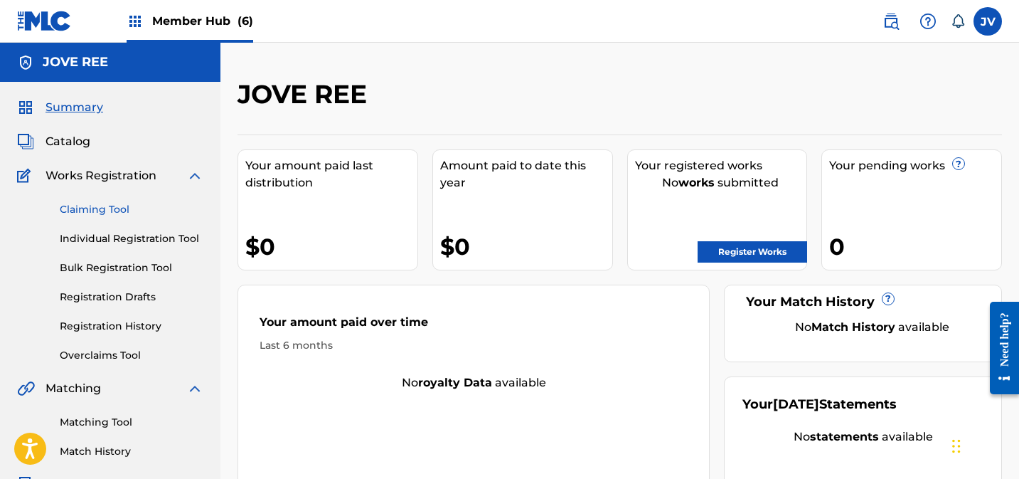
click at [122, 206] on link "Claiming Tool" at bounding box center [132, 209] width 144 height 15
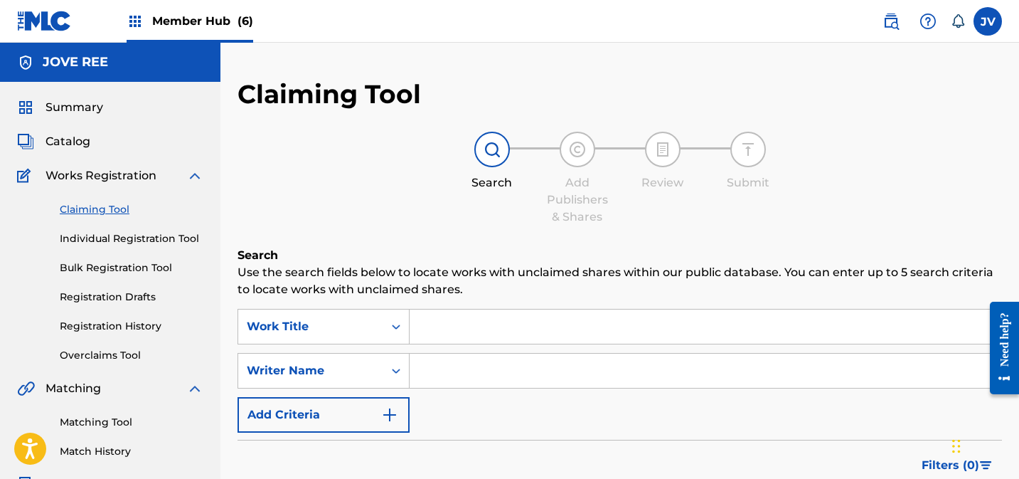
click at [449, 366] on input "Search Form" at bounding box center [706, 370] width 592 height 34
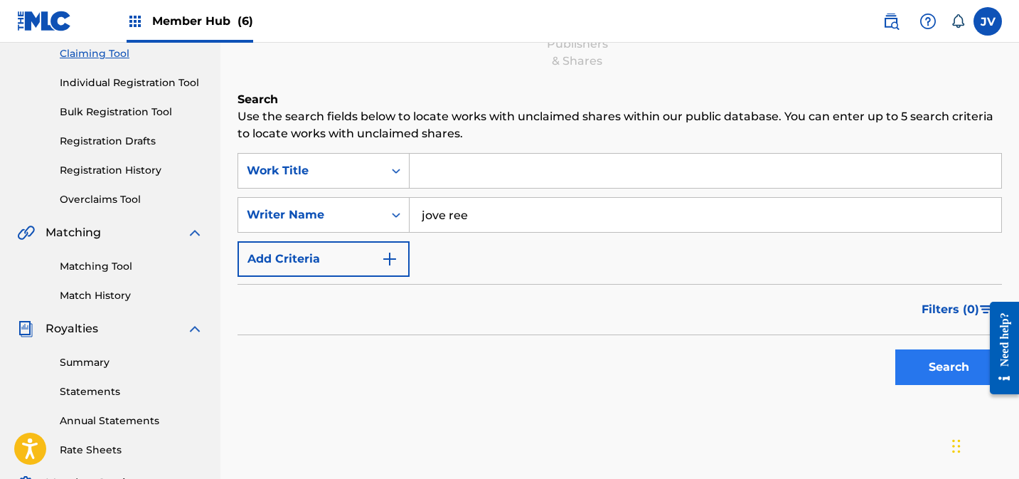
scroll to position [183, 0]
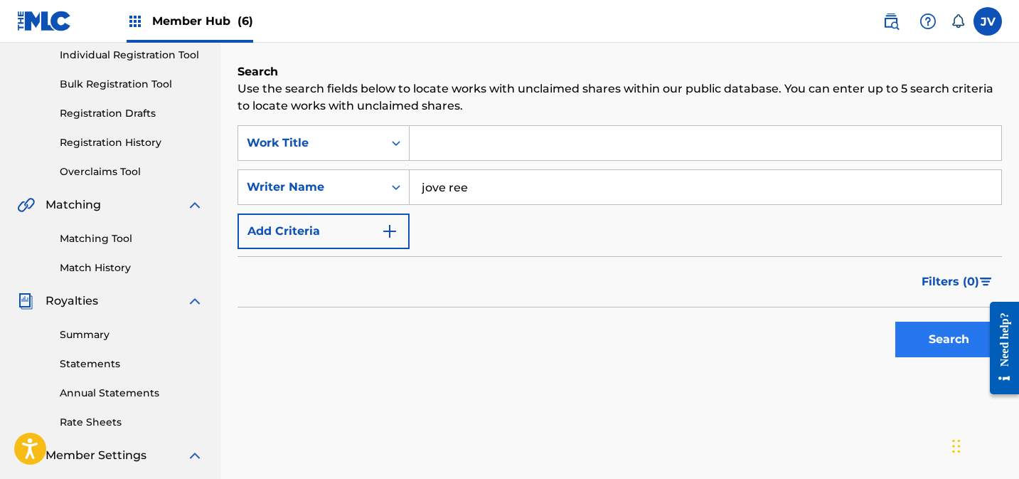
type input "jove ree"
click at [932, 333] on button "Search" at bounding box center [948, 339] width 107 height 36
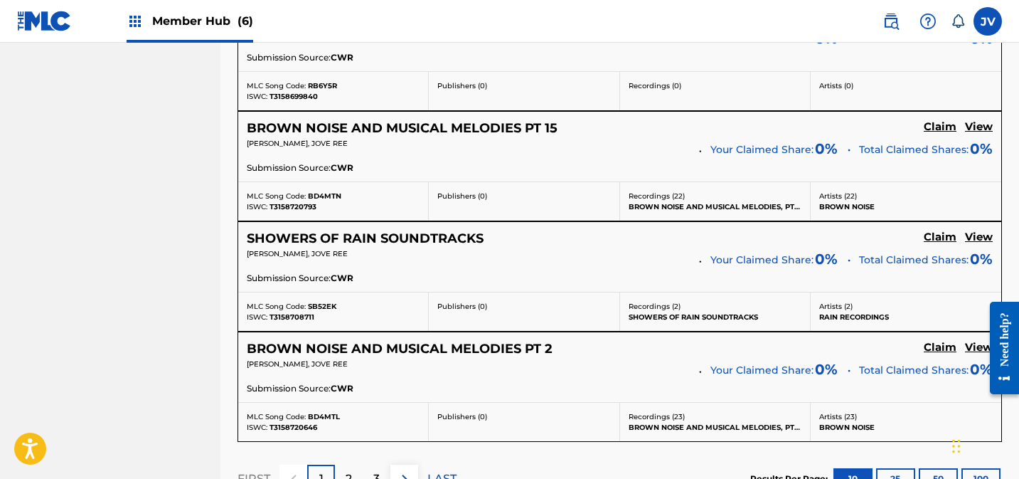
scroll to position [1405, 0]
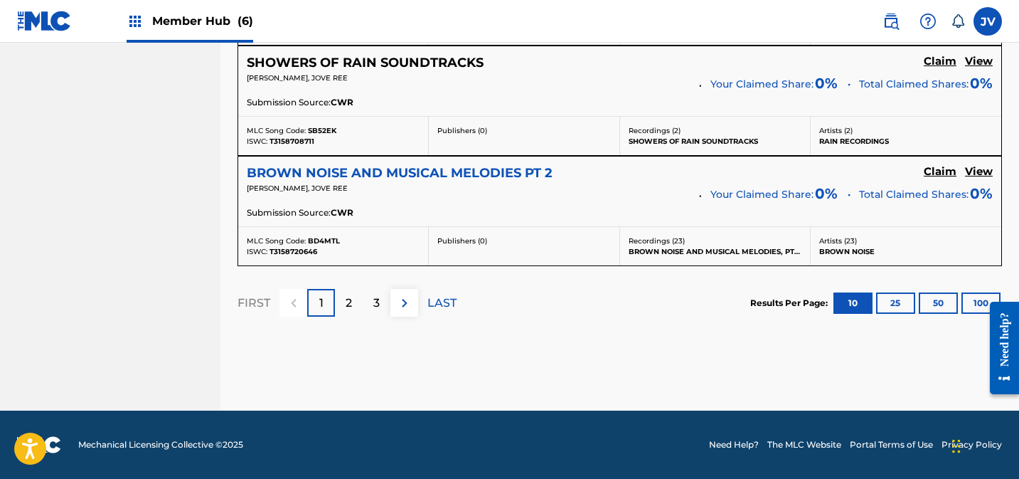
click at [515, 177] on h5 "BROWN NOISE AND MUSICAL MELODIES PT 2" at bounding box center [400, 173] width 306 height 16
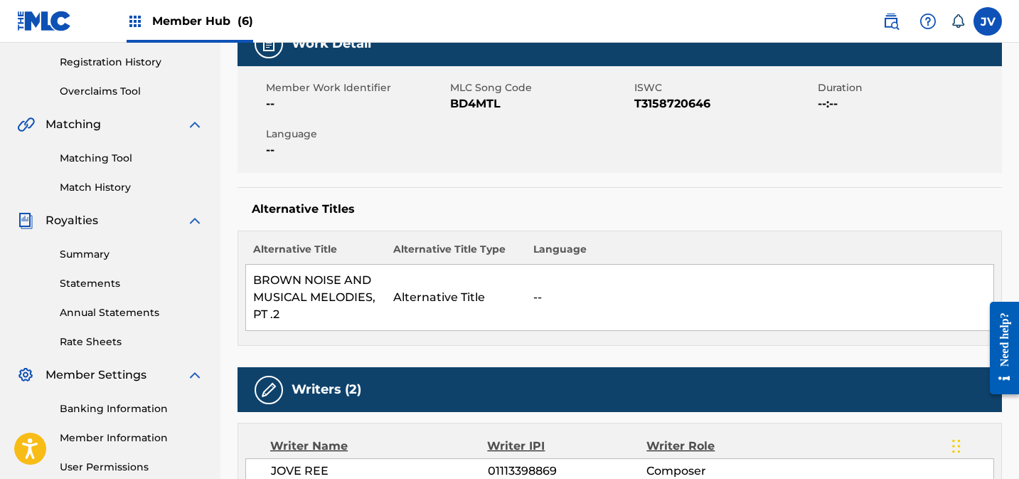
scroll to position [270, 0]
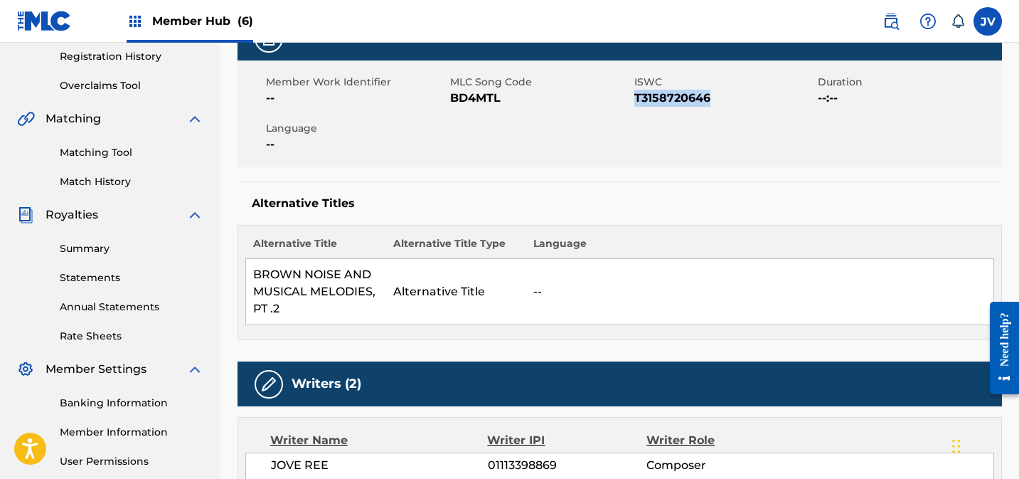
drag, startPoint x: 636, startPoint y: 97, endPoint x: 707, endPoint y: 98, distance: 71.1
click at [708, 95] on span "T3158720646" at bounding box center [724, 98] width 181 height 17
copy span "T3158720646"
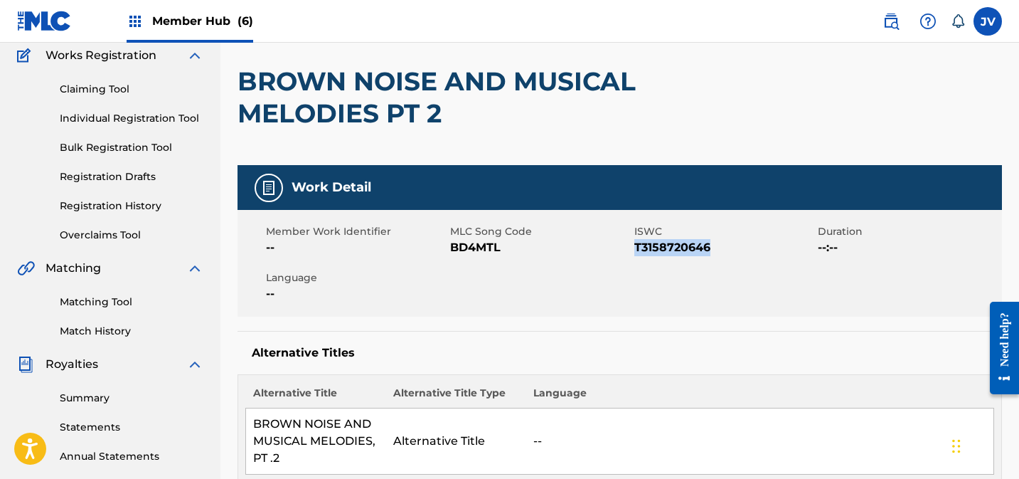
scroll to position [0, 0]
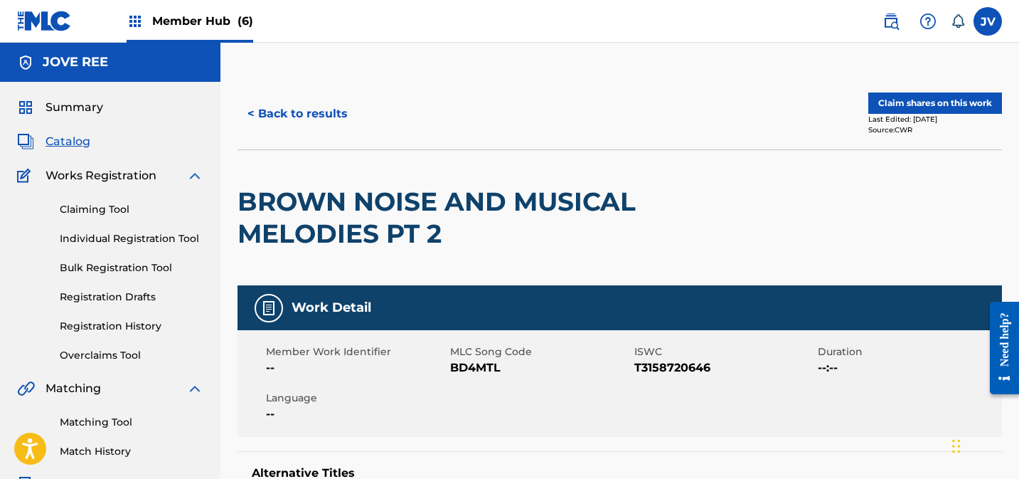
click at [158, 18] on span "Member Hub (6)" at bounding box center [202, 21] width 101 height 16
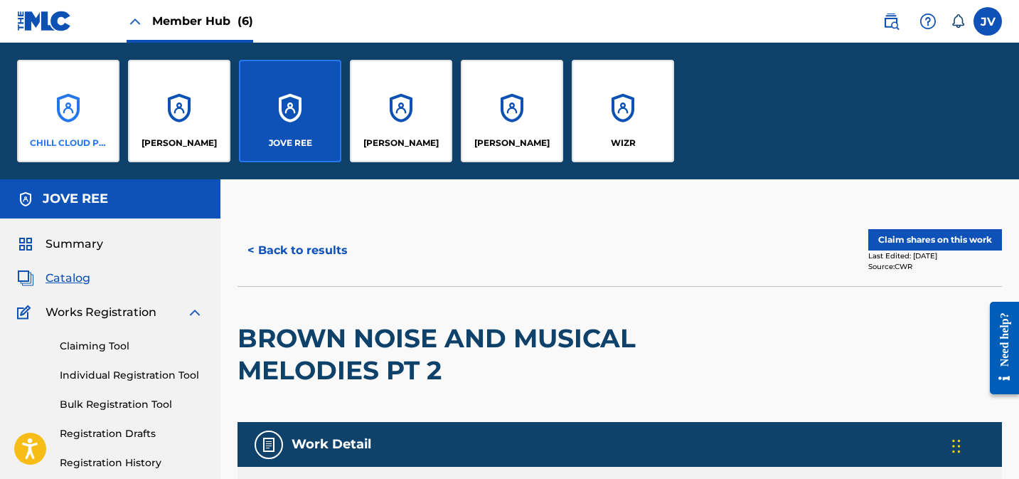
click at [83, 97] on div "CHILL CLOUD PUBLISHING" at bounding box center [68, 111] width 102 height 102
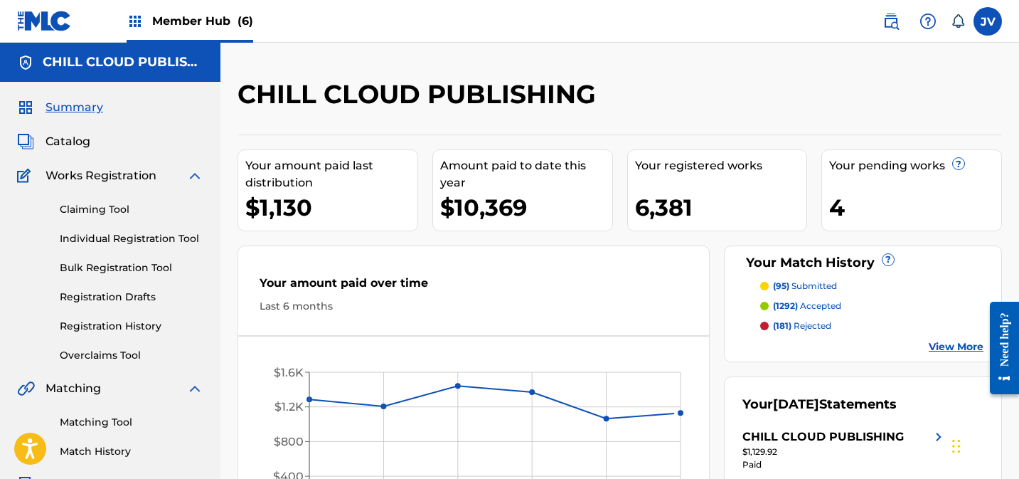
scroll to position [1, 0]
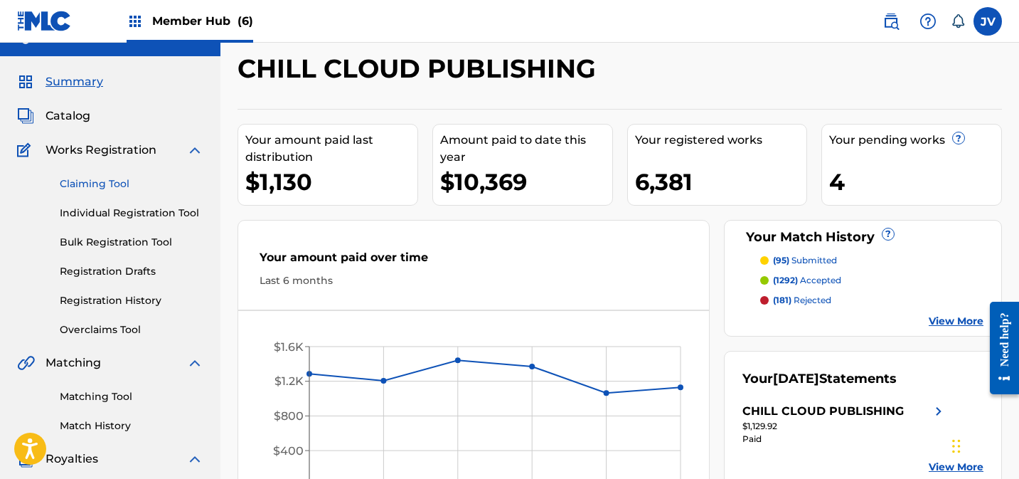
click at [116, 179] on link "Claiming Tool" at bounding box center [132, 183] width 144 height 15
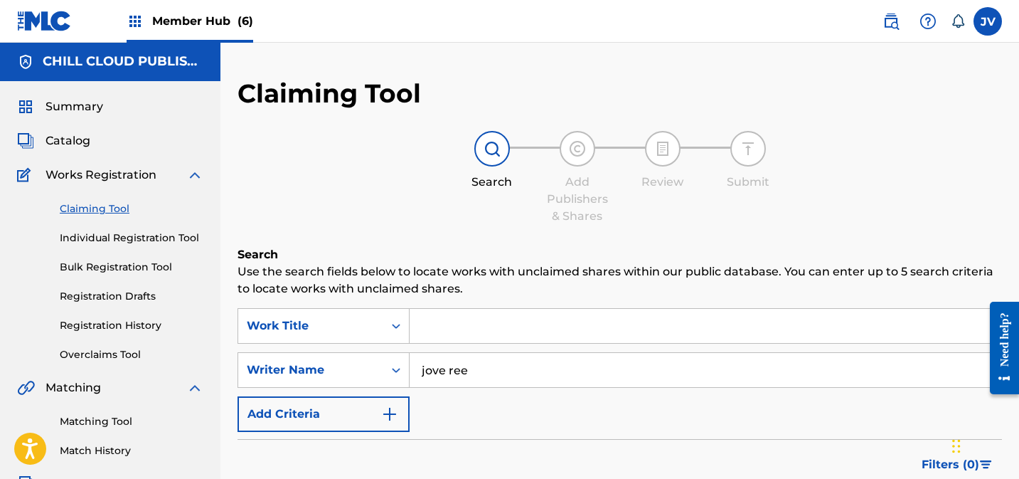
click at [454, 337] on input "Search Form" at bounding box center [706, 326] width 592 height 34
paste input "T3158720646"
type input "T3158720646"
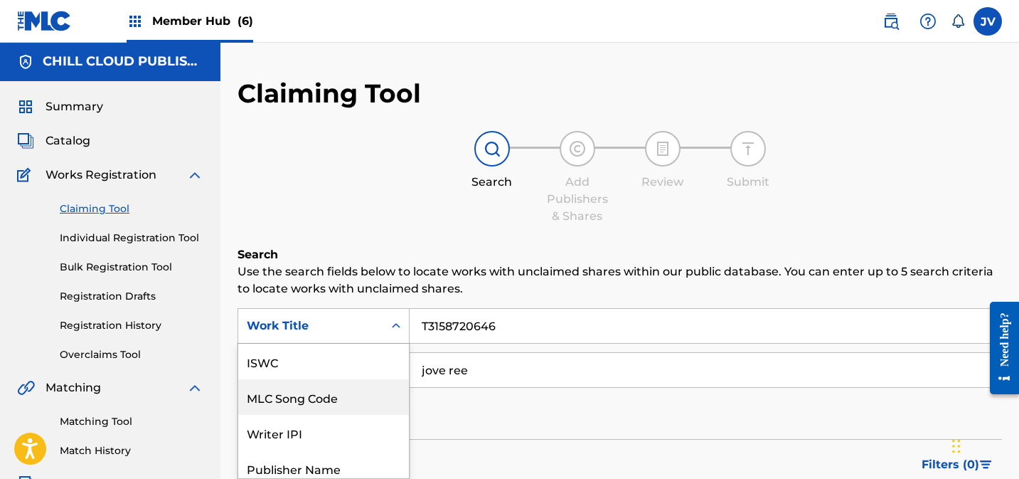
scroll to position [73, 0]
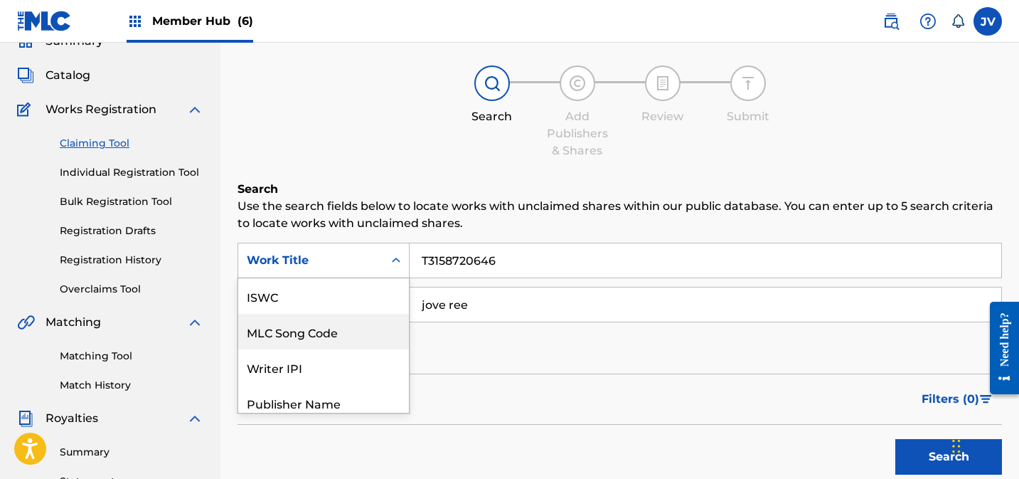
click at [392, 278] on div "MLC Song Code, 2 of 7. 7 results available. Use Up and Down to choose options, …" at bounding box center [324, 261] width 172 height 36
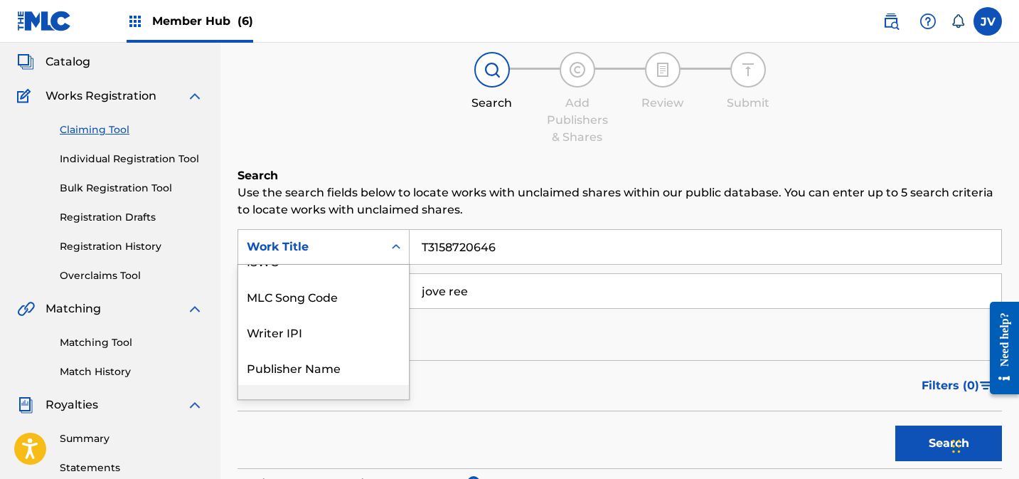
scroll to position [0, 0]
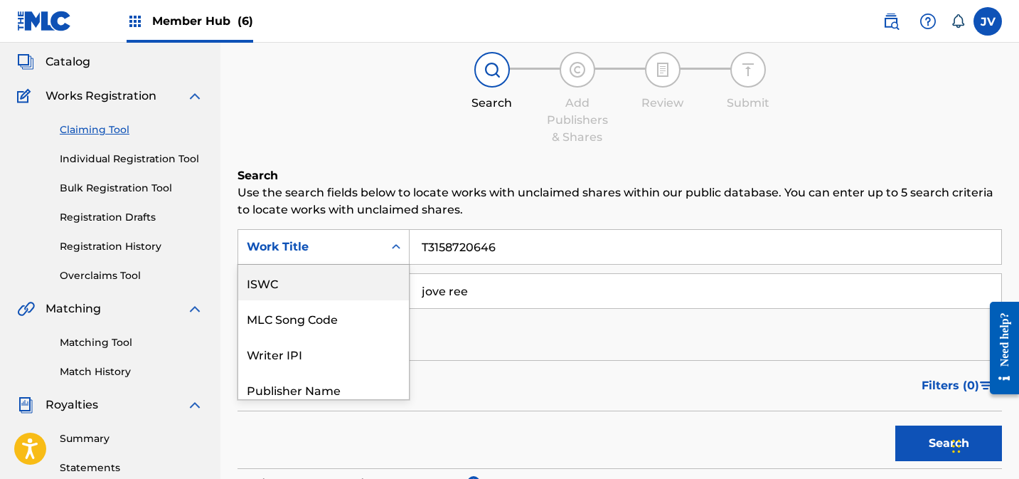
click at [324, 292] on div "ISWC" at bounding box center [323, 283] width 171 height 36
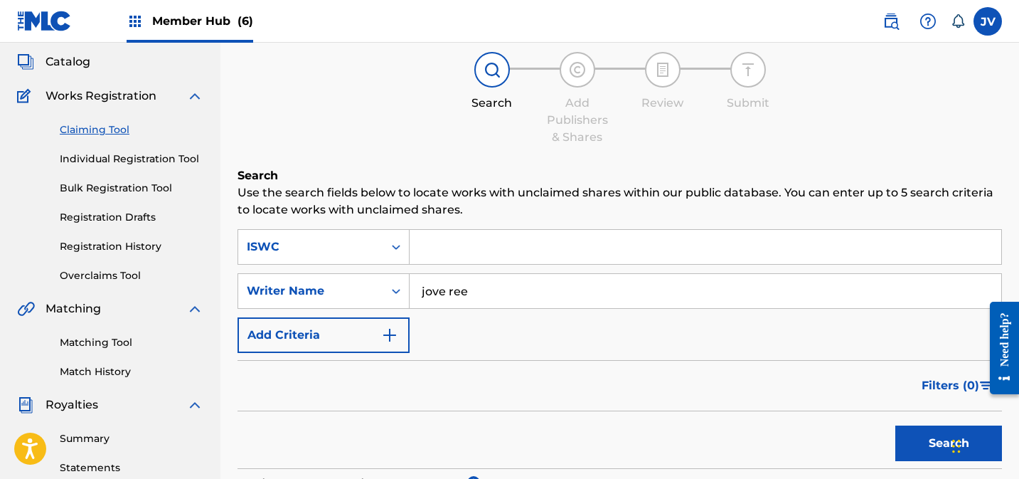
click at [473, 245] on input "Search Form" at bounding box center [706, 247] width 592 height 34
paste input "T3158720646"
type input "T3158720646"
drag, startPoint x: 498, startPoint y: 292, endPoint x: 404, endPoint y: 288, distance: 94.0
click at [404, 288] on div "SearchWithCriteriafbebd6f1-ac91-4e85-97fb-6a06b40a12ed Writer Name jove ree" at bounding box center [620, 291] width 765 height 36
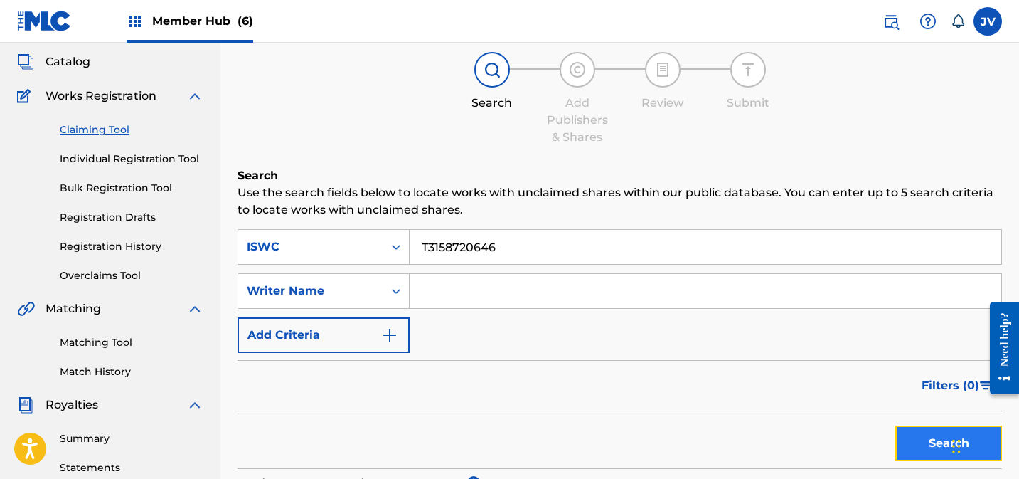
click at [918, 442] on button "Search" at bounding box center [948, 443] width 107 height 36
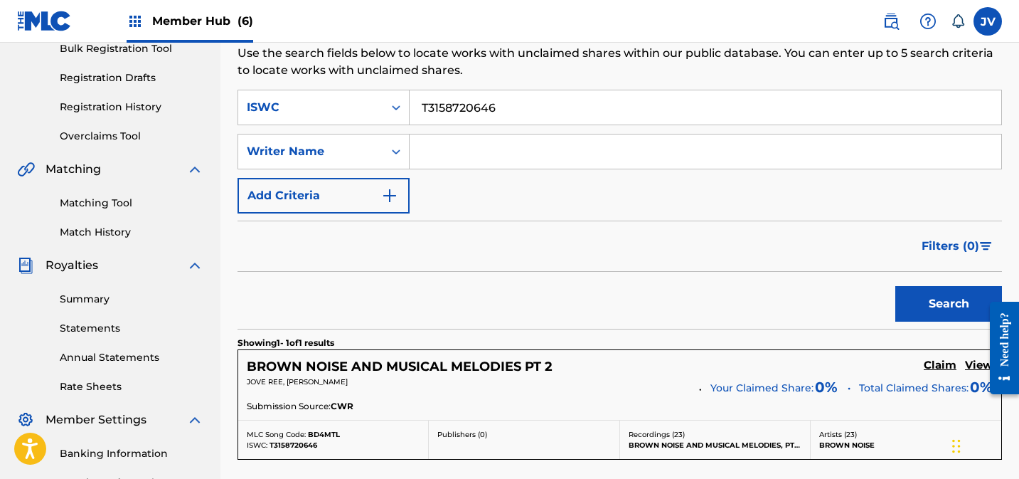
scroll to position [406, 0]
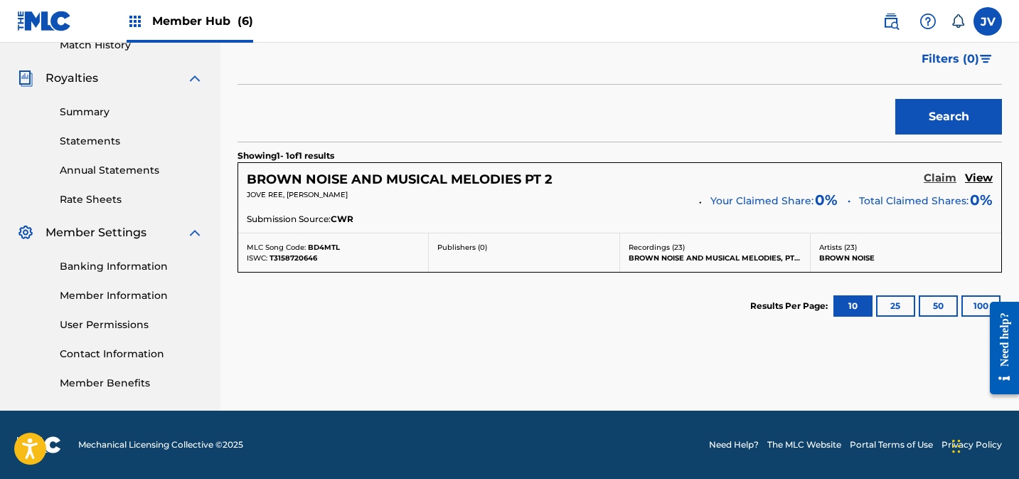
click at [940, 177] on h5 "Claim" at bounding box center [940, 178] width 33 height 14
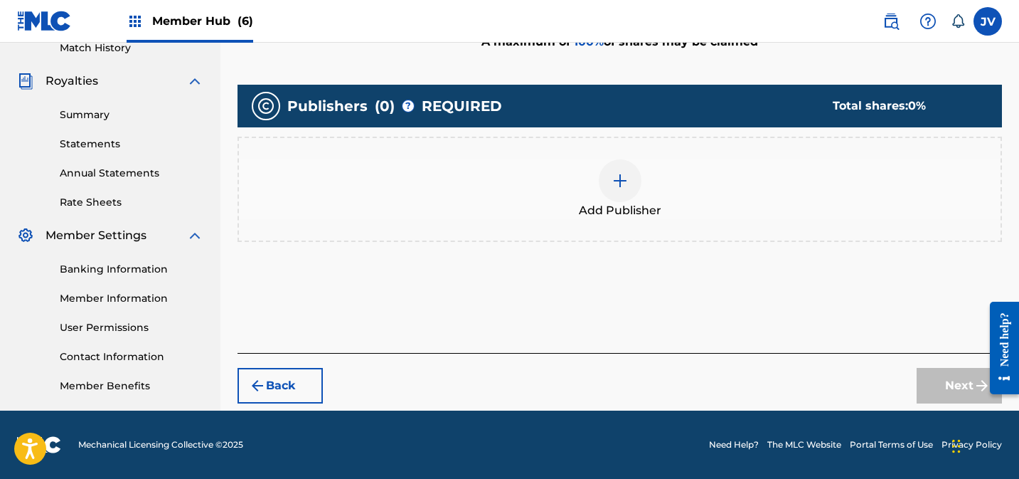
scroll to position [403, 0]
click at [624, 191] on div at bounding box center [620, 180] width 43 height 43
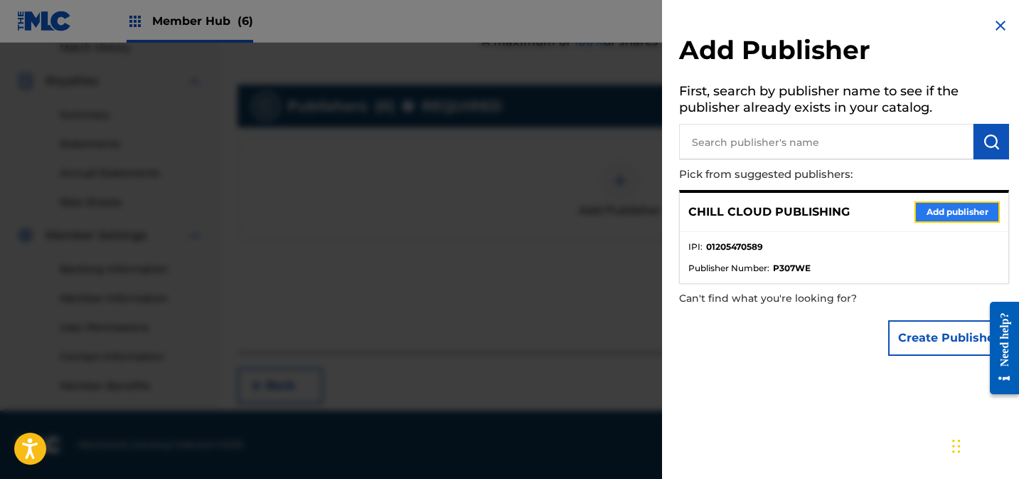
click at [969, 210] on button "Add publisher" at bounding box center [957, 211] width 85 height 21
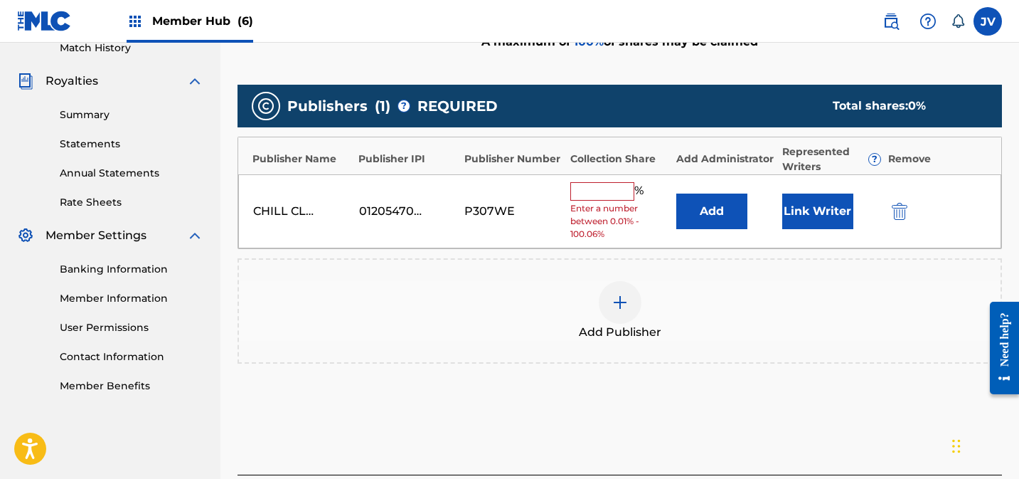
click at [606, 193] on input "text" at bounding box center [602, 191] width 64 height 18
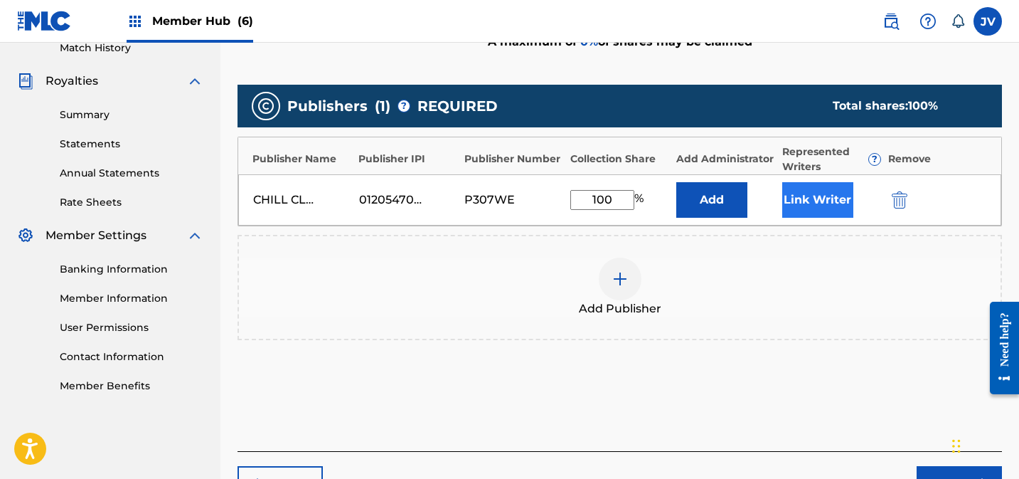
type input "100"
click at [817, 202] on button "Link Writer" at bounding box center [817, 200] width 71 height 36
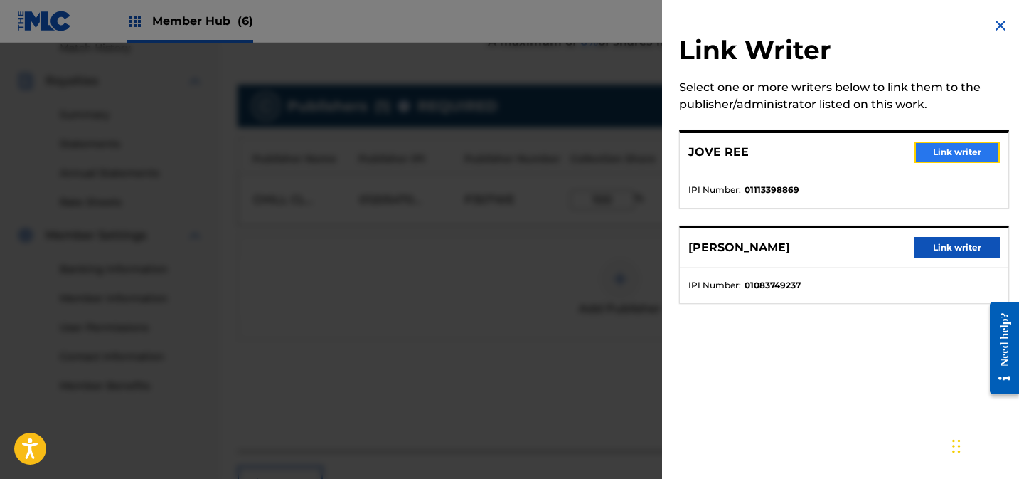
click at [962, 154] on button "Link writer" at bounding box center [957, 152] width 85 height 21
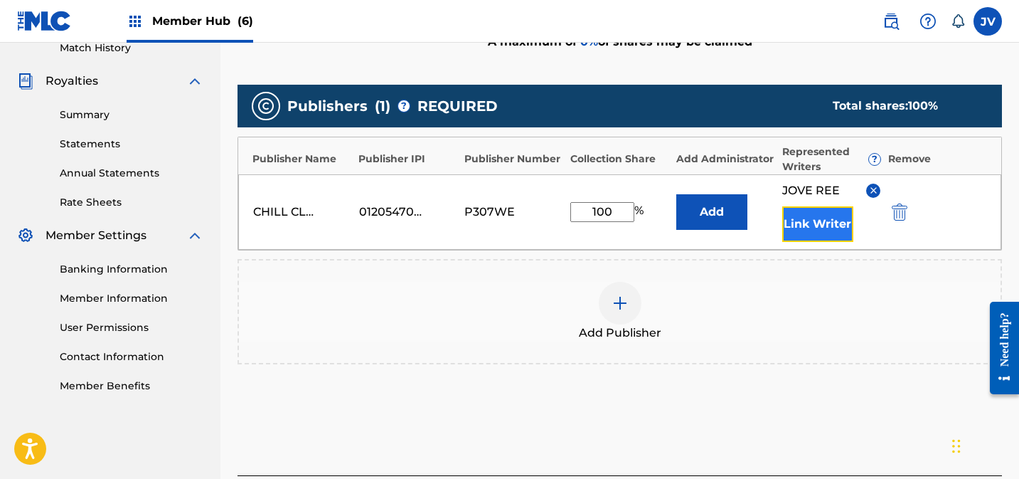
click at [834, 216] on button "Link Writer" at bounding box center [817, 224] width 71 height 36
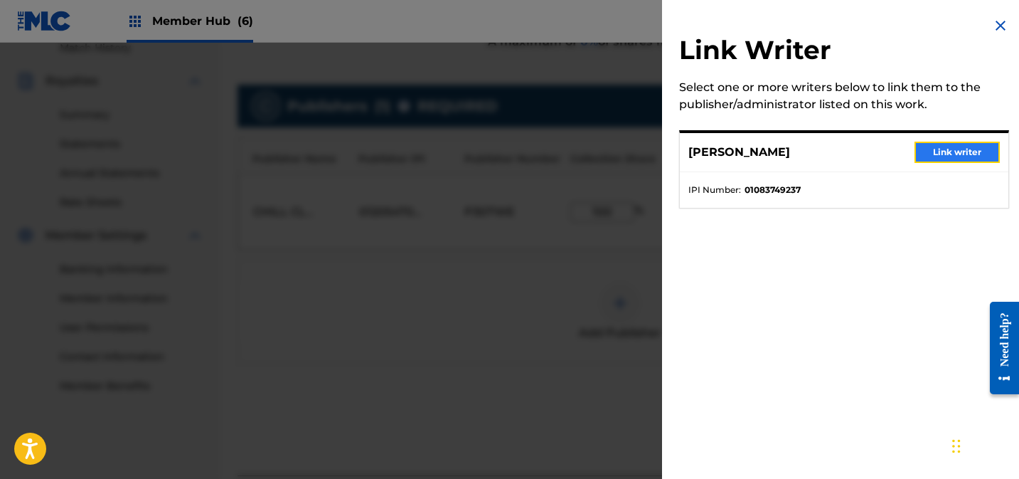
click at [947, 156] on button "Link writer" at bounding box center [957, 152] width 85 height 21
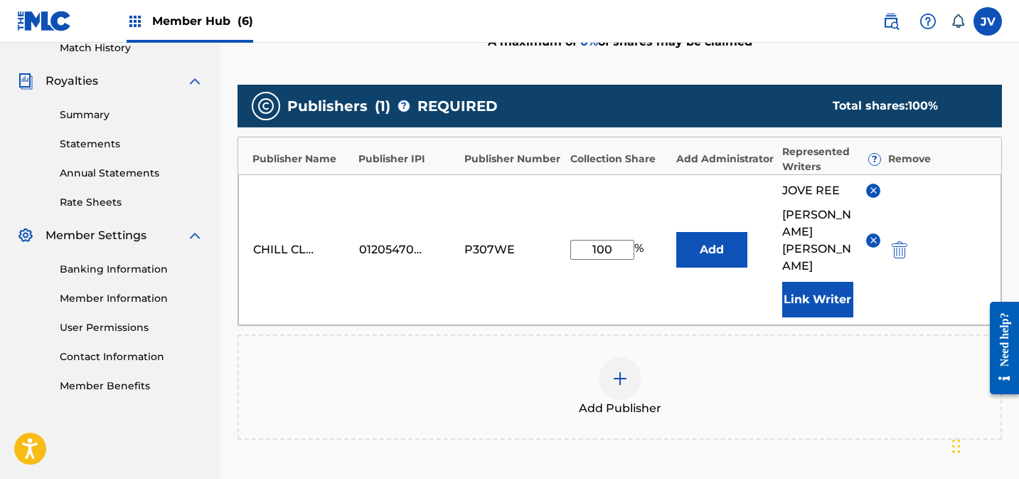
scroll to position [560, 0]
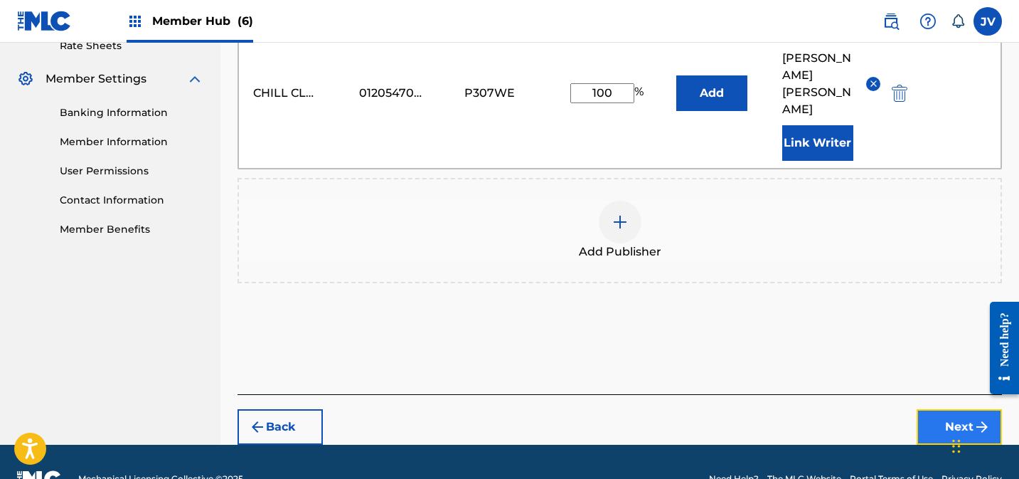
click at [957, 409] on button "Next" at bounding box center [959, 427] width 85 height 36
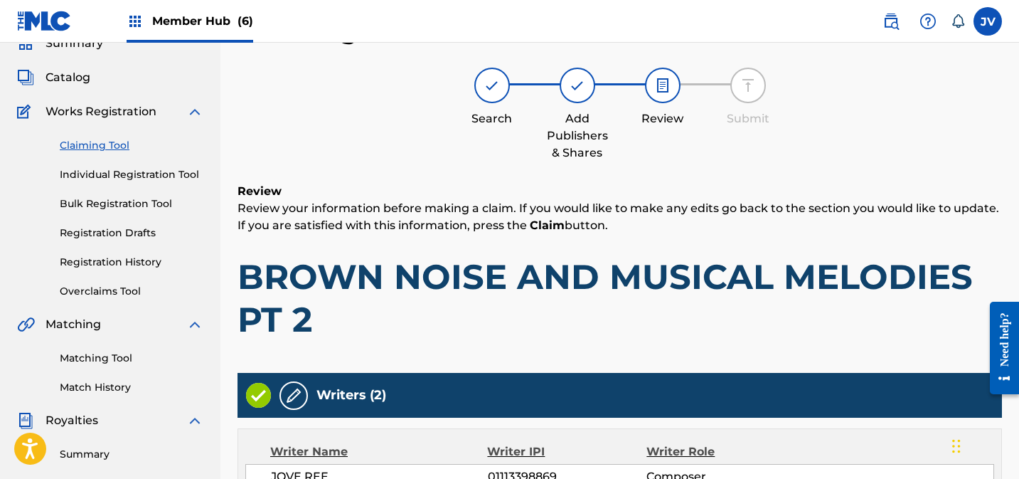
scroll to position [450, 0]
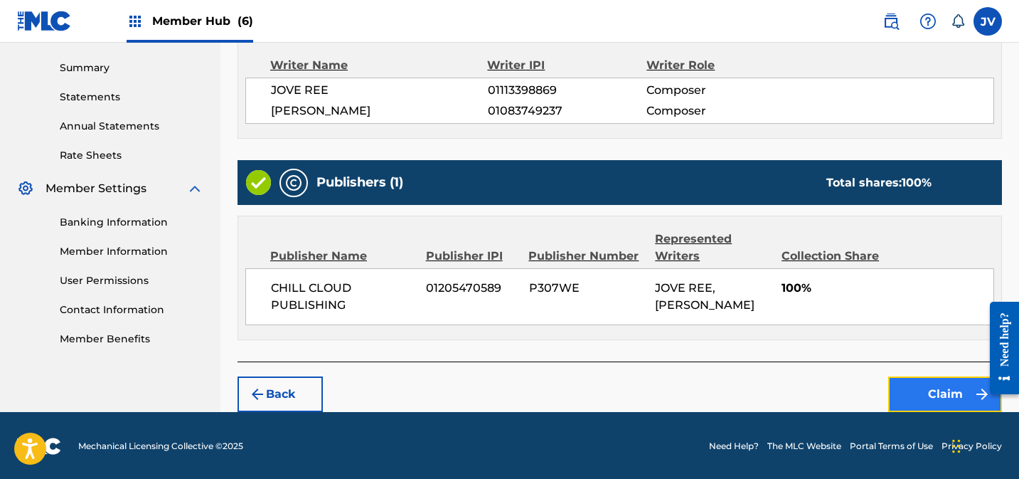
click at [946, 385] on button "Claim" at bounding box center [945, 394] width 114 height 36
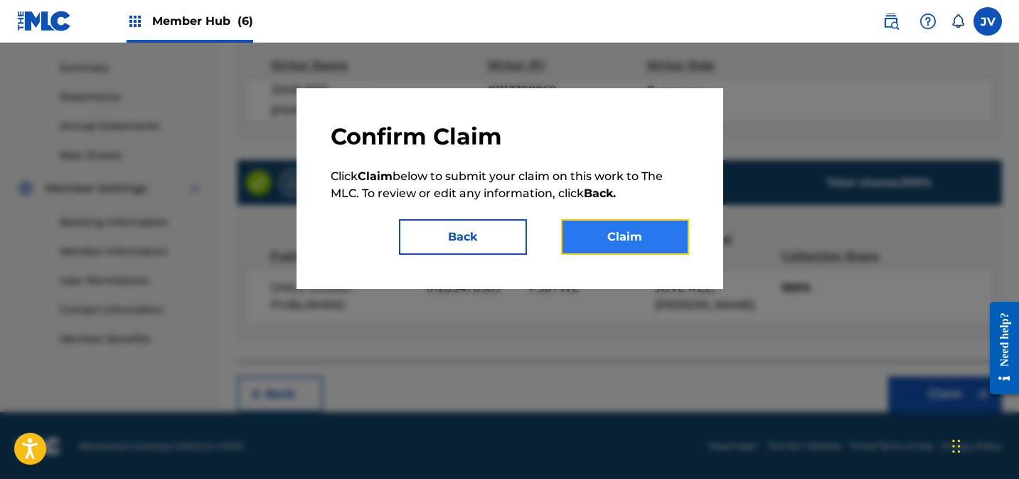
click at [633, 244] on button "Claim" at bounding box center [625, 237] width 128 height 36
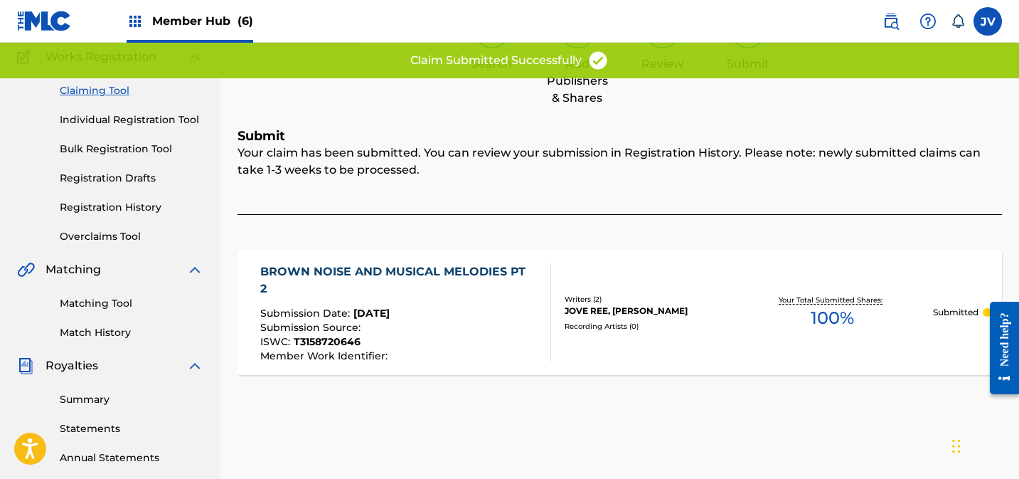
scroll to position [0, 0]
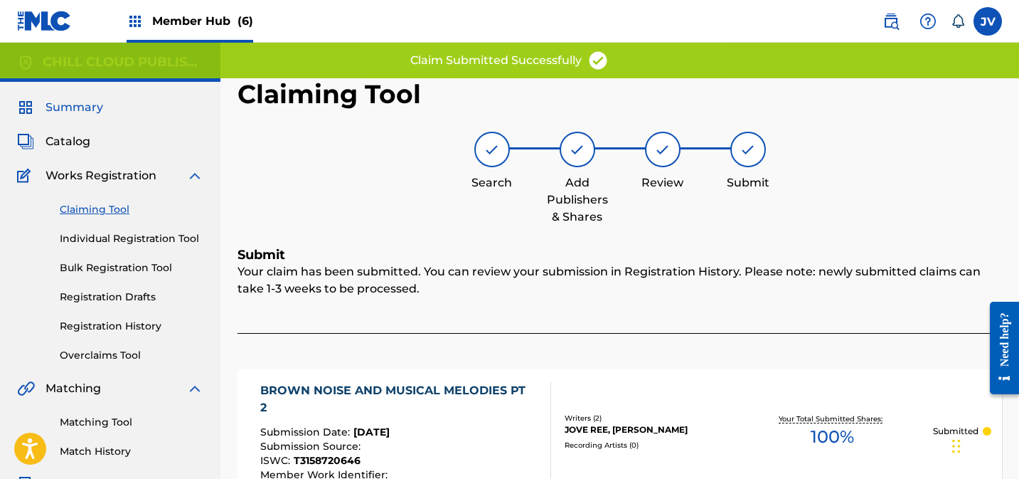
click at [91, 105] on span "Summary" at bounding box center [75, 107] width 58 height 17
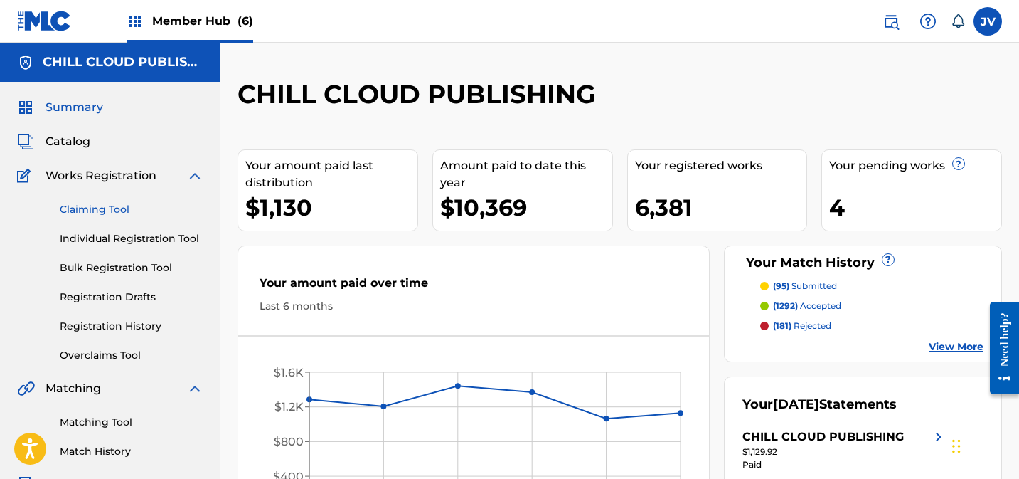
click at [102, 202] on link "Claiming Tool" at bounding box center [132, 209] width 144 height 15
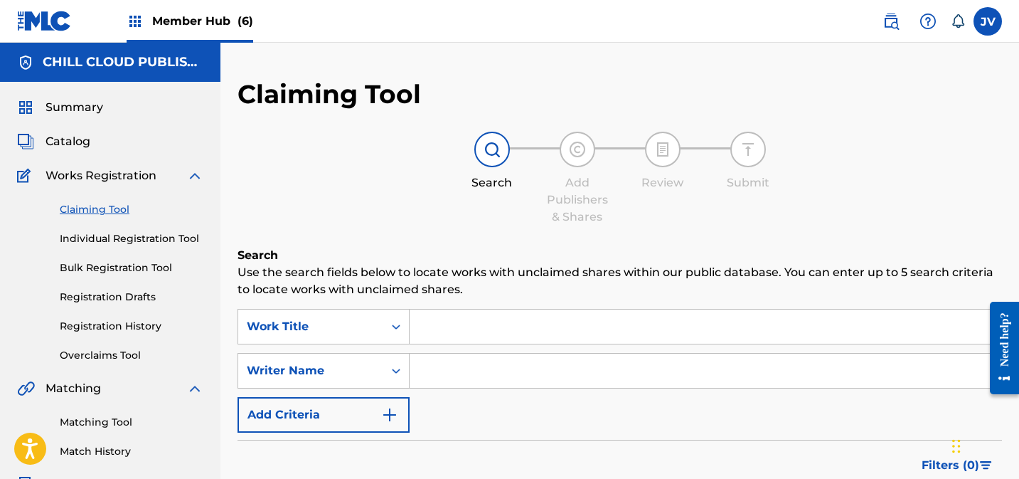
click at [494, 366] on input "Search Form" at bounding box center [706, 370] width 592 height 34
type input "jove ree"
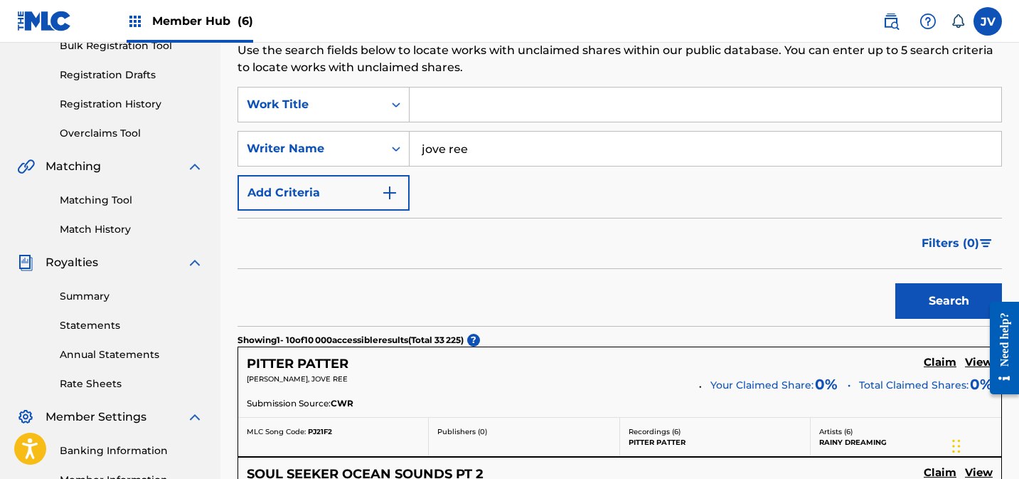
scroll to position [334, 0]
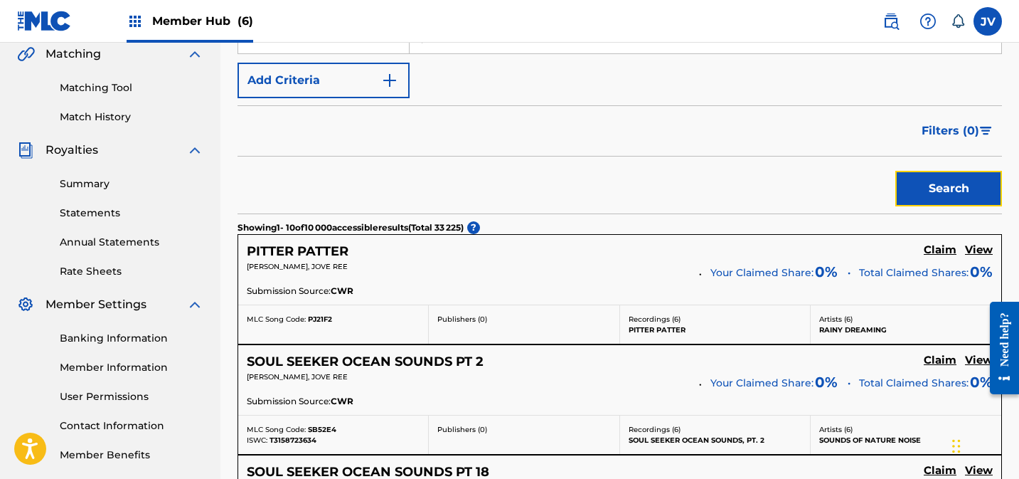
click at [947, 188] on button "Search" at bounding box center [948, 189] width 107 height 36
click at [962, 133] on span "Filters ( 0 )" at bounding box center [951, 130] width 58 height 17
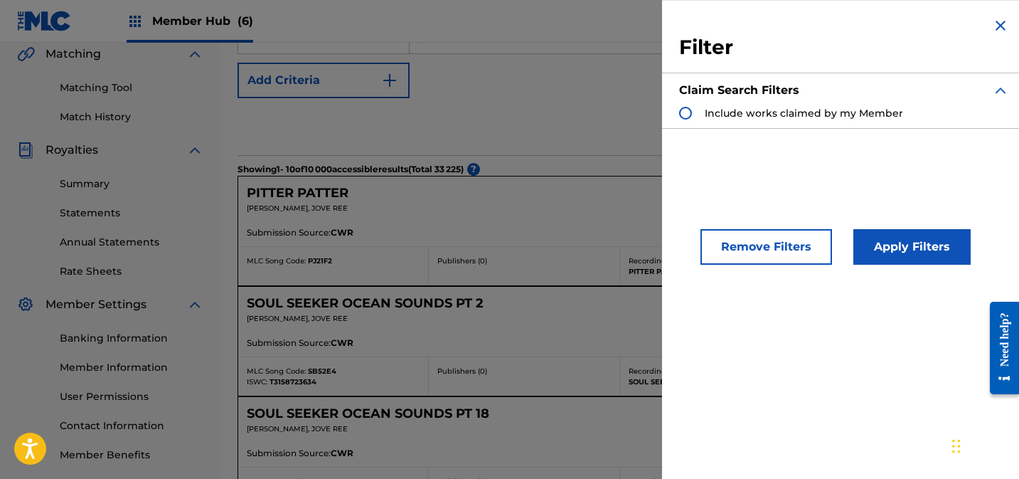
click at [854, 112] on span "Include works claimed by my Member" at bounding box center [804, 113] width 198 height 13
click at [996, 87] on img "Search Form" at bounding box center [1000, 90] width 17 height 17
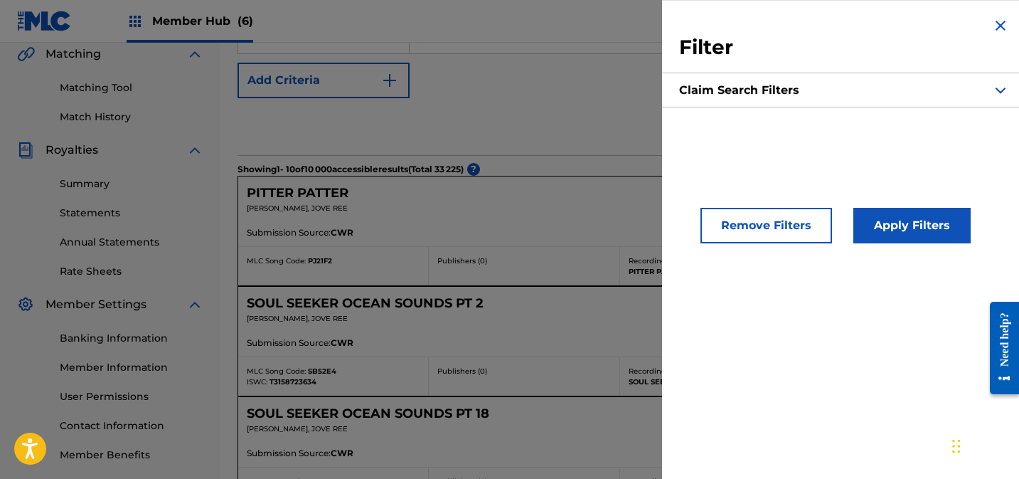
click at [998, 27] on img "Search Form" at bounding box center [1000, 25] width 17 height 17
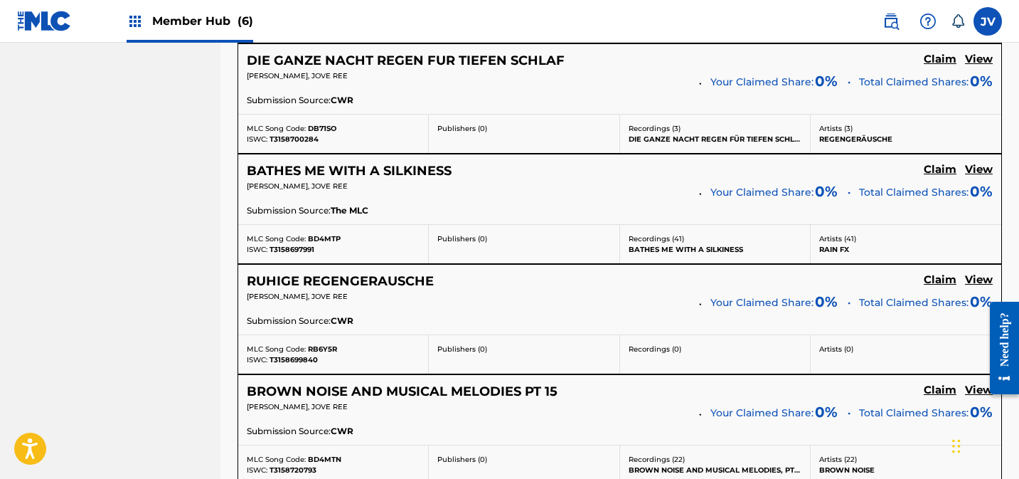
scroll to position [964, 0]
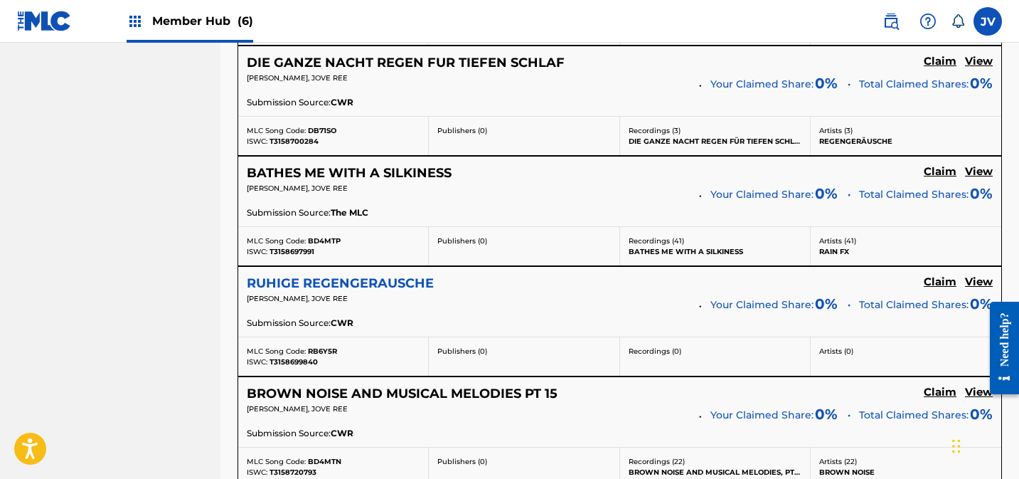
click at [425, 287] on h5 "RUHIGE REGENGERAUSCHE" at bounding box center [340, 283] width 187 height 16
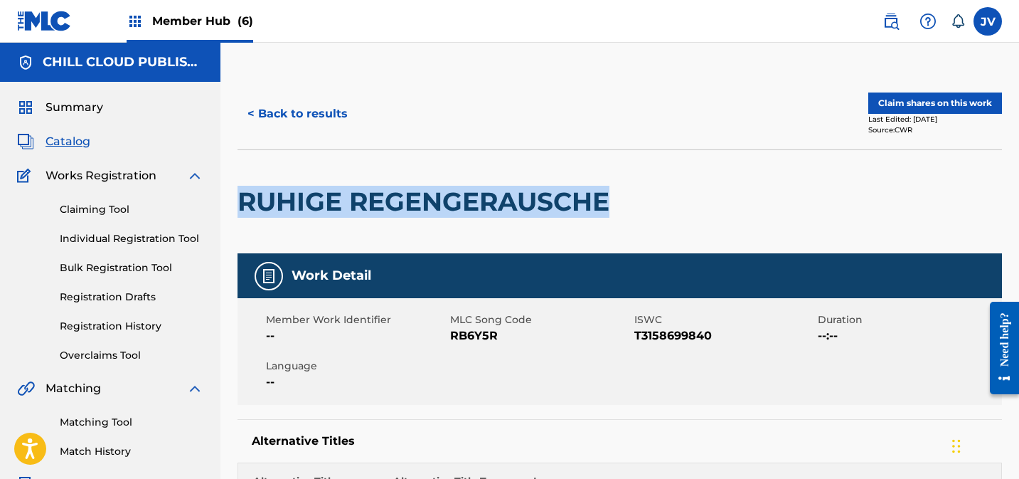
drag, startPoint x: 240, startPoint y: 198, endPoint x: 648, endPoint y: 204, distance: 408.3
click at [612, 196] on h2 "RUHIGE REGENGERAUSCHE" at bounding box center [427, 202] width 379 height 32
copy h2 "RUHIGE REGENGERAUSCHE"
click at [913, 100] on button "Claim shares on this work" at bounding box center [935, 102] width 134 height 21
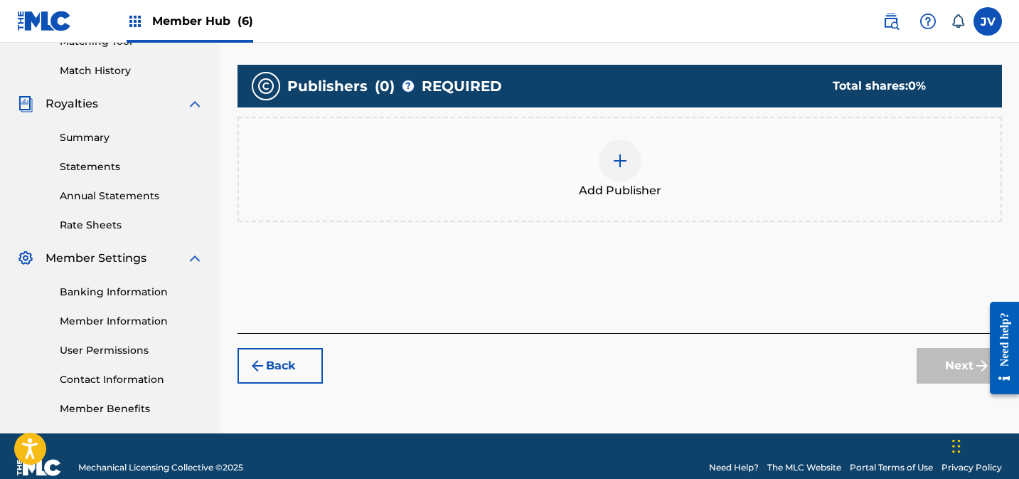
scroll to position [362, 0]
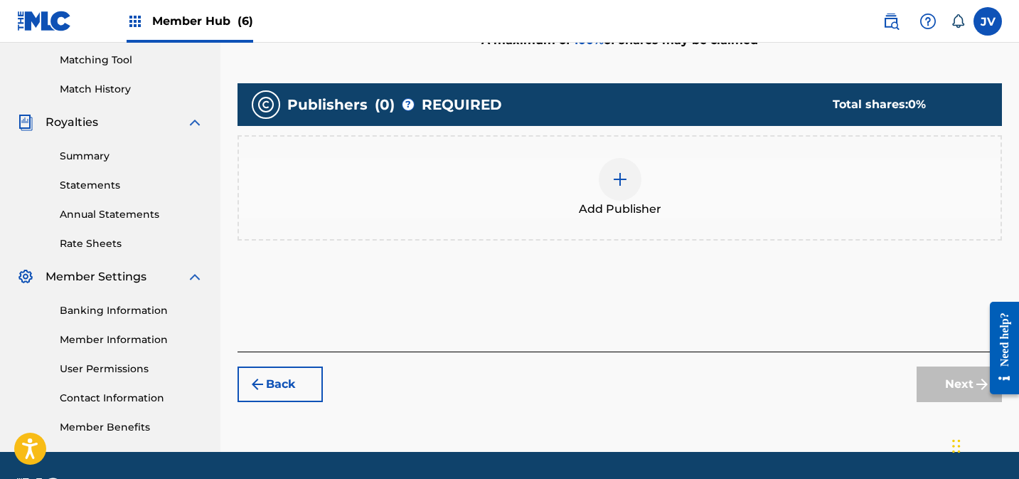
click at [634, 188] on div at bounding box center [620, 179] width 43 height 43
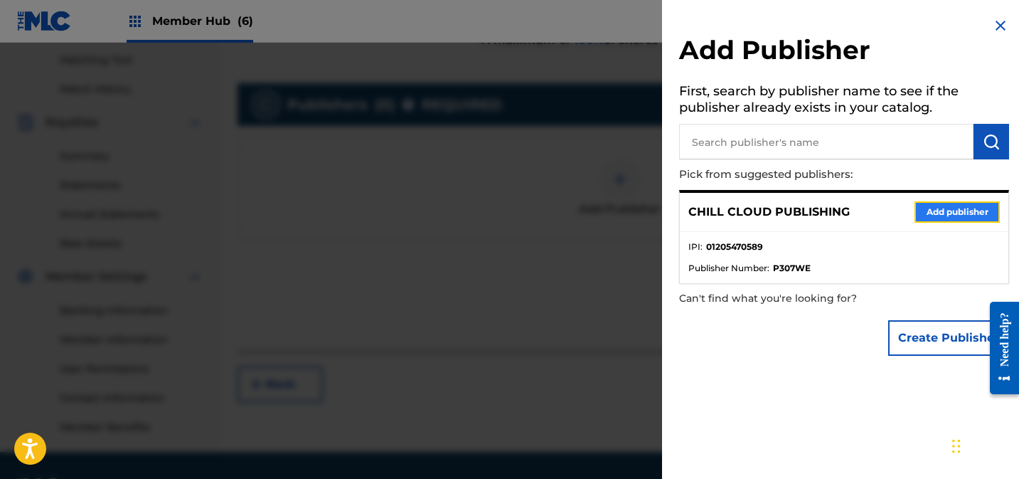
click at [936, 212] on button "Add publisher" at bounding box center [957, 211] width 85 height 21
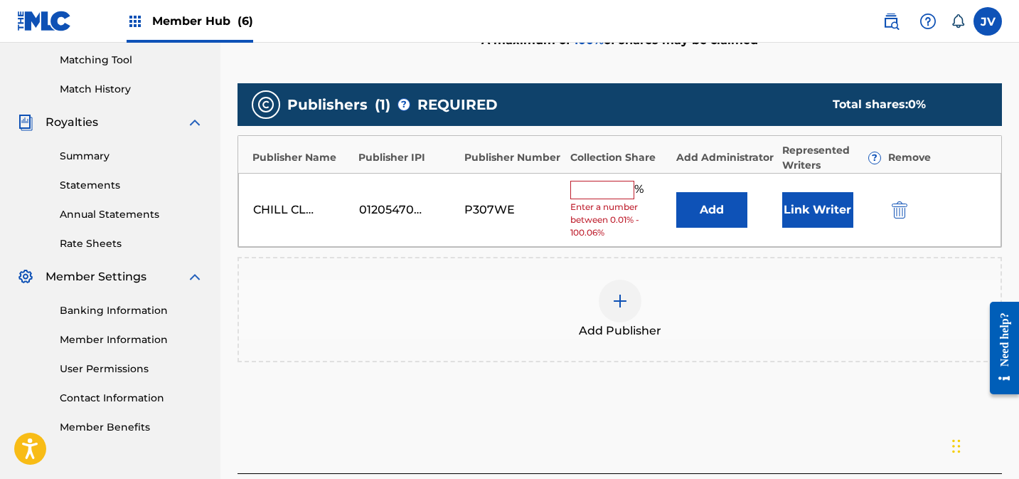
click at [614, 198] on div "% Enter a number between 0.01% - 100.06%" at bounding box center [619, 210] width 99 height 59
drag, startPoint x: 616, startPoint y: 189, endPoint x: 628, endPoint y: 188, distance: 12.1
click at [616, 189] on input "text" at bounding box center [602, 190] width 64 height 18
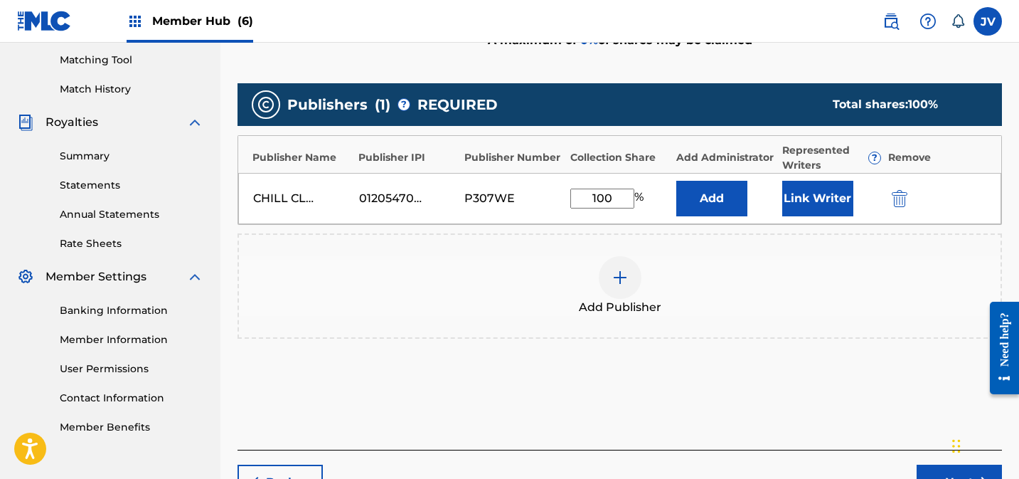
scroll to position [359, 0]
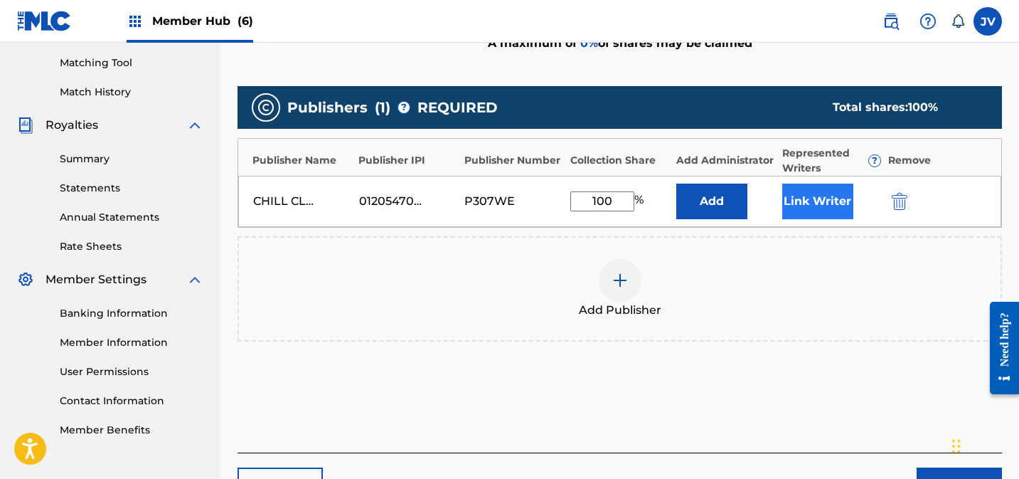
type input "100"
click at [821, 192] on button "Link Writer" at bounding box center [817, 201] width 71 height 36
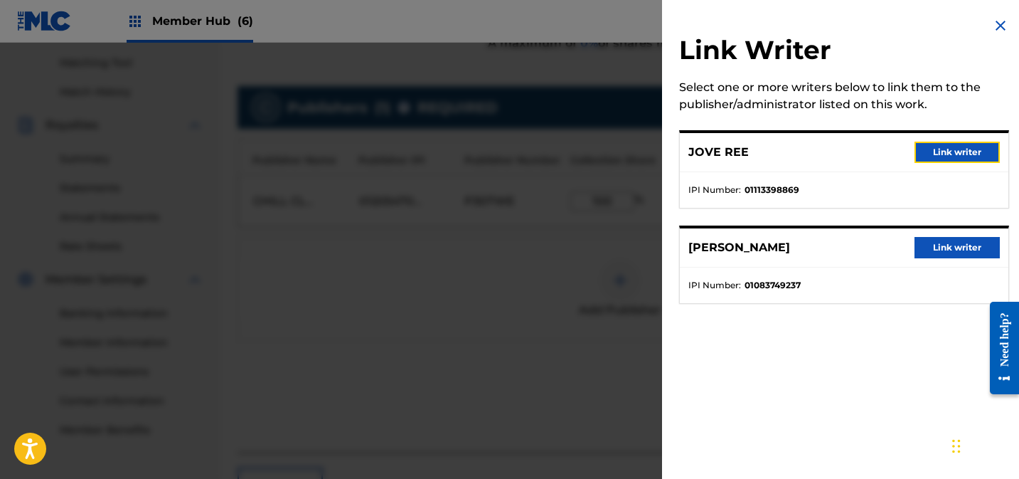
click at [955, 152] on button "Link writer" at bounding box center [957, 152] width 85 height 21
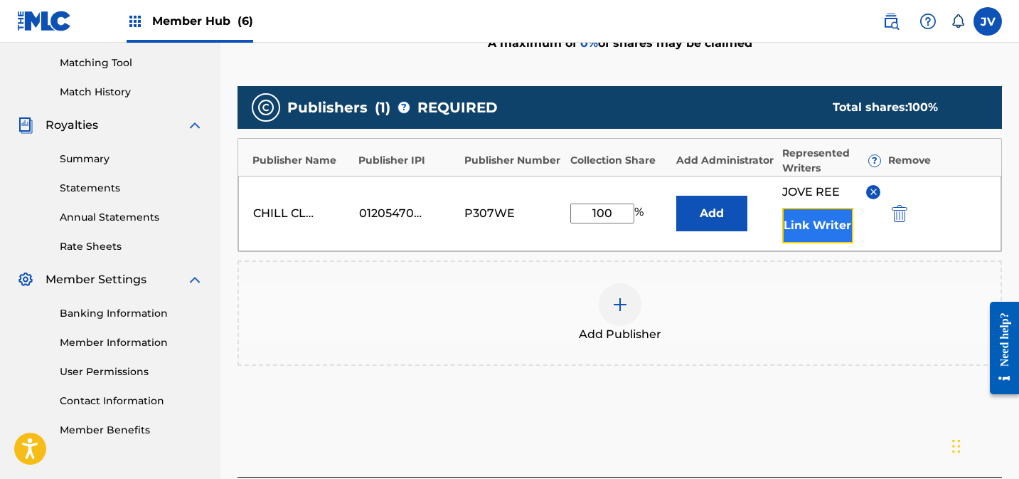
click at [803, 233] on button "Link Writer" at bounding box center [817, 226] width 71 height 36
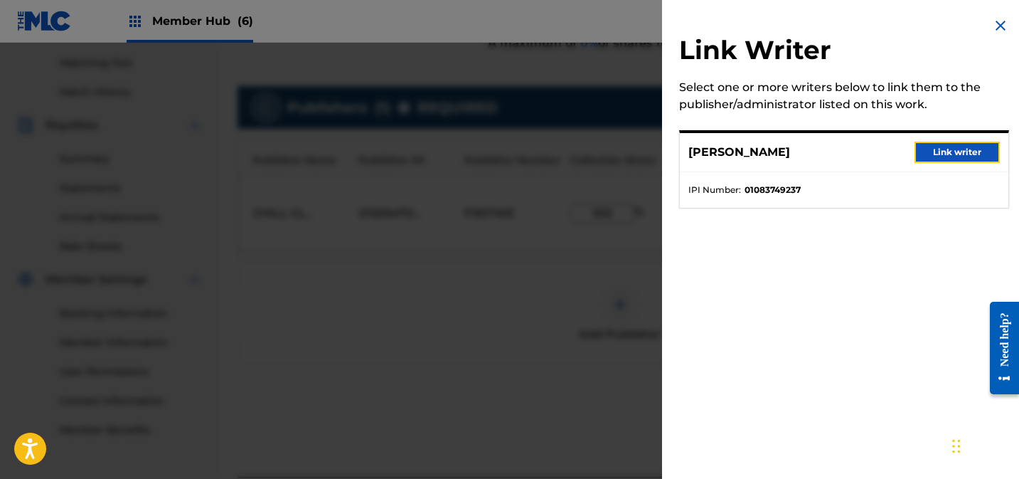
drag, startPoint x: 937, startPoint y: 152, endPoint x: 900, endPoint y: 206, distance: 65.5
click at [937, 152] on button "Link writer" at bounding box center [957, 152] width 85 height 21
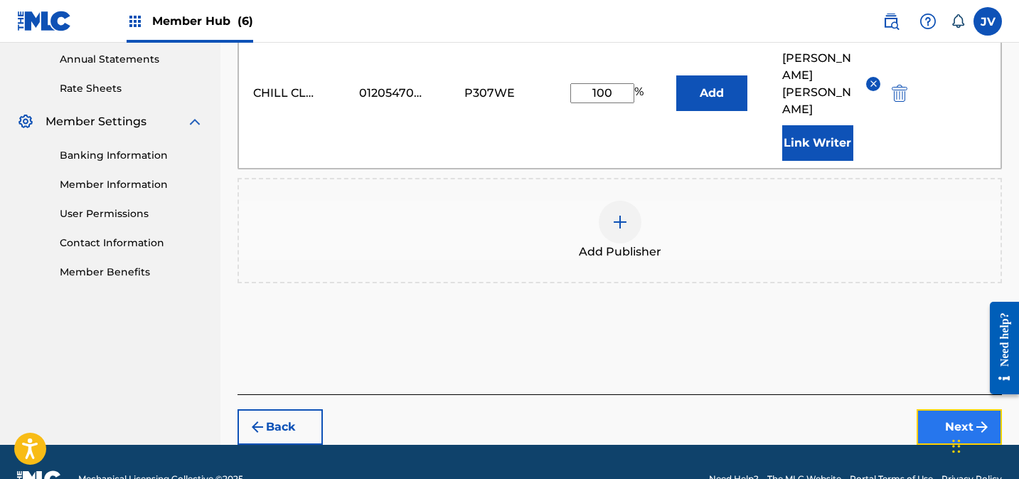
click at [941, 409] on button "Next" at bounding box center [959, 427] width 85 height 36
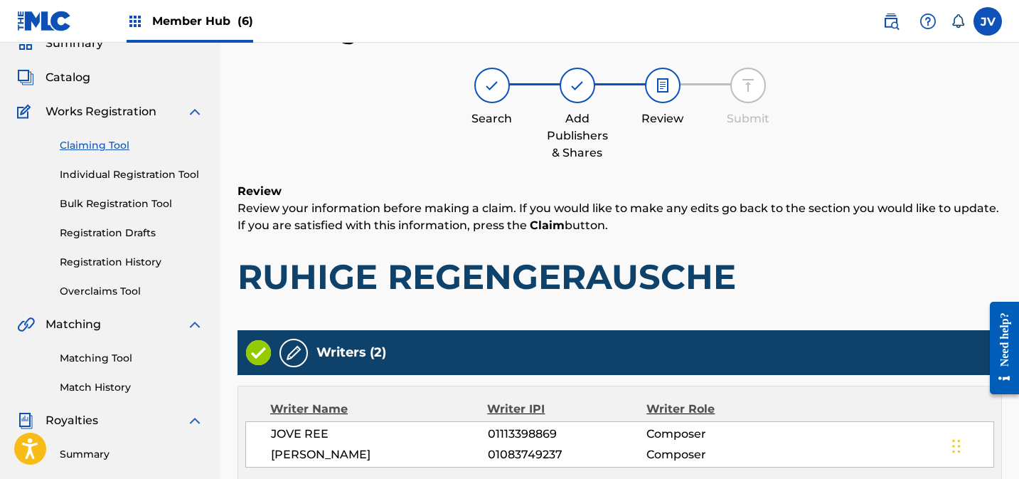
scroll to position [408, 0]
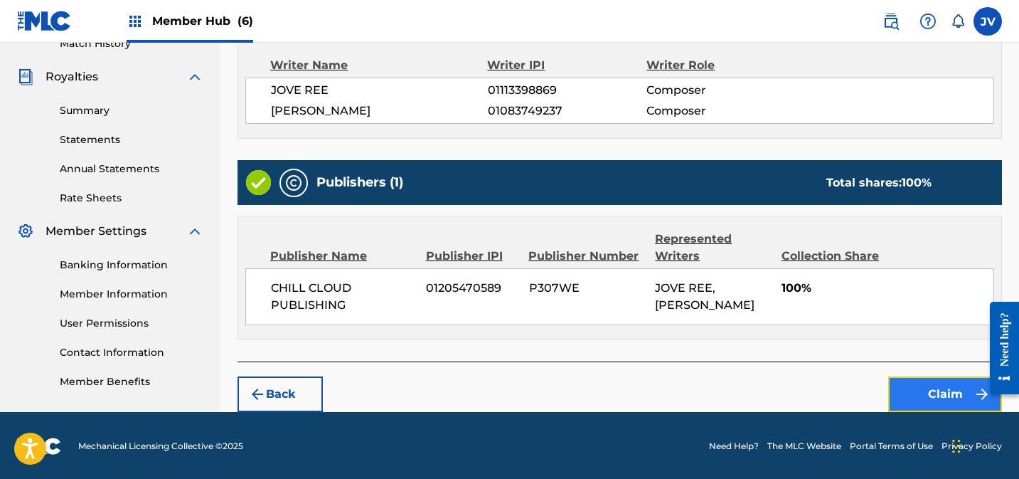
click at [940, 393] on button "Claim" at bounding box center [945, 394] width 114 height 36
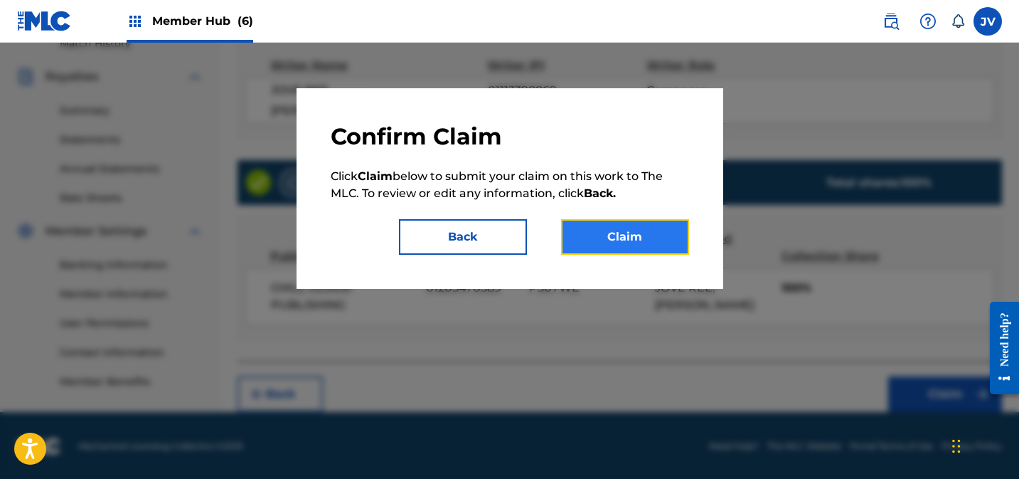
click at [600, 230] on button "Claim" at bounding box center [625, 237] width 128 height 36
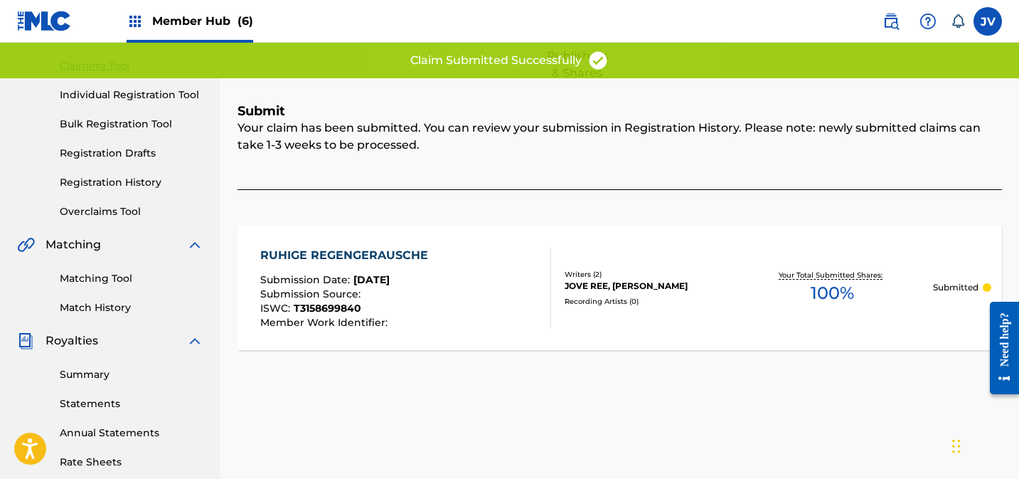
scroll to position [162, 0]
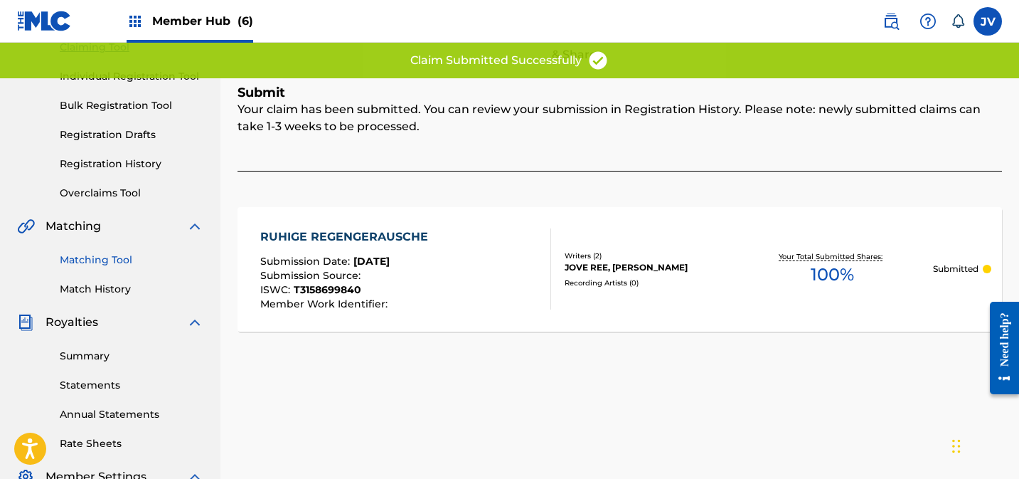
click at [102, 252] on link "Matching Tool" at bounding box center [132, 259] width 144 height 15
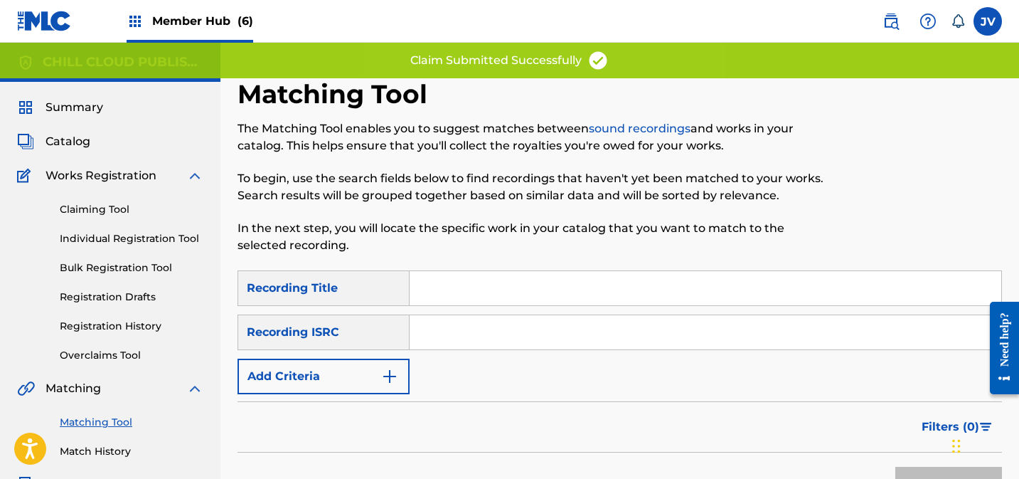
click at [449, 280] on input "Search Form" at bounding box center [706, 288] width 592 height 34
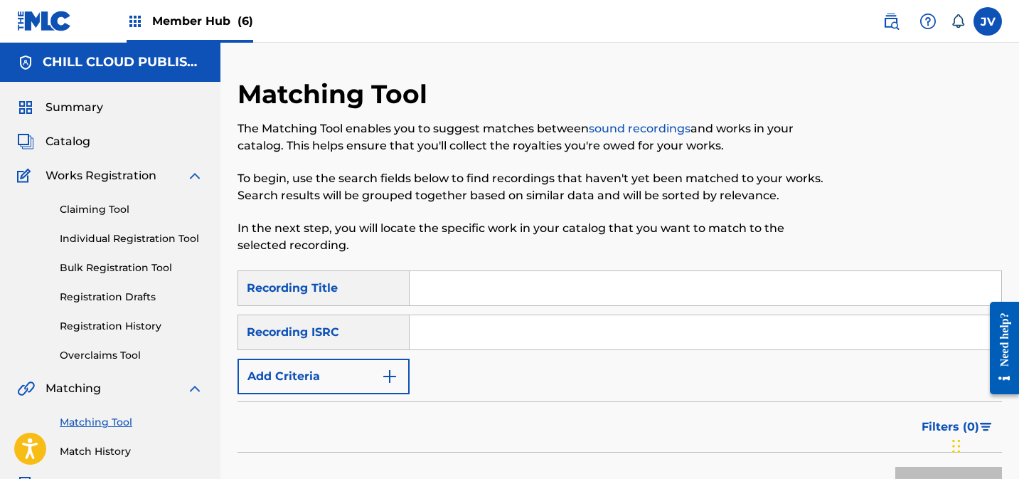
paste input "RUHIGE REGENGERAUSCHE"
type input "RUHIGE REGENGERAUSCHE"
drag, startPoint x: 915, startPoint y: 471, endPoint x: 898, endPoint y: 444, distance: 32.0
click at [915, 471] on button "Search" at bounding box center [948, 485] width 107 height 36
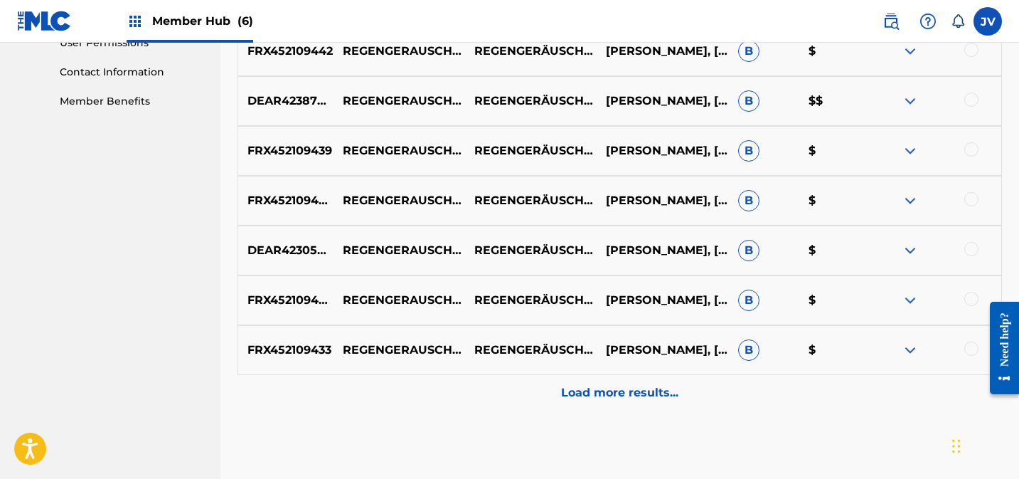
scroll to position [759, 0]
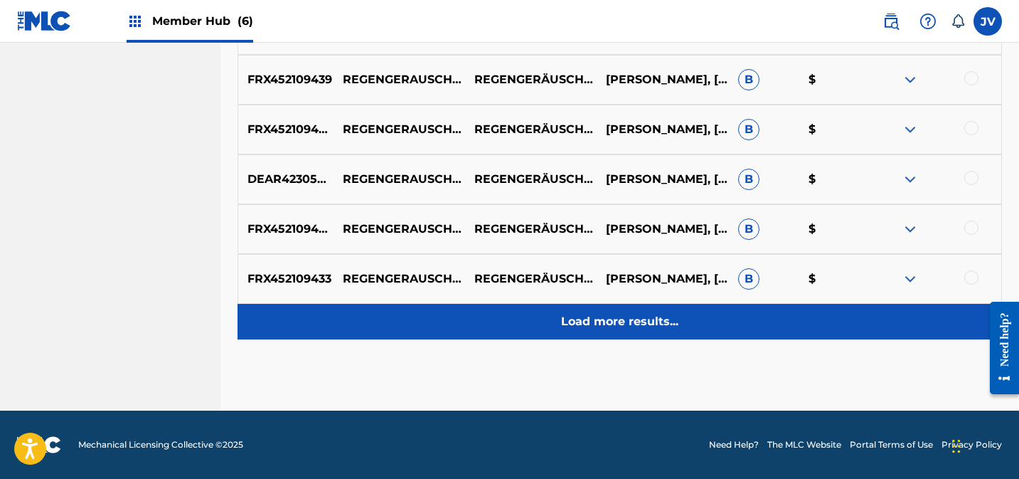
click at [637, 324] on p "Load more results..." at bounding box center [619, 321] width 117 height 17
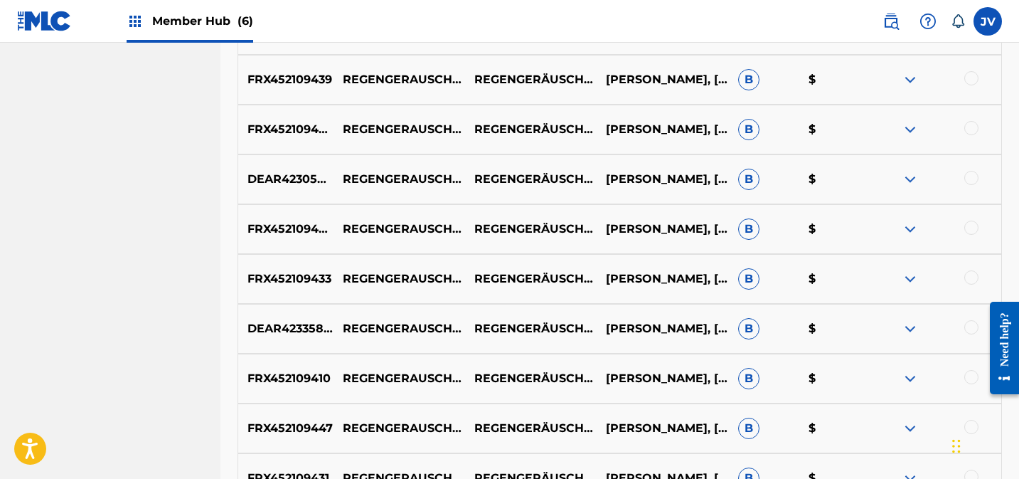
scroll to position [1257, 0]
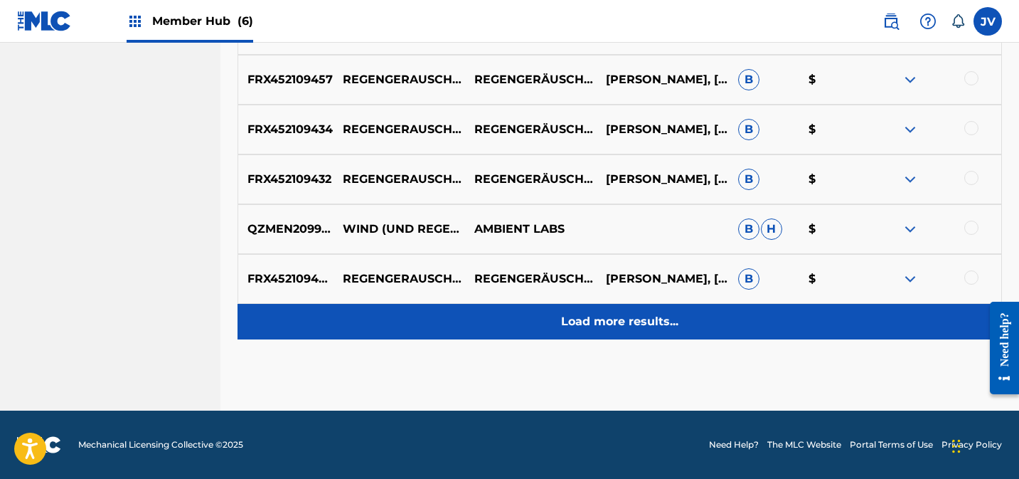
click at [620, 319] on p "Load more results..." at bounding box center [619, 321] width 117 height 17
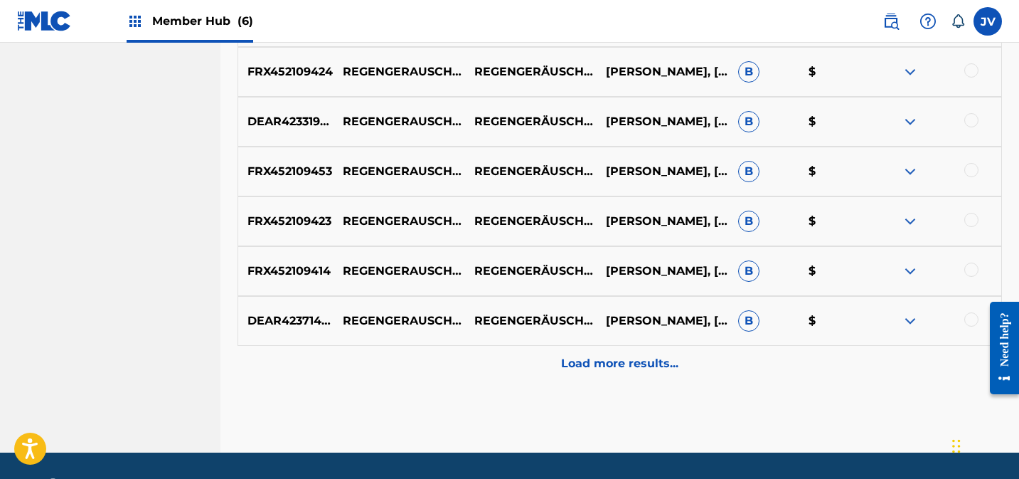
scroll to position [1755, 0]
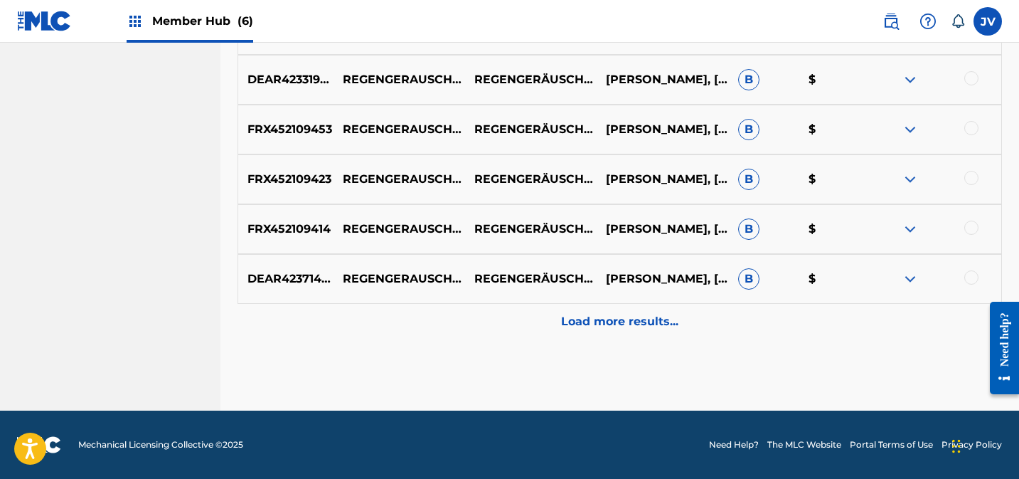
click at [621, 318] on p "Load more results..." at bounding box center [619, 321] width 117 height 17
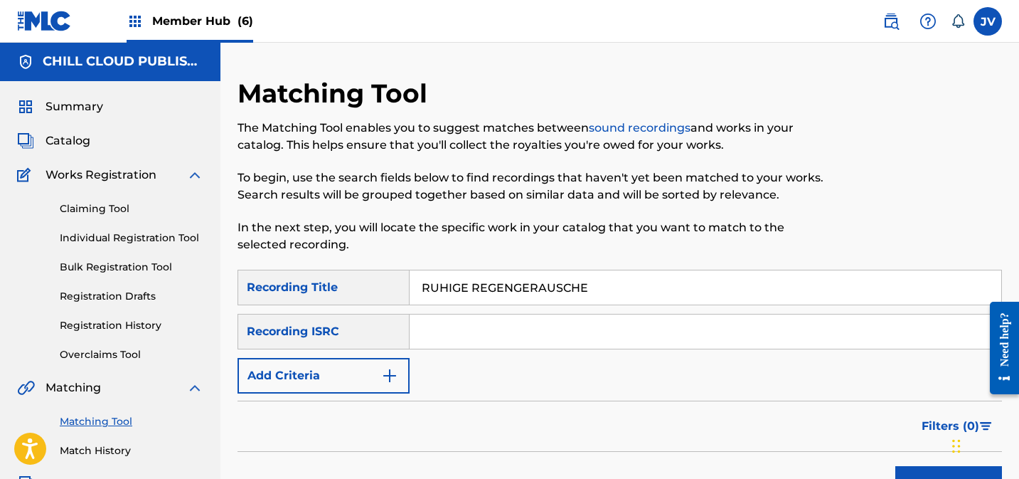
scroll to position [0, 0]
click at [65, 111] on span "Summary" at bounding box center [75, 107] width 58 height 17
